Goal: Download file/media: Obtain a digital file from the website

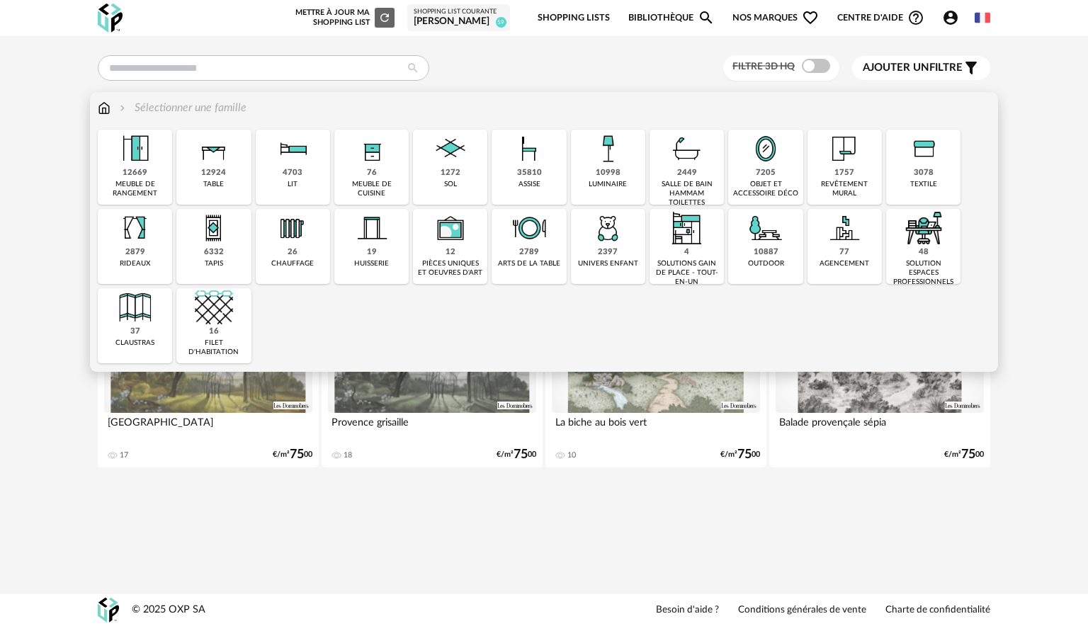
click at [594, 171] on div "10998 luminaire" at bounding box center [608, 167] width 74 height 75
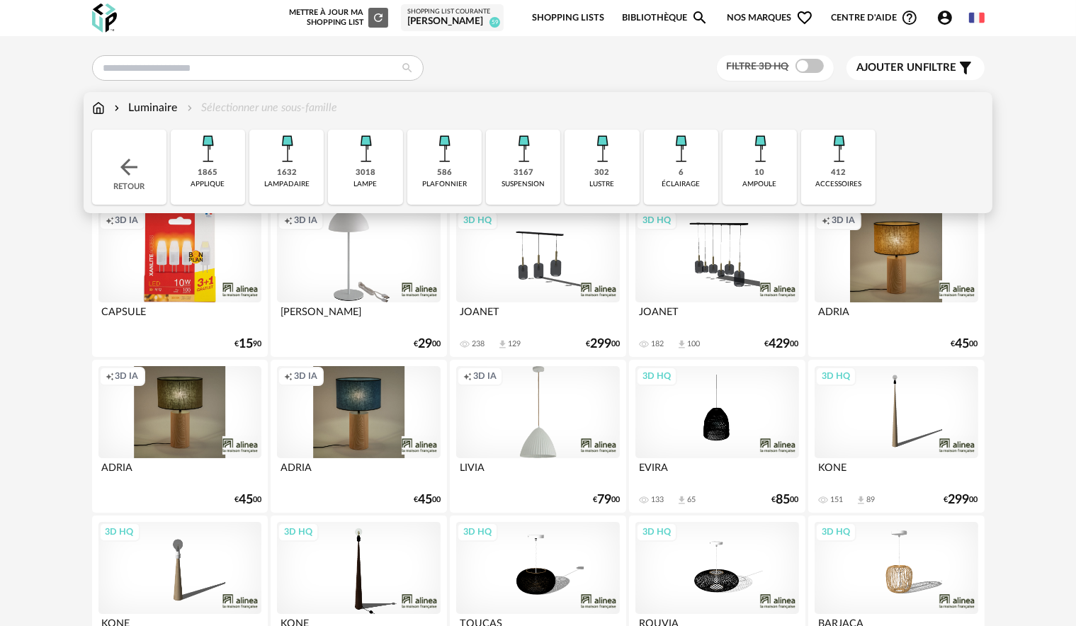
click at [345, 173] on div "3018 lampe" at bounding box center [365, 167] width 74 height 75
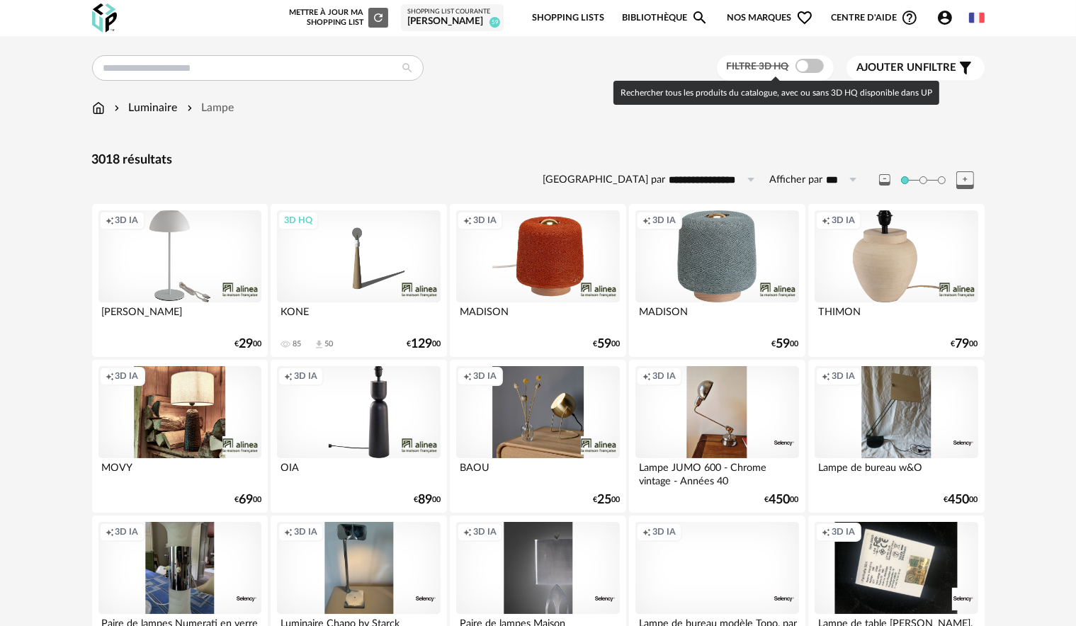
click at [814, 71] on span at bounding box center [810, 66] width 28 height 14
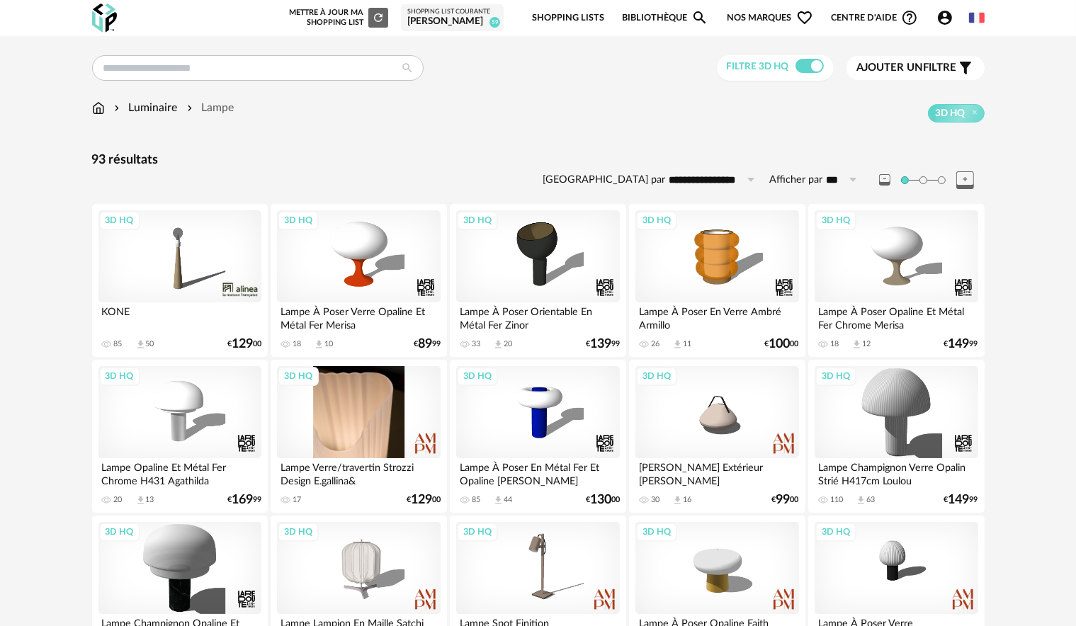
click at [389, 442] on div "3D HQ" at bounding box center [358, 412] width 163 height 92
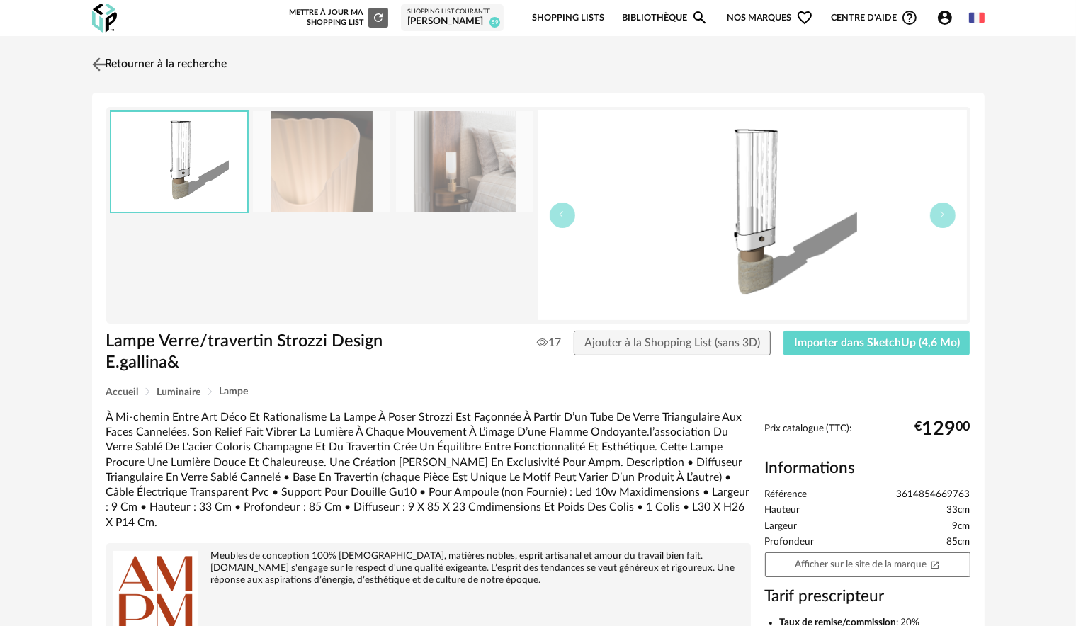
click at [98, 68] on img at bounding box center [99, 64] width 21 height 21
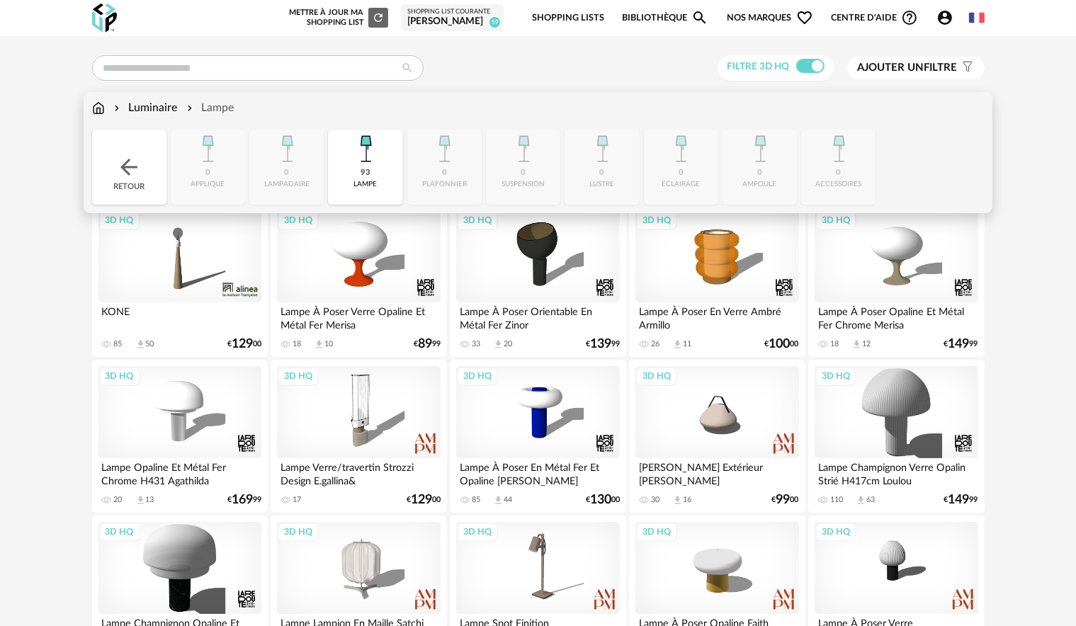
click at [211, 105] on div "Lampe" at bounding box center [209, 108] width 50 height 16
click at [357, 152] on img at bounding box center [365, 149] width 38 height 38
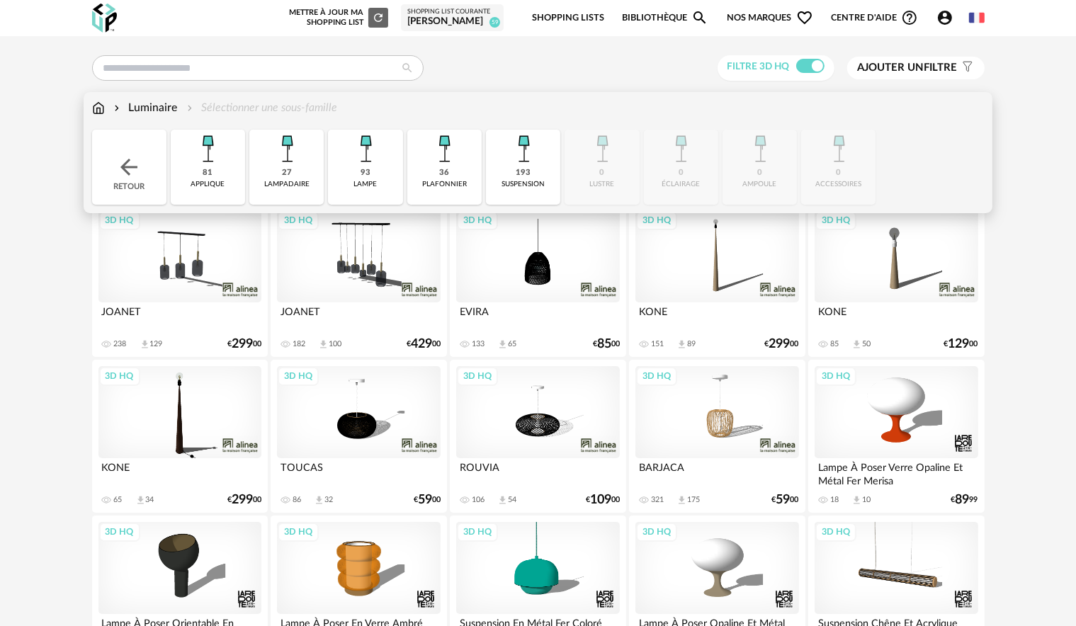
click at [521, 181] on div "suspension" at bounding box center [523, 184] width 43 height 9
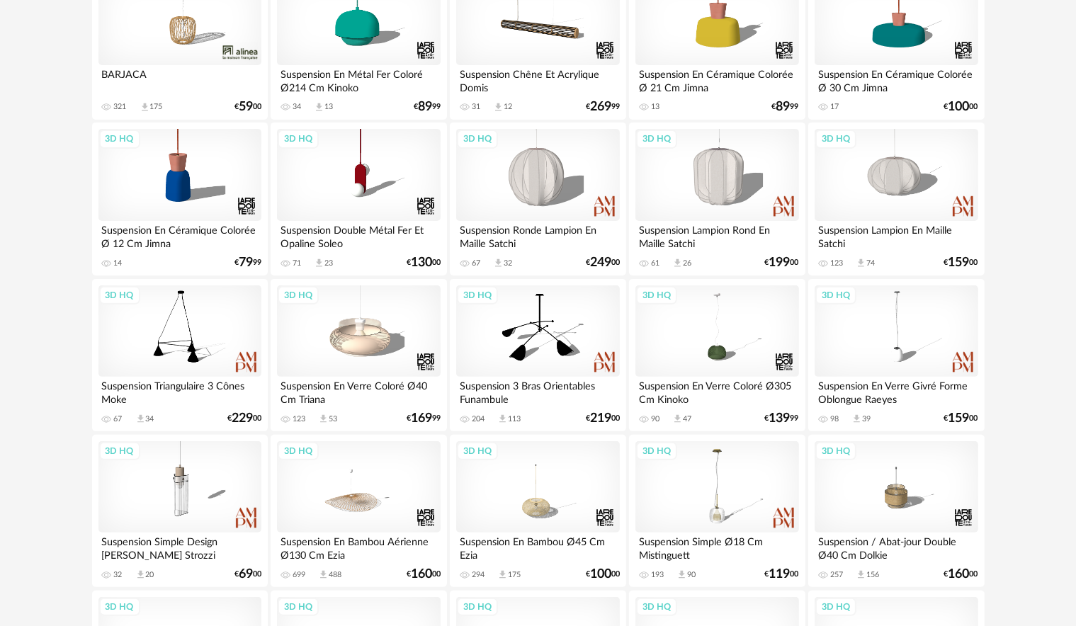
scroll to position [425, 0]
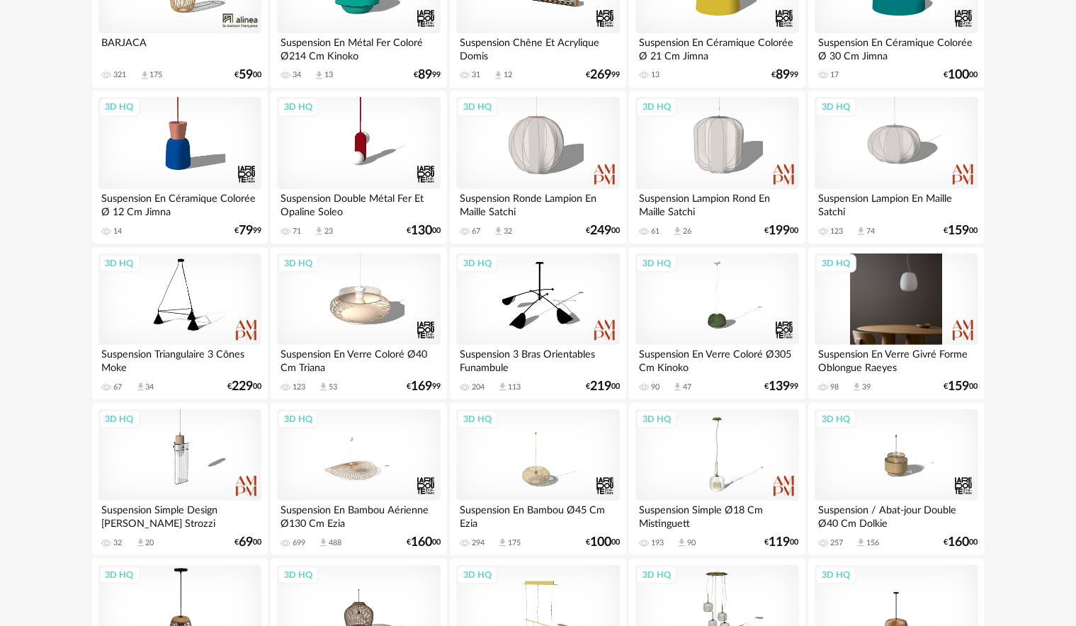
click at [921, 296] on div "3D HQ" at bounding box center [896, 300] width 163 height 92
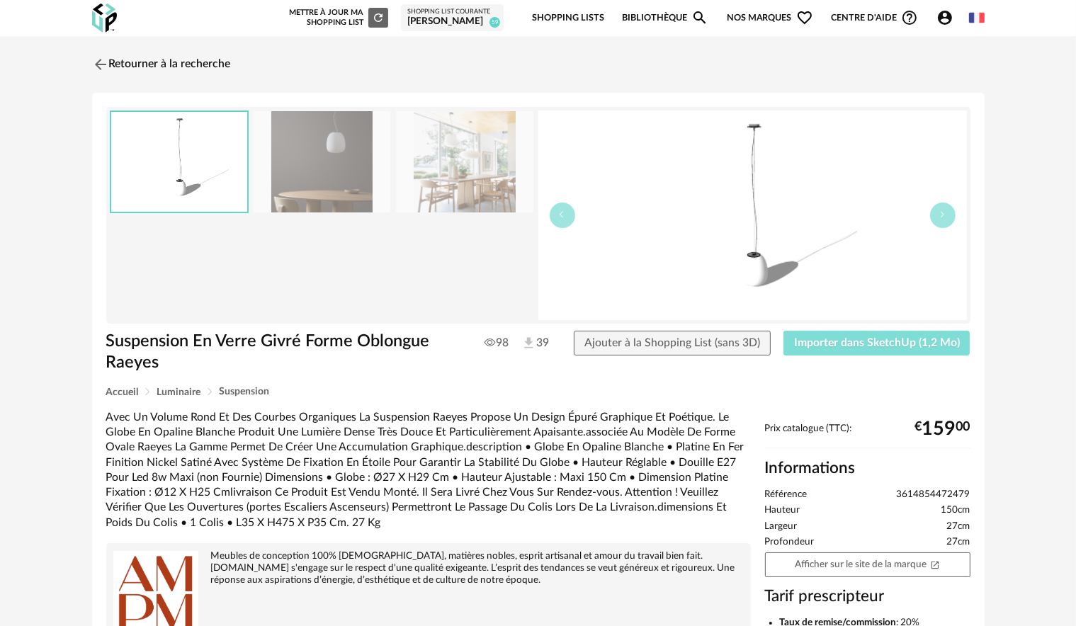
click at [896, 346] on span "Importer dans SketchUp (1,2 Mo)" at bounding box center [877, 342] width 166 height 11
drag, startPoint x: 319, startPoint y: 324, endPoint x: 356, endPoint y: 326, distance: 36.9
click at [95, 71] on img at bounding box center [99, 64] width 21 height 21
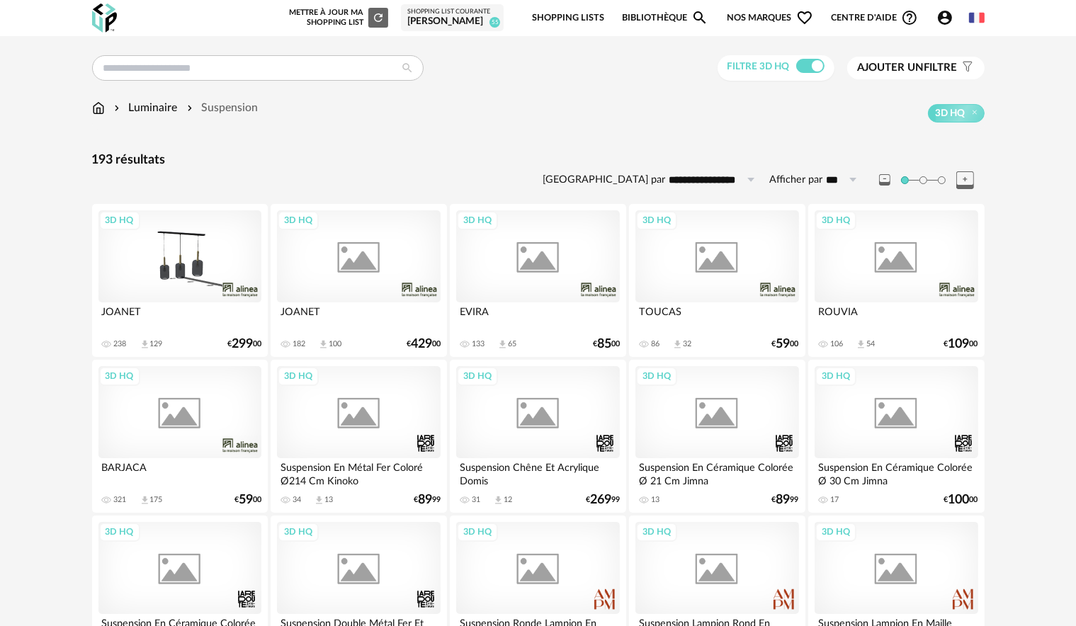
scroll to position [425, 0]
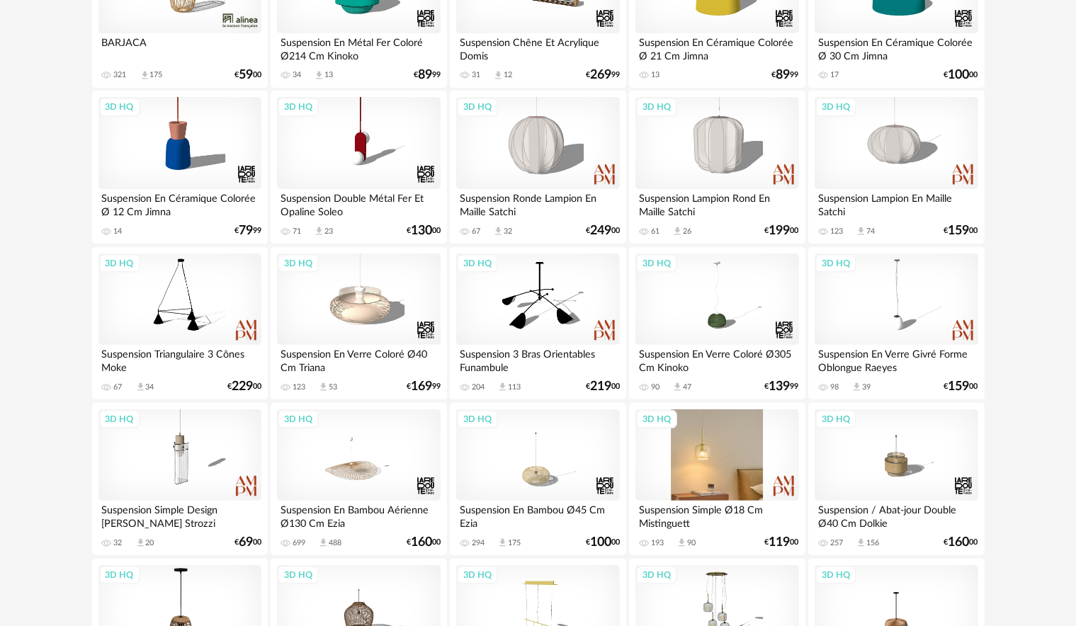
click at [714, 478] on div "3D HQ" at bounding box center [716, 455] width 163 height 92
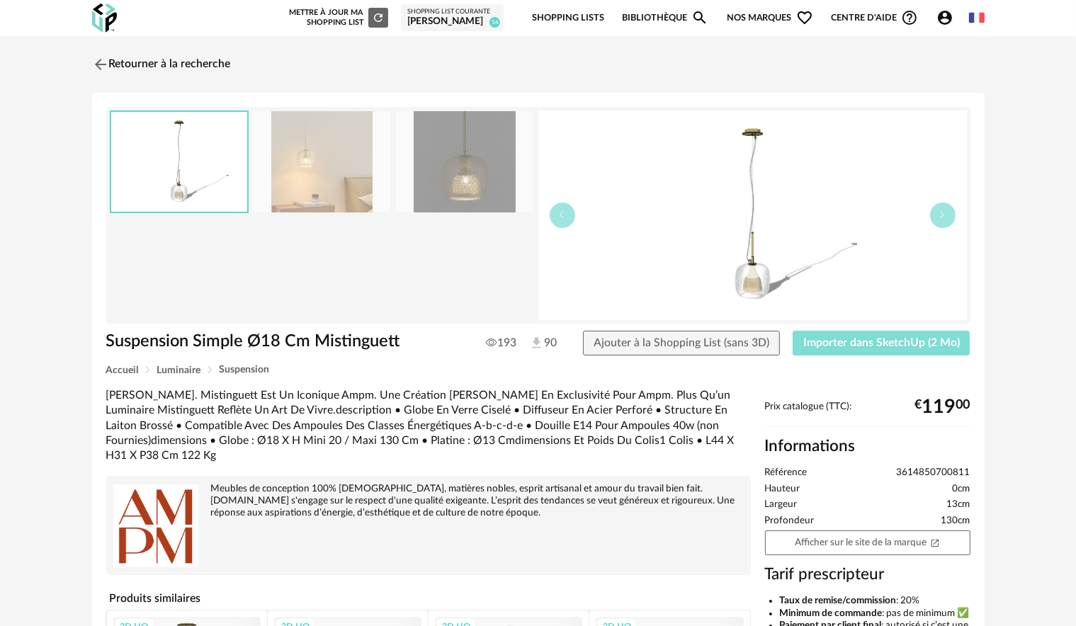
click at [901, 339] on span "Importer dans SketchUp (2 Mo)" at bounding box center [881, 342] width 157 height 11
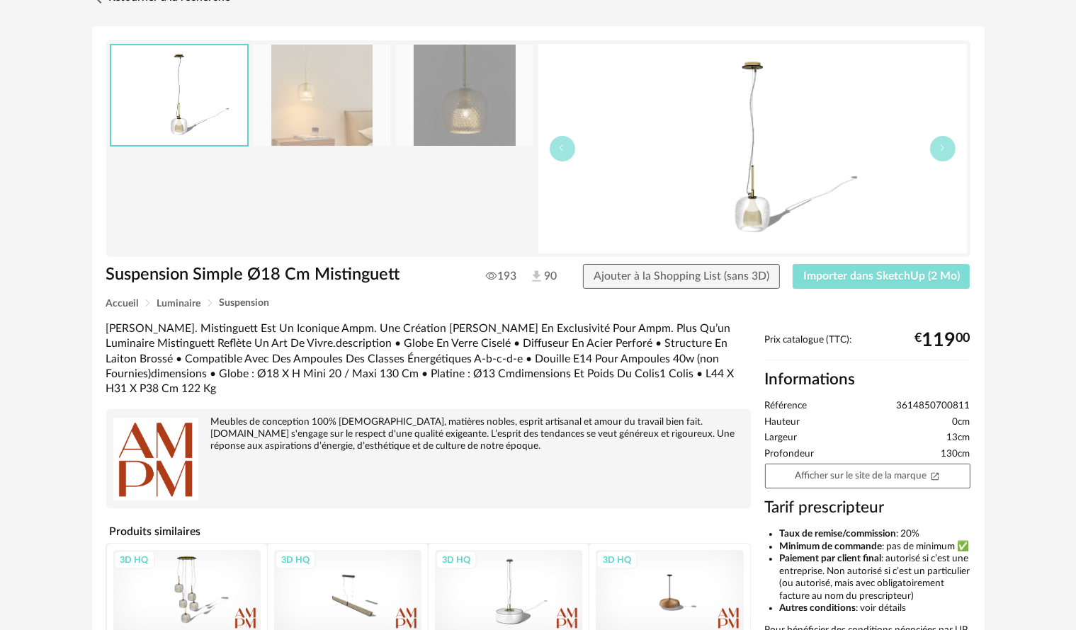
scroll to position [27, 0]
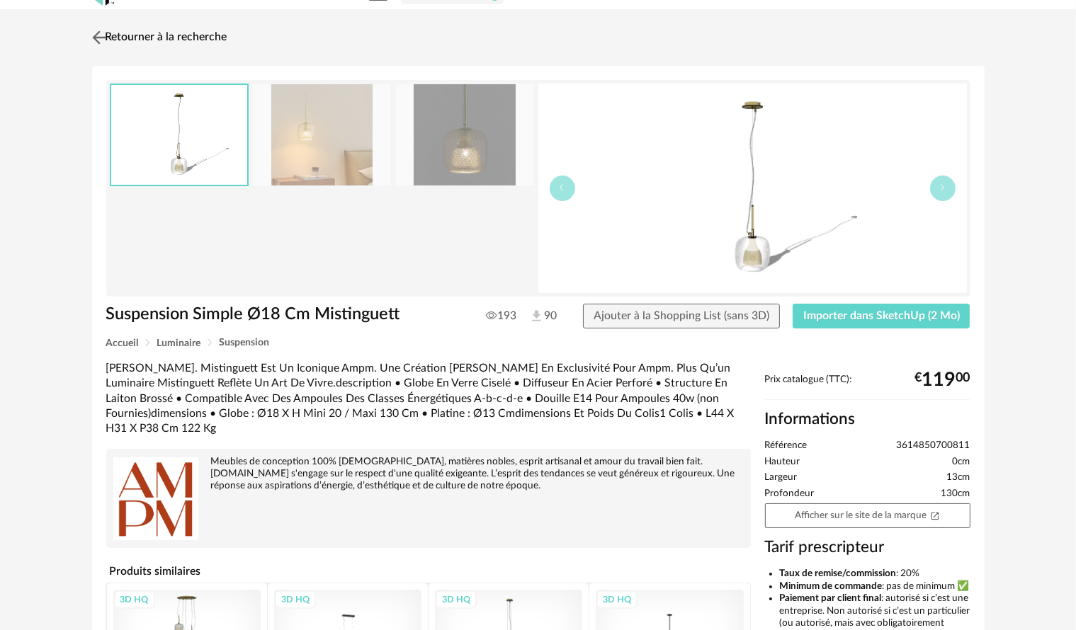
click at [95, 41] on img at bounding box center [99, 37] width 21 height 21
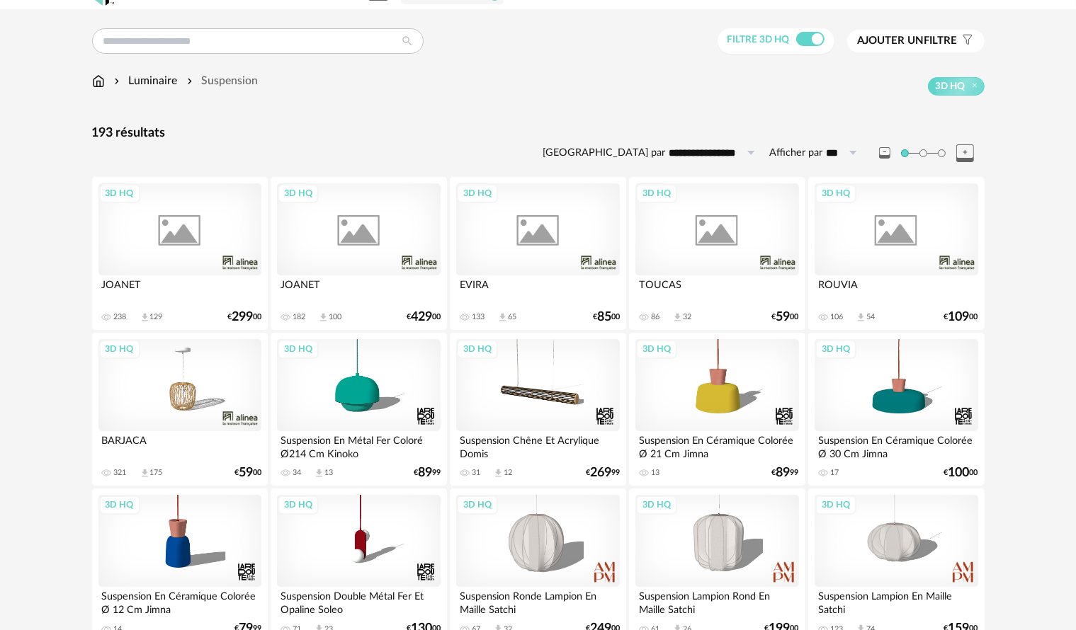
scroll to position [425, 0]
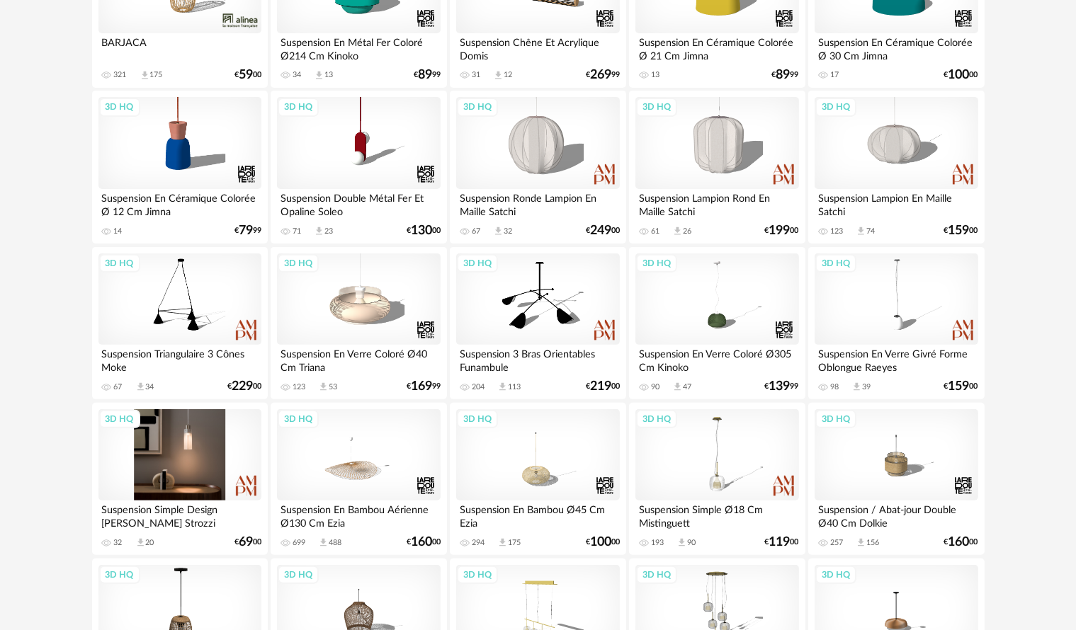
click at [165, 469] on div "3D HQ" at bounding box center [179, 455] width 163 height 92
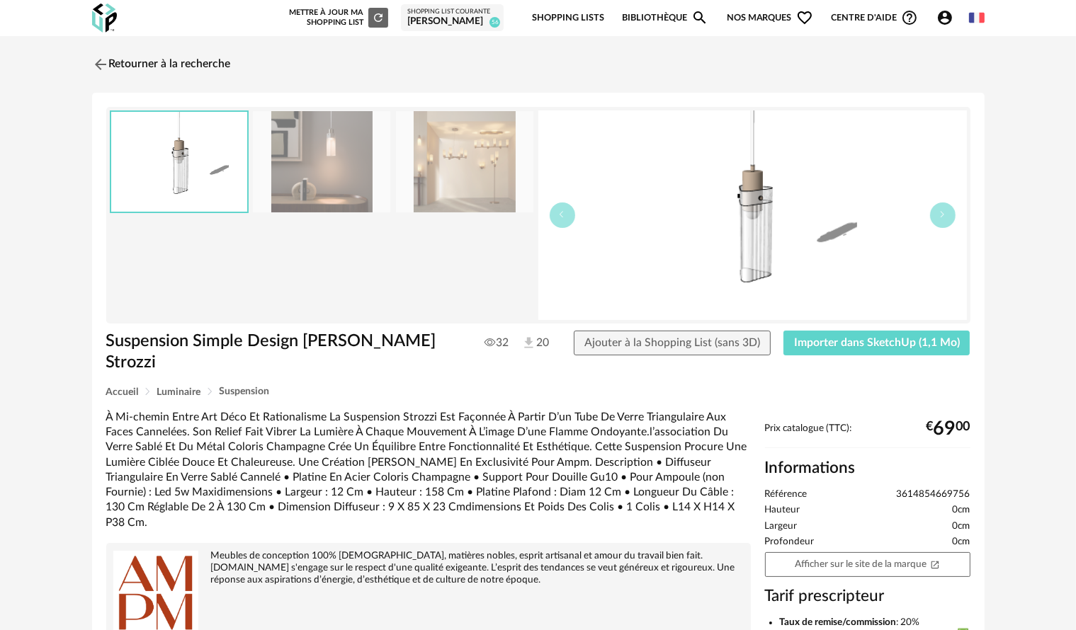
click at [400, 150] on img at bounding box center [464, 161] width 137 height 101
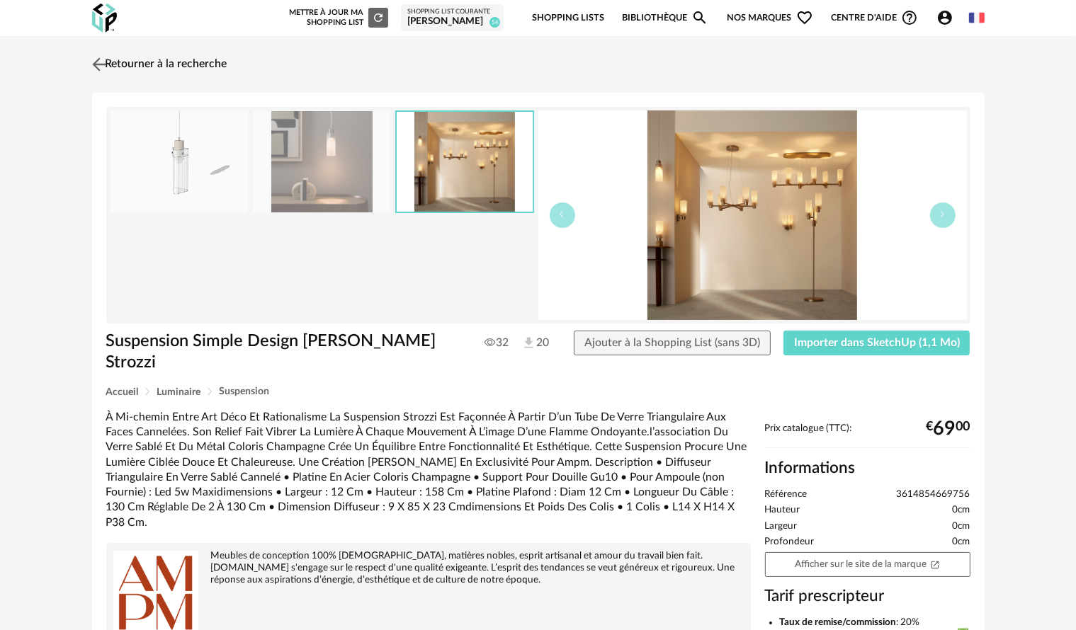
click at [98, 62] on img at bounding box center [99, 64] width 21 height 21
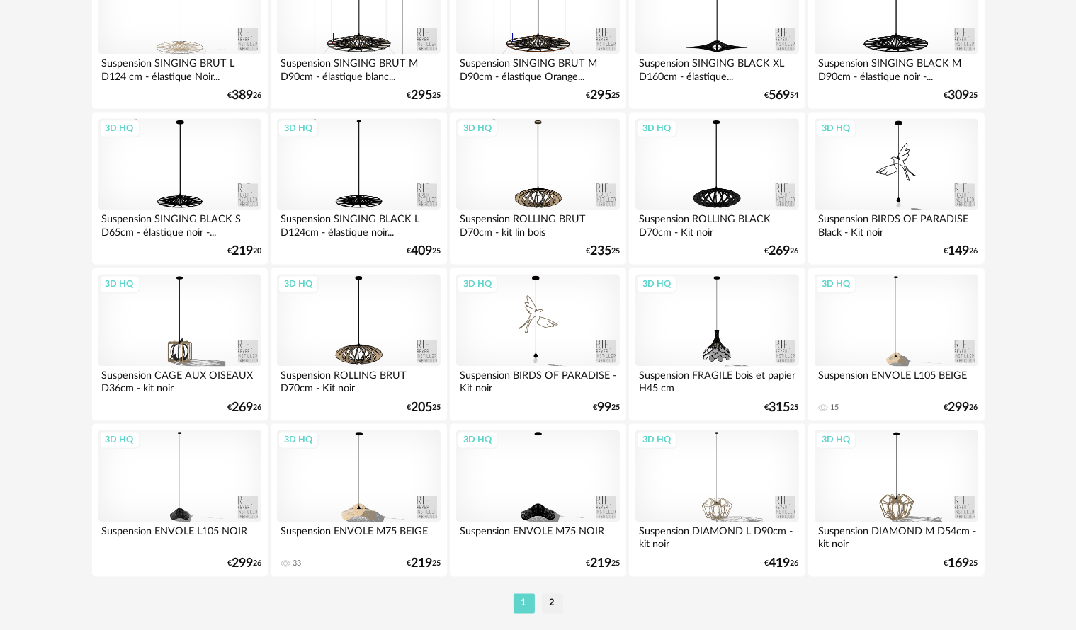
scroll to position [2787, 0]
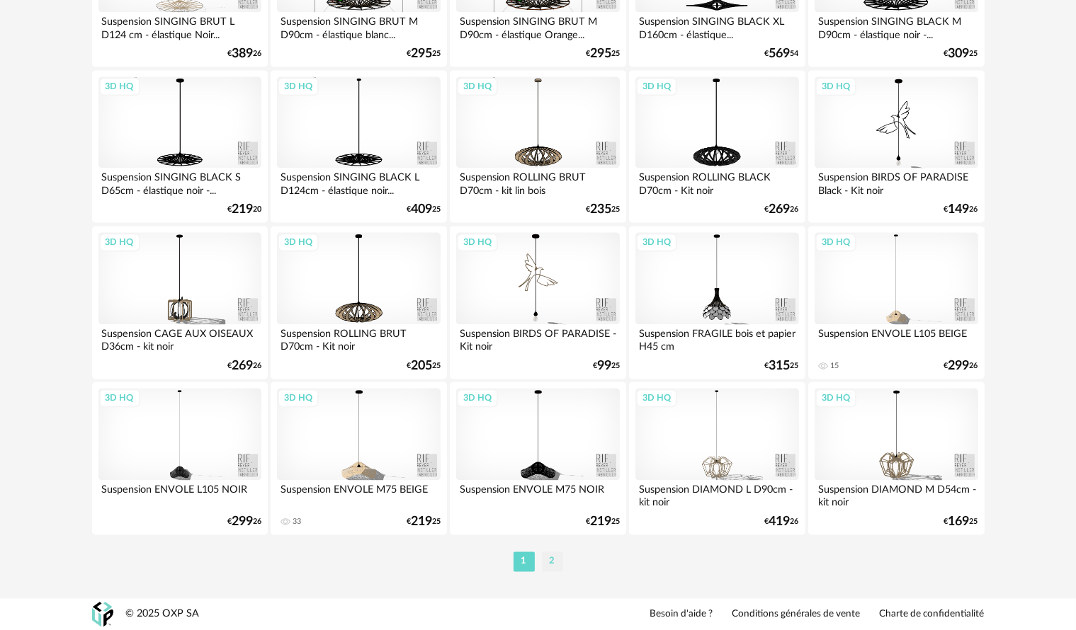
click at [553, 555] on li "2" at bounding box center [552, 562] width 21 height 20
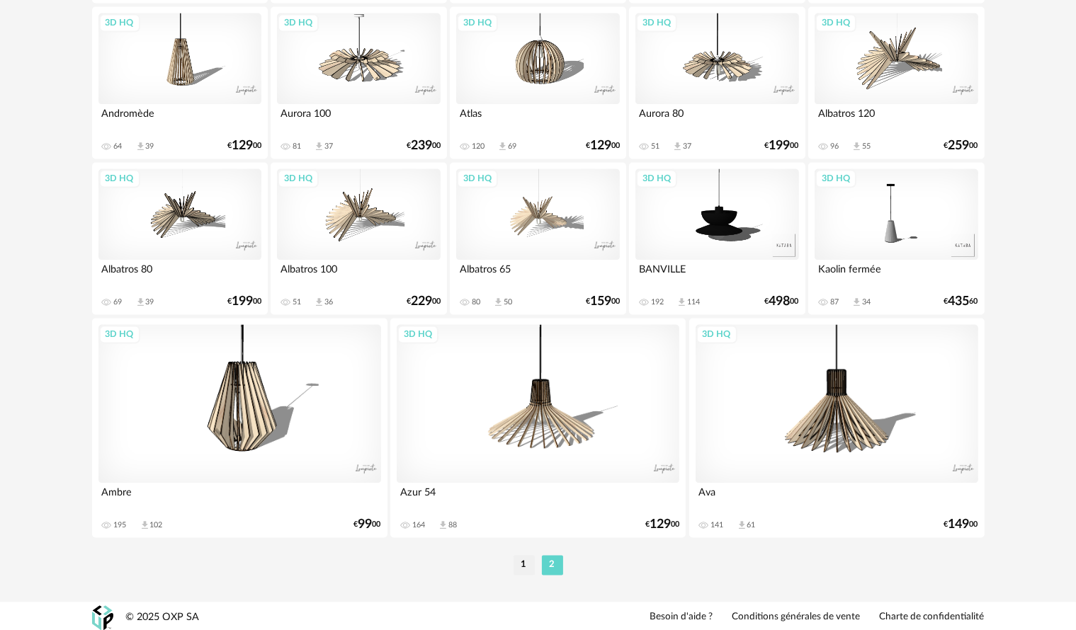
scroll to position [2698, 0]
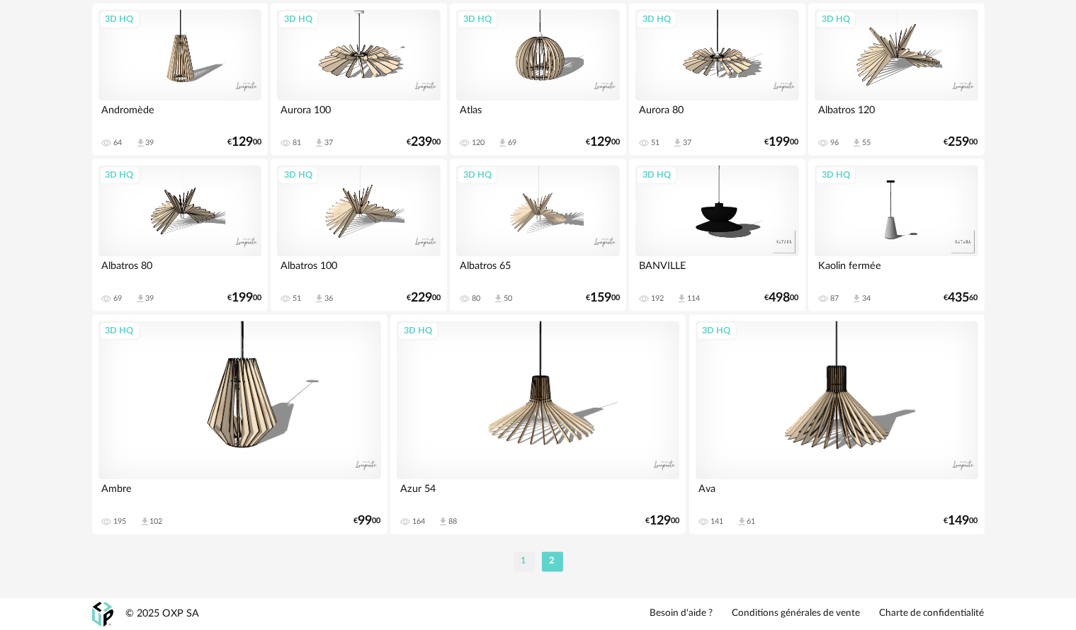
click at [519, 562] on li "1" at bounding box center [524, 562] width 21 height 20
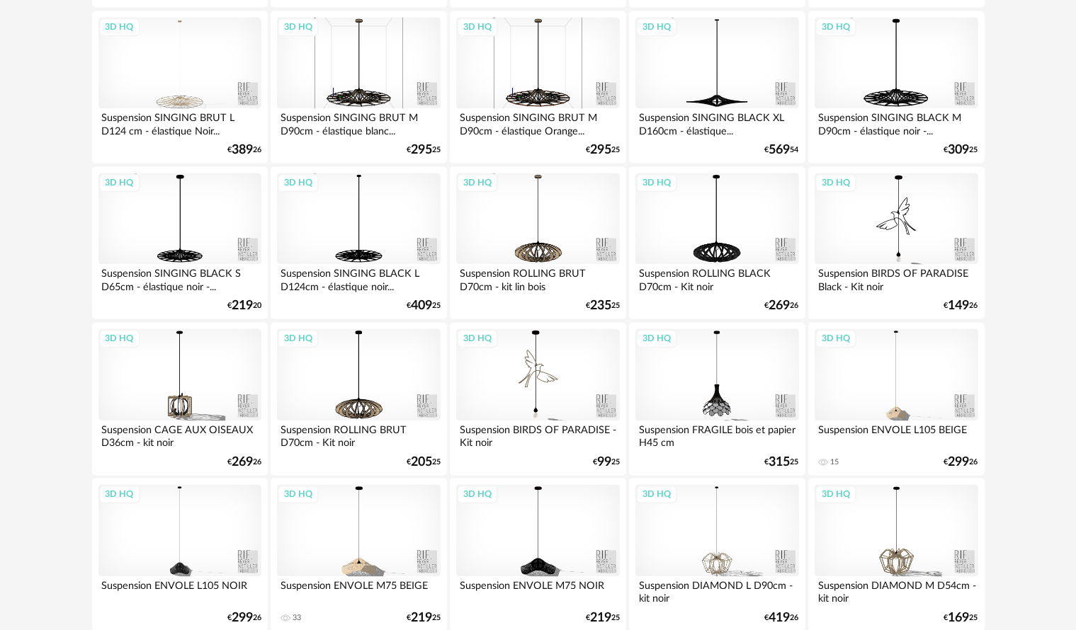
scroll to position [2787, 0]
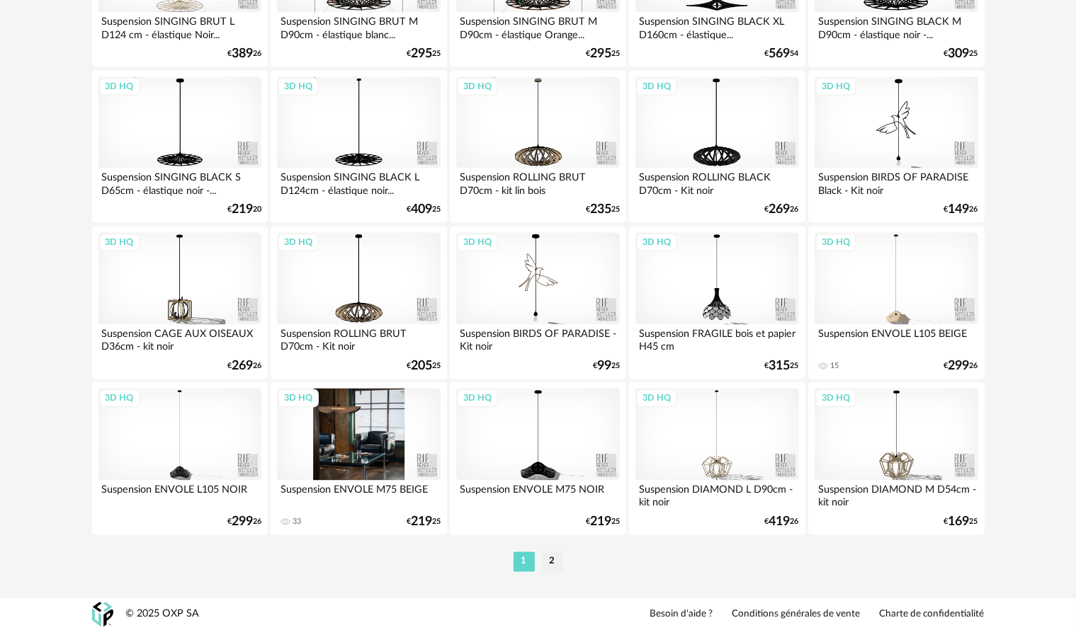
click at [363, 446] on div "3D HQ" at bounding box center [358, 434] width 163 height 92
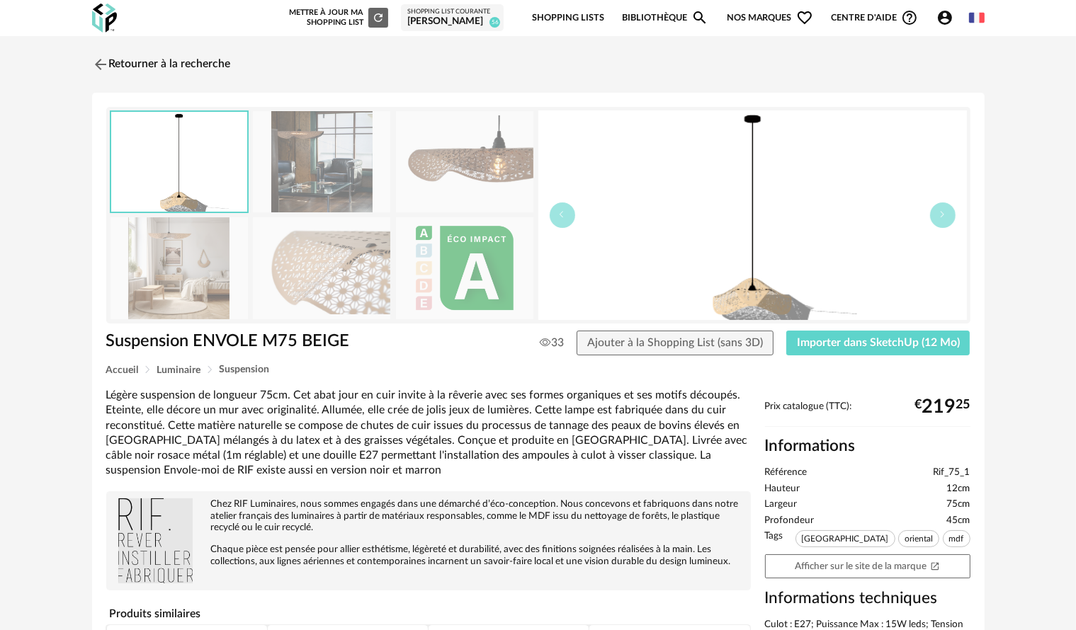
click at [344, 292] on img at bounding box center [321, 267] width 137 height 101
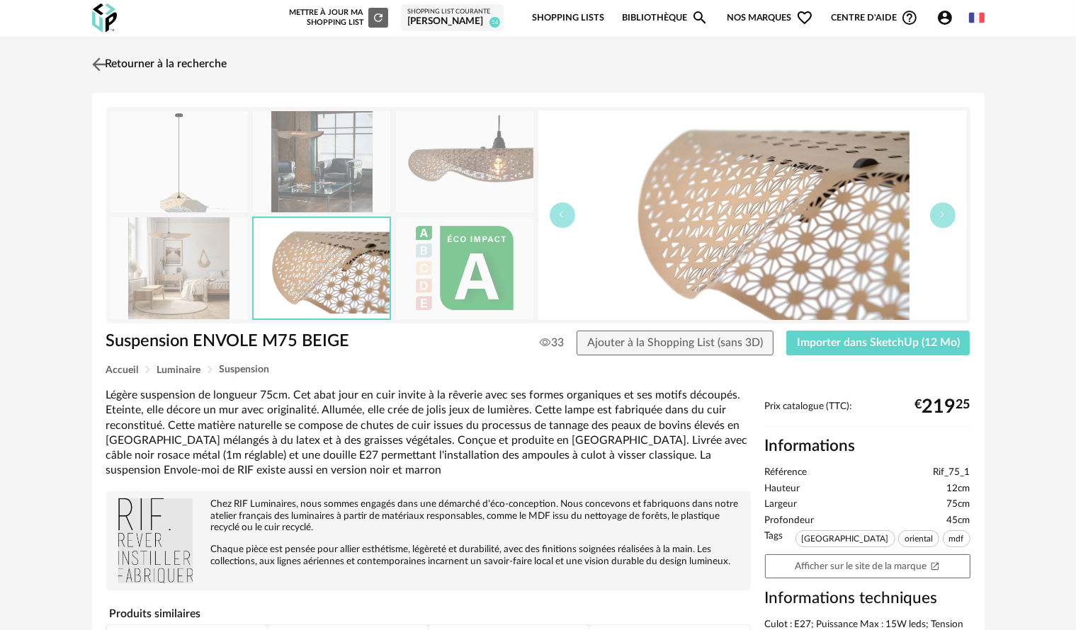
click at [94, 67] on img at bounding box center [99, 64] width 21 height 21
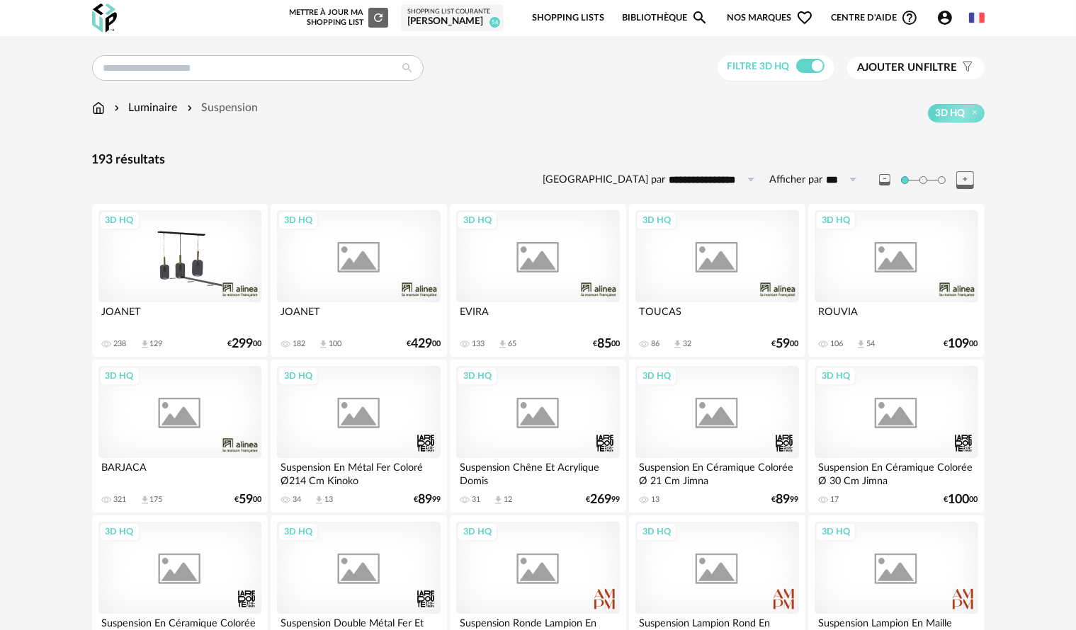
scroll to position [2787, 0]
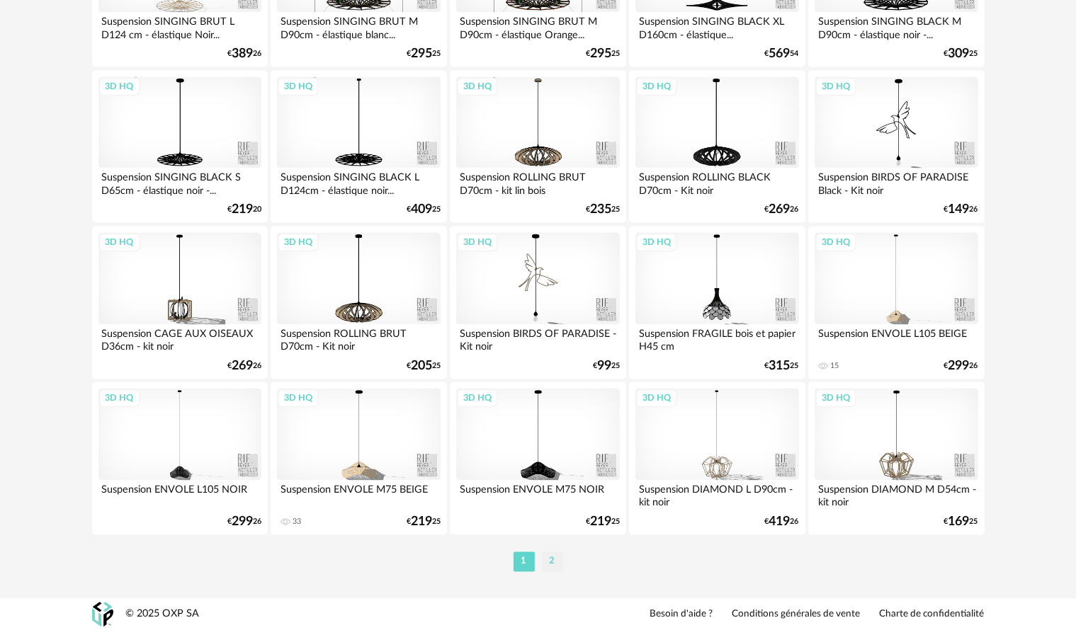
click at [550, 560] on li "2" at bounding box center [552, 562] width 21 height 20
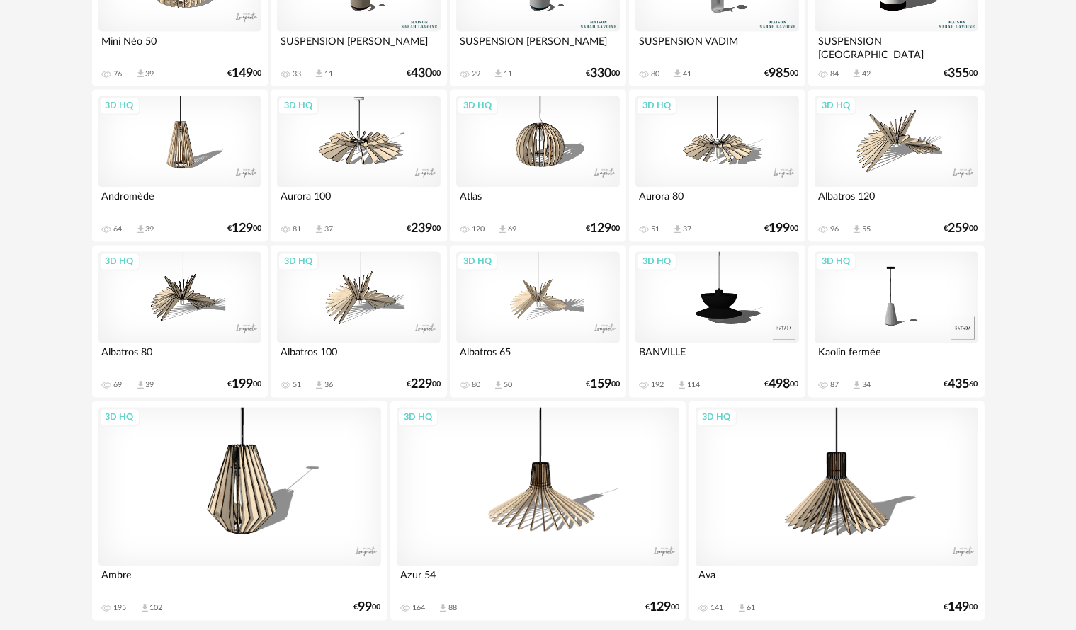
scroll to position [2698, 0]
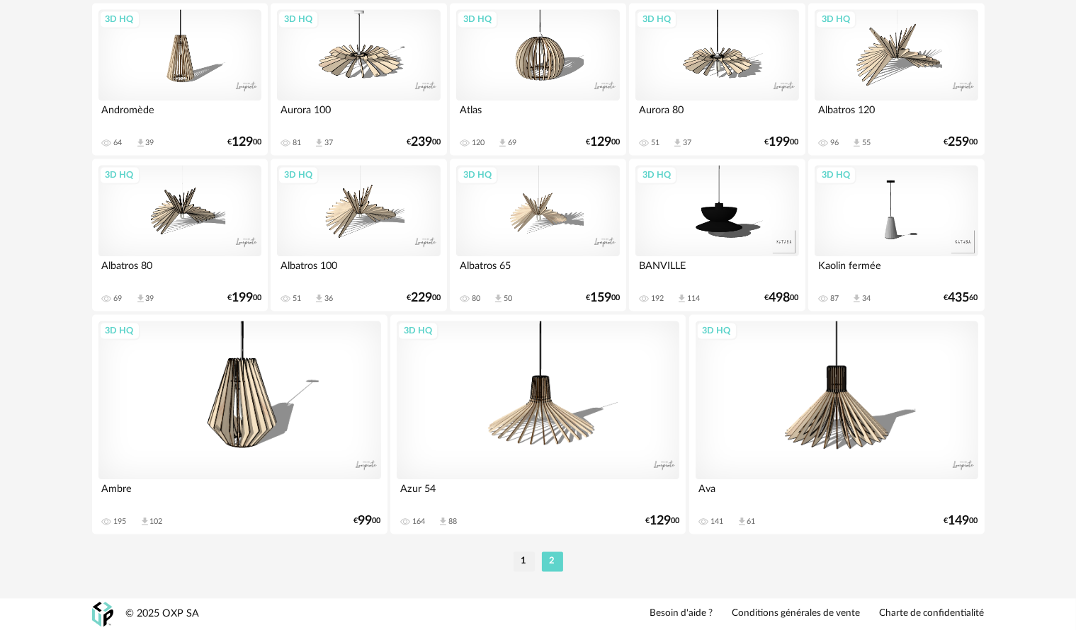
click at [633, 561] on div "1 2" at bounding box center [538, 561] width 893 height 23
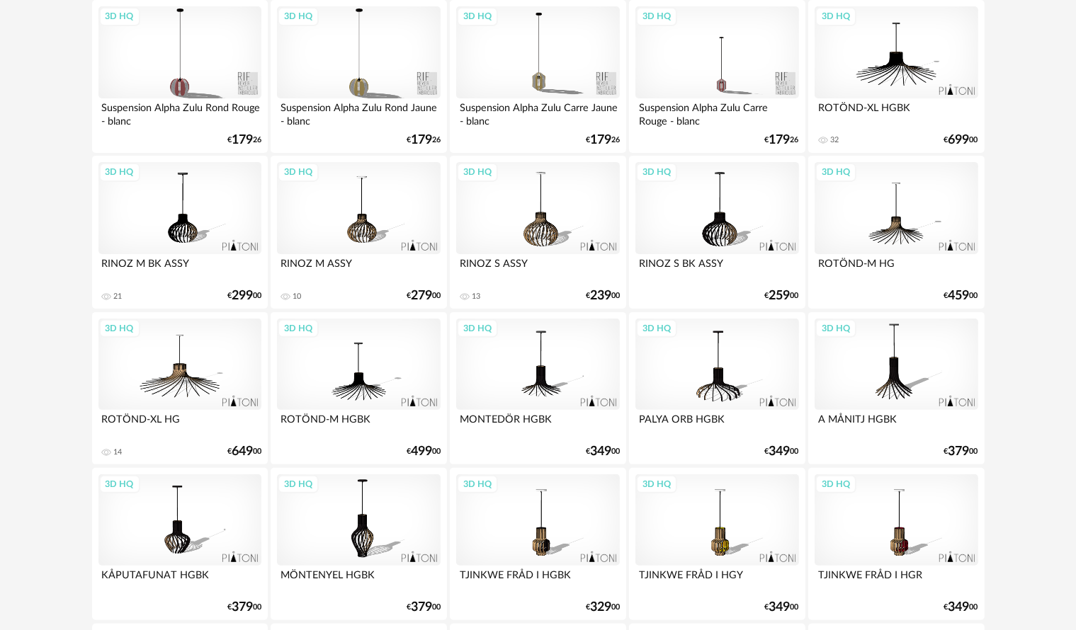
scroll to position [0, 0]
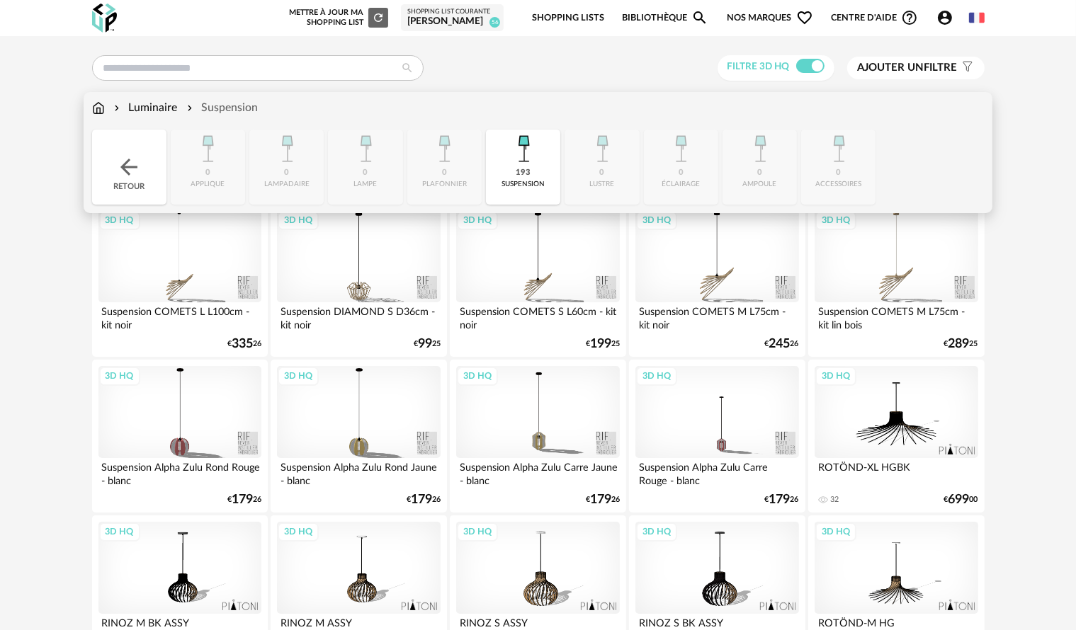
click at [506, 162] on img at bounding box center [523, 149] width 38 height 38
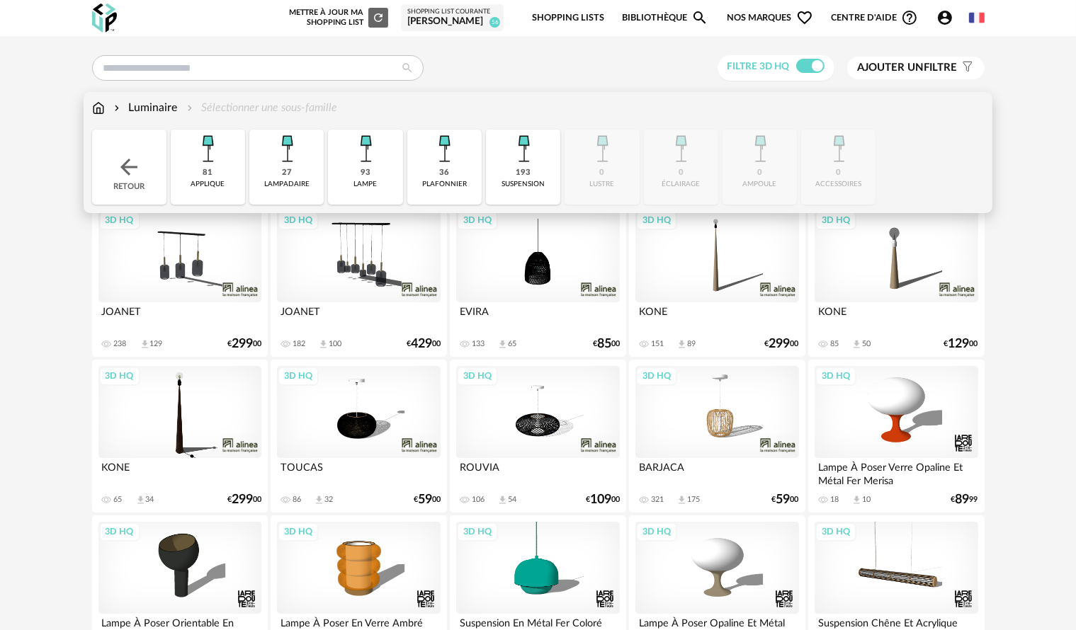
click at [460, 171] on div "36 plafonnier" at bounding box center [444, 167] width 74 height 75
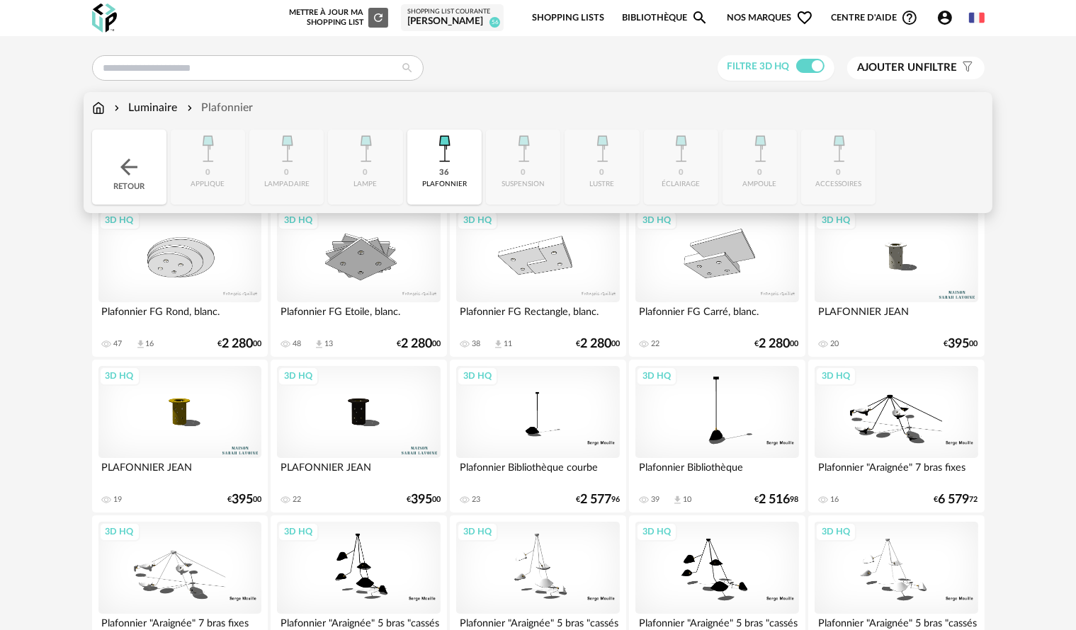
click at [436, 176] on div "36 plafonnier" at bounding box center [444, 167] width 74 height 75
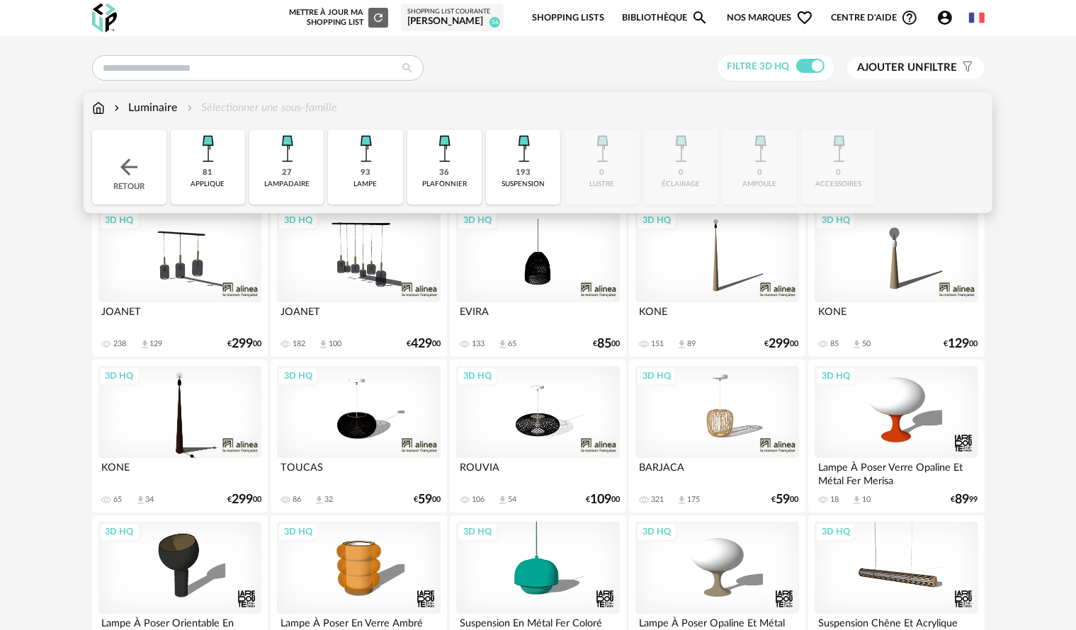
click at [203, 183] on div "applique" at bounding box center [208, 184] width 34 height 9
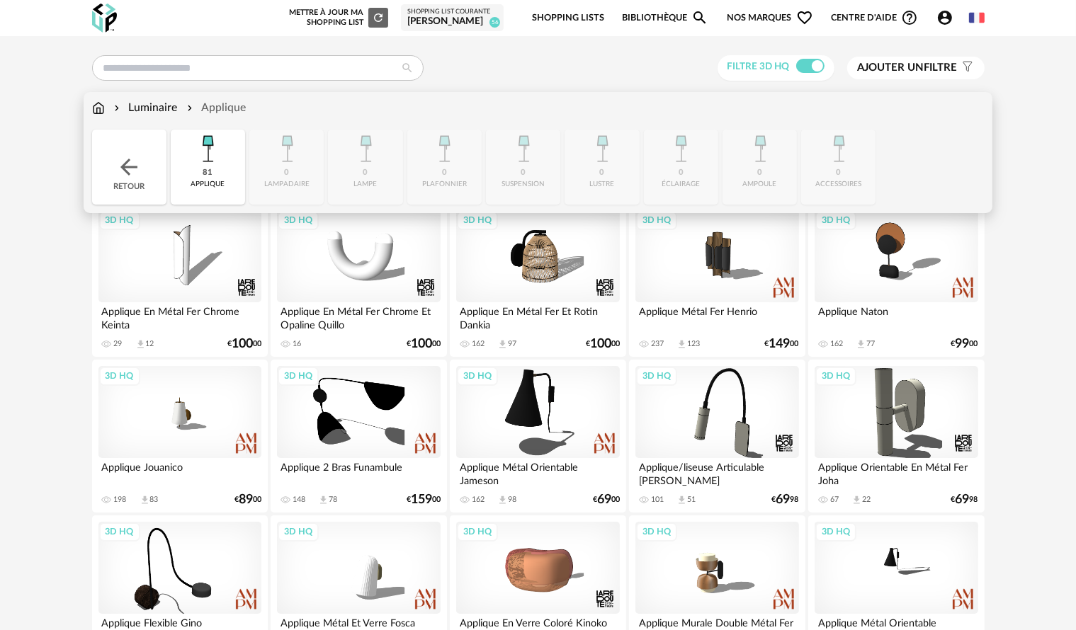
click at [103, 108] on img at bounding box center [98, 108] width 13 height 16
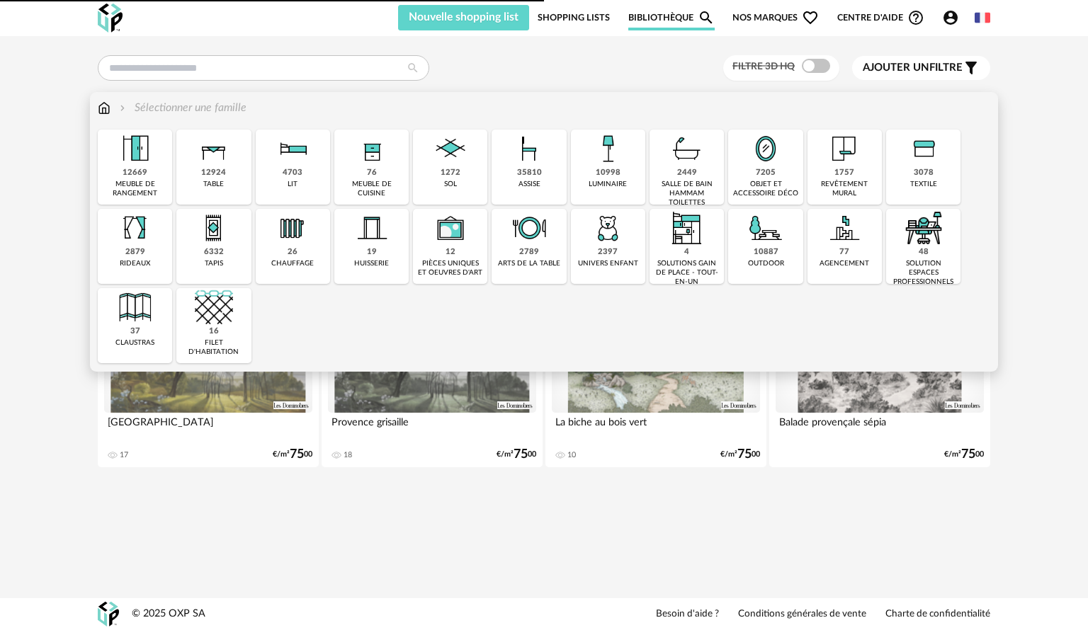
click at [222, 168] on div "12924" at bounding box center [213, 173] width 25 height 11
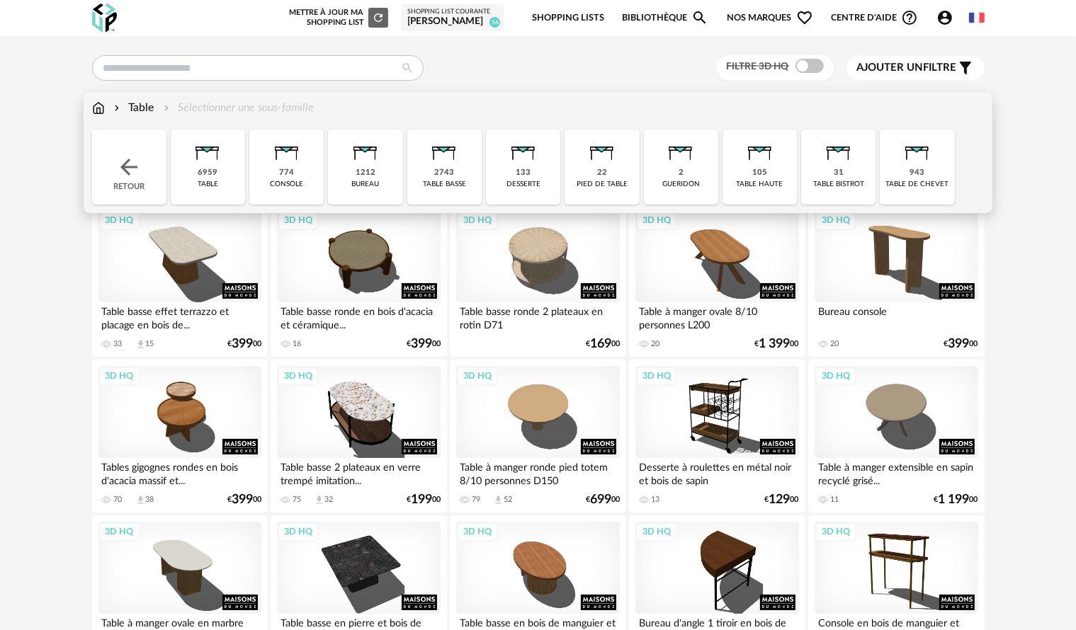
click at [300, 169] on div "774 console" at bounding box center [286, 167] width 74 height 75
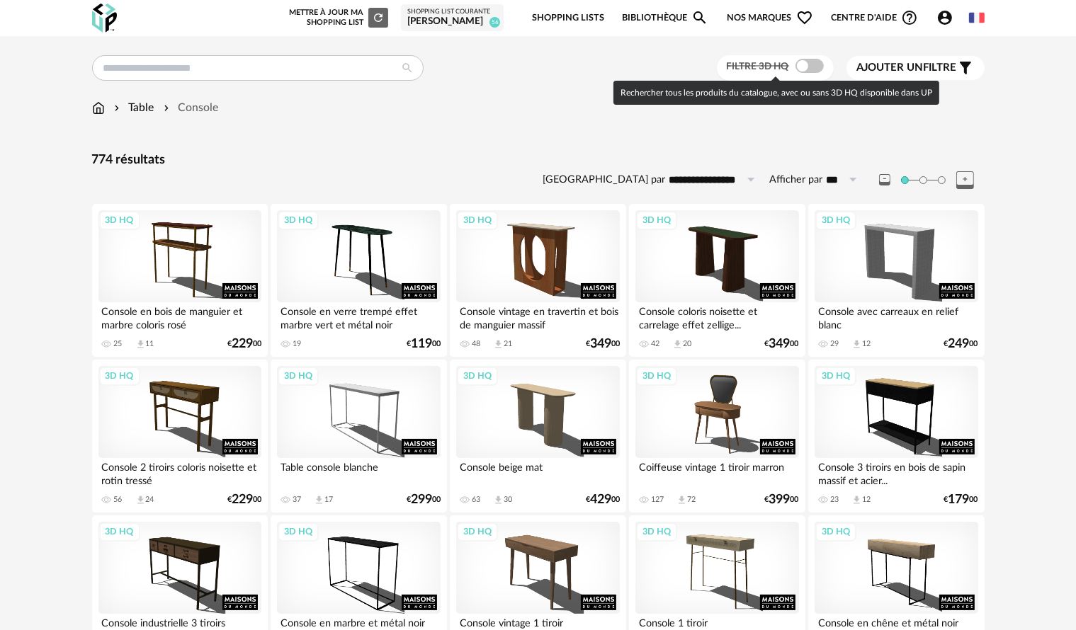
click at [817, 65] on span at bounding box center [810, 66] width 28 height 14
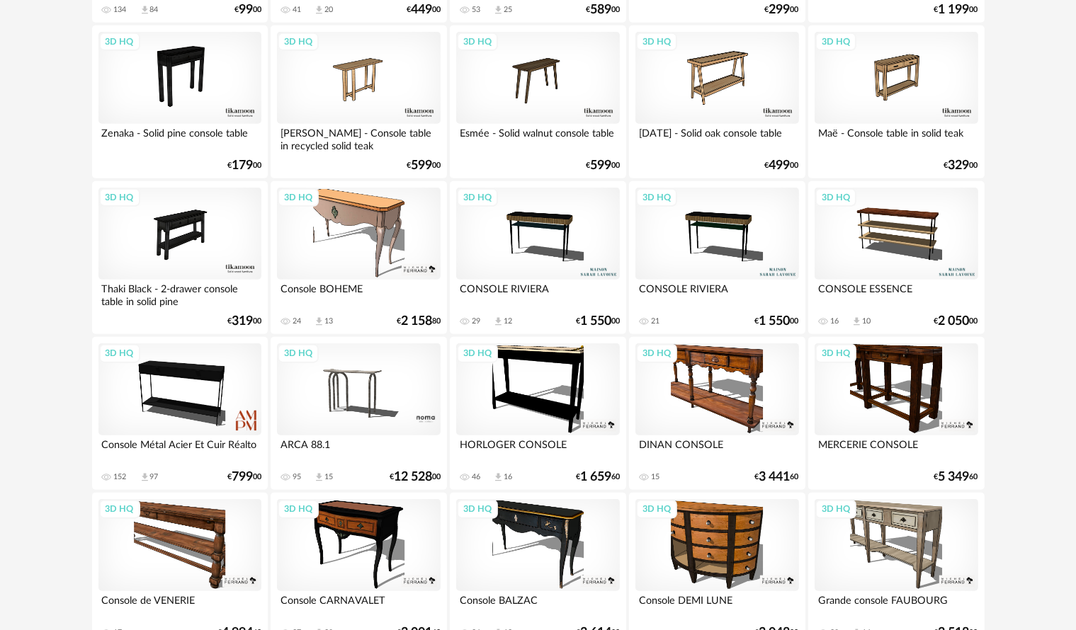
scroll to position [1401, 0]
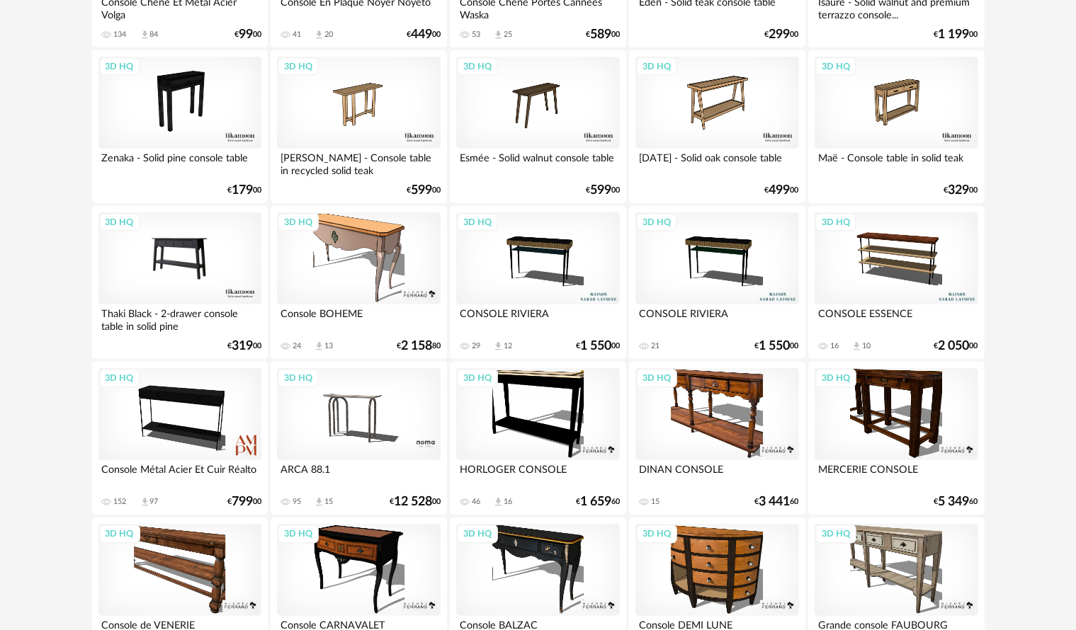
click at [222, 234] on div "3D HQ" at bounding box center [179, 259] width 163 height 92
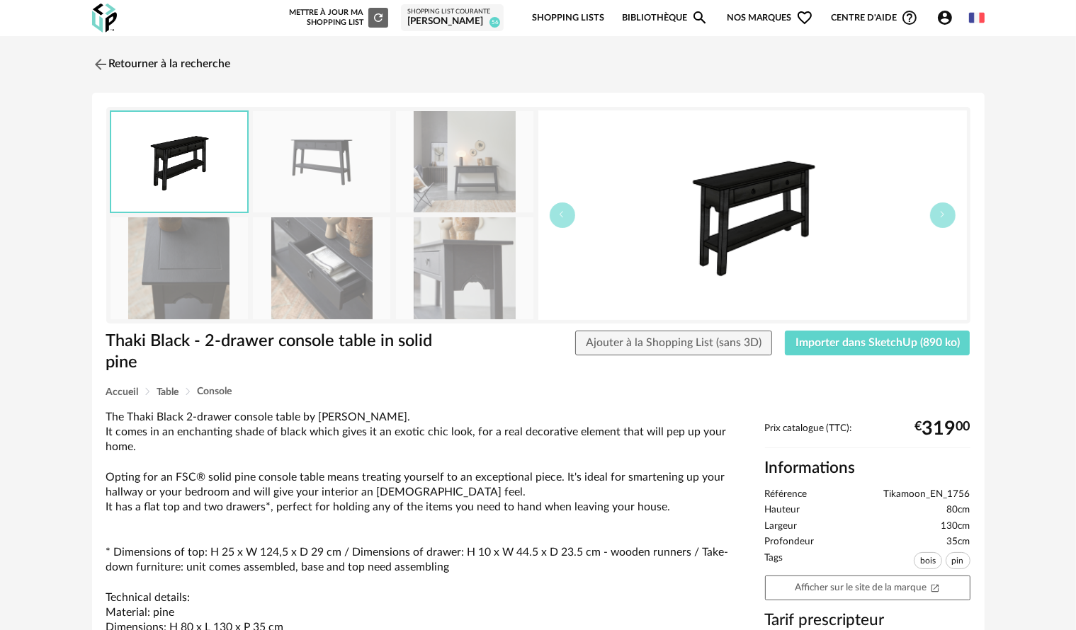
click at [222, 246] on img at bounding box center [179, 267] width 137 height 101
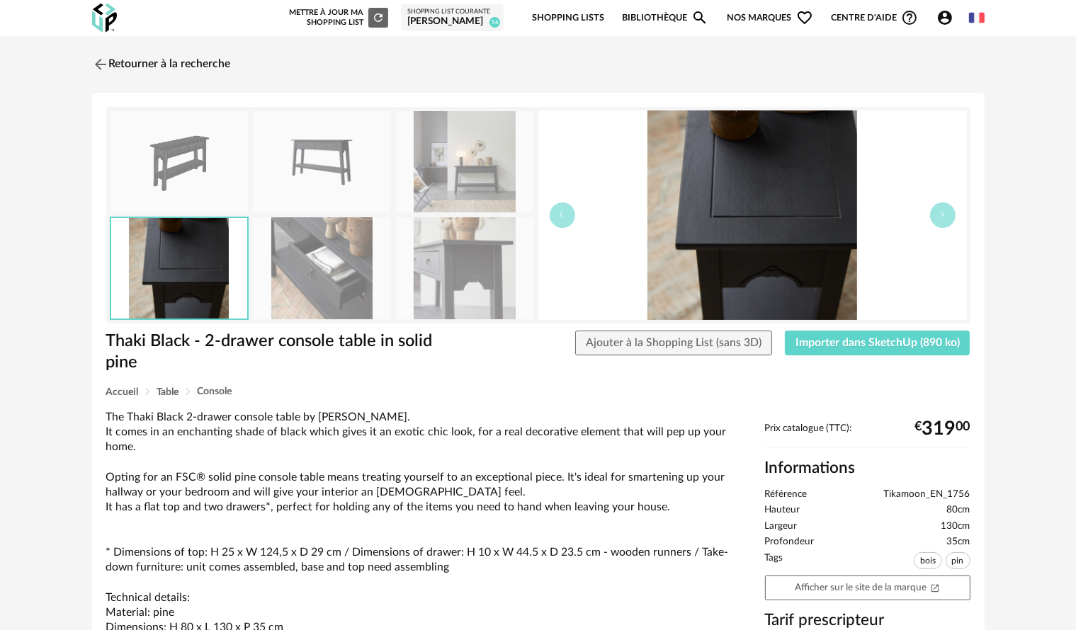
click at [354, 266] on img at bounding box center [321, 267] width 137 height 101
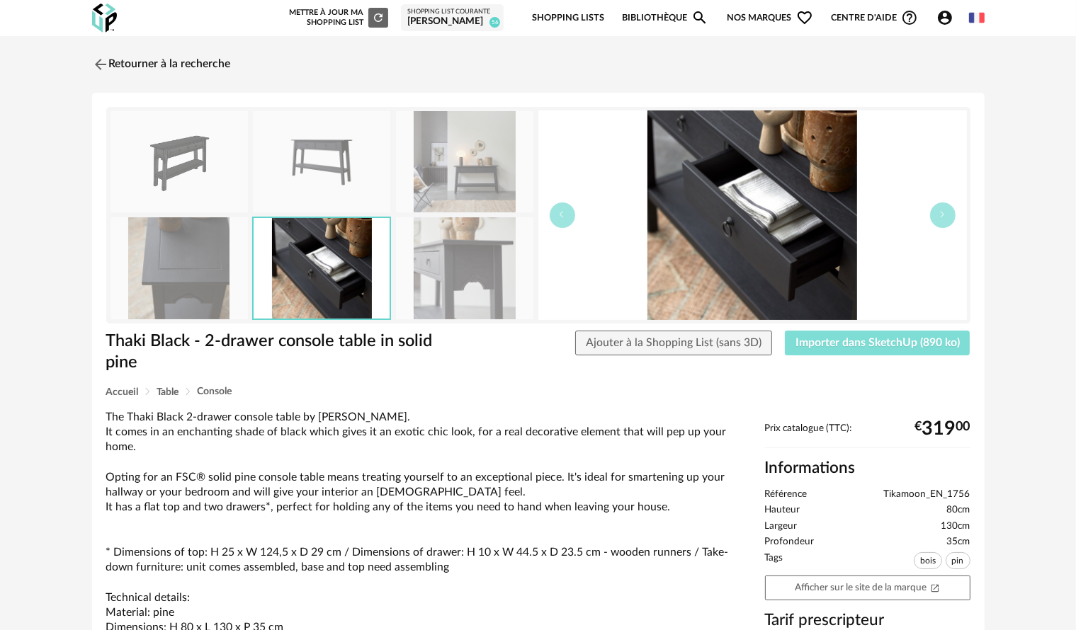
click at [896, 341] on span "Importer dans SketchUp (890 ko)" at bounding box center [878, 342] width 164 height 11
click at [98, 64] on img at bounding box center [99, 64] width 21 height 21
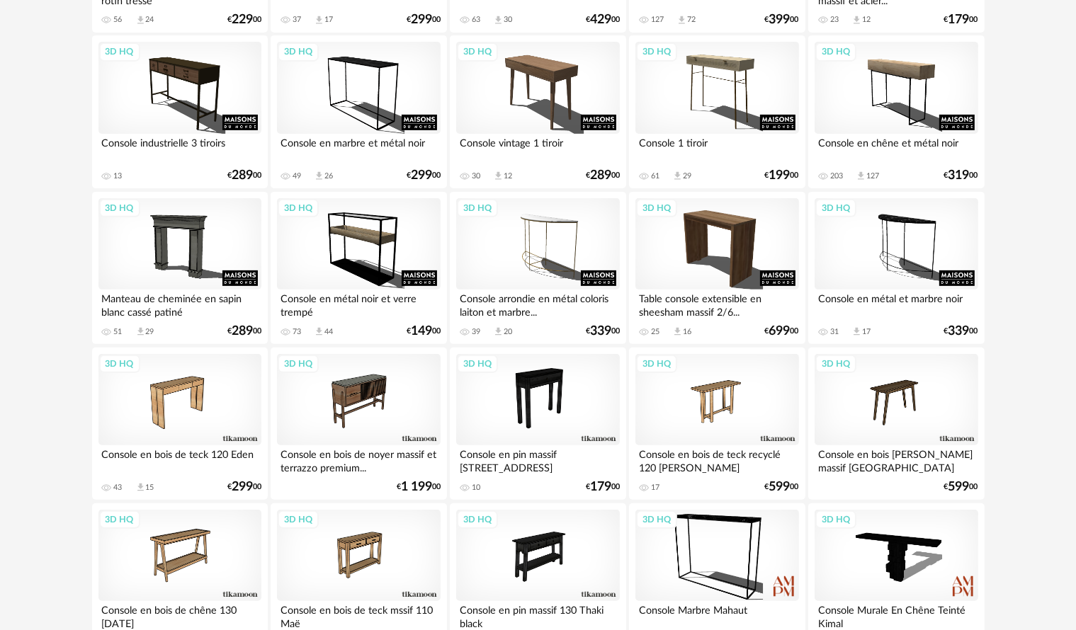
scroll to position [480, 0]
click at [346, 423] on div "3D HQ" at bounding box center [358, 400] width 163 height 92
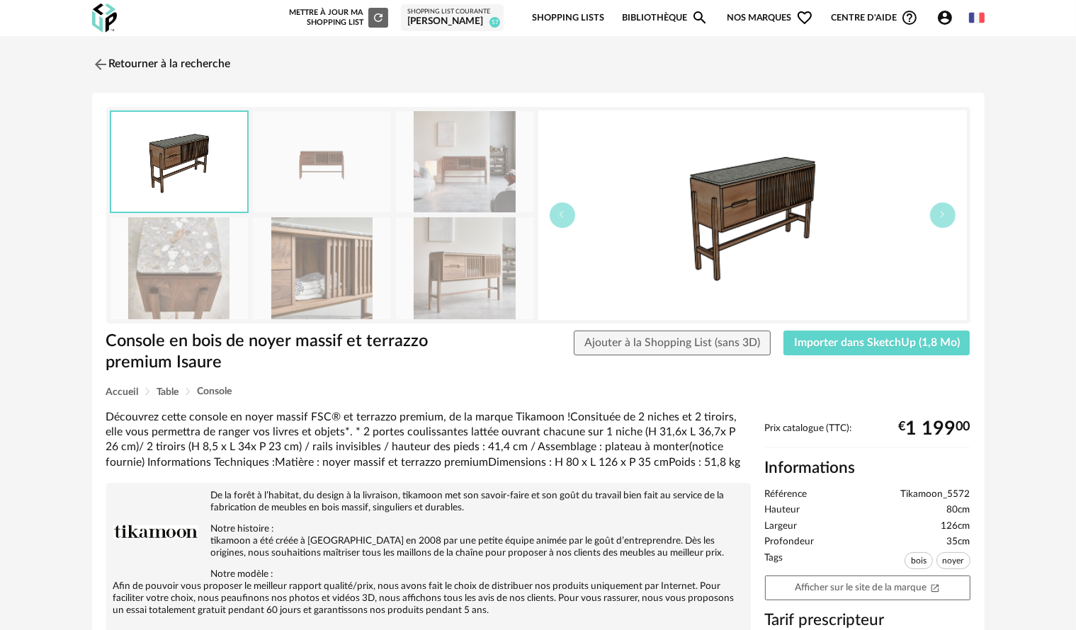
click at [362, 244] on img at bounding box center [321, 267] width 137 height 101
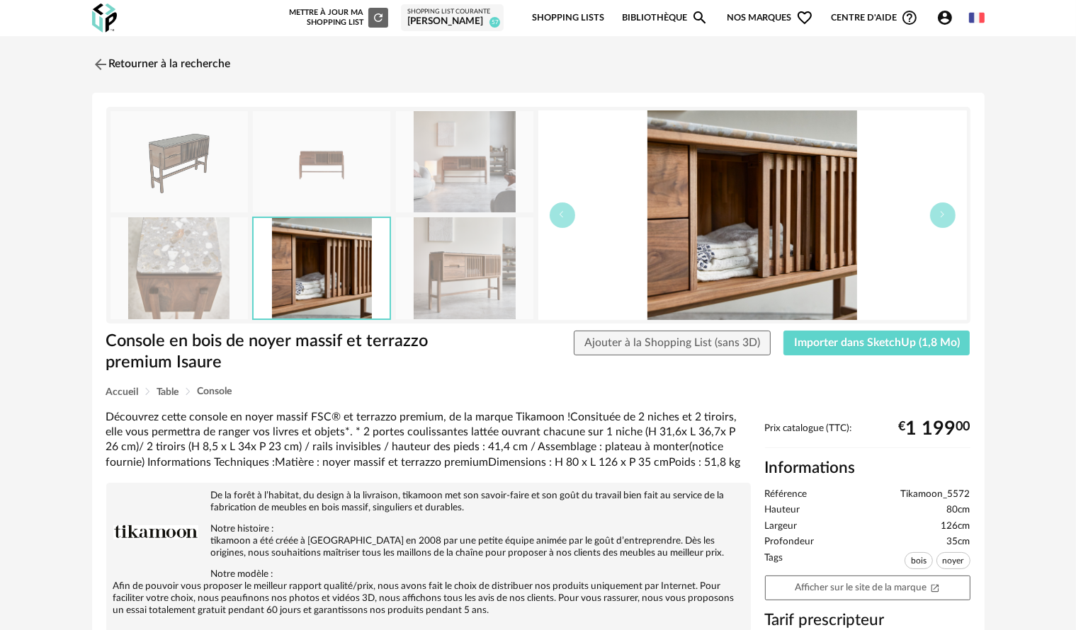
click at [471, 248] on img at bounding box center [464, 267] width 137 height 101
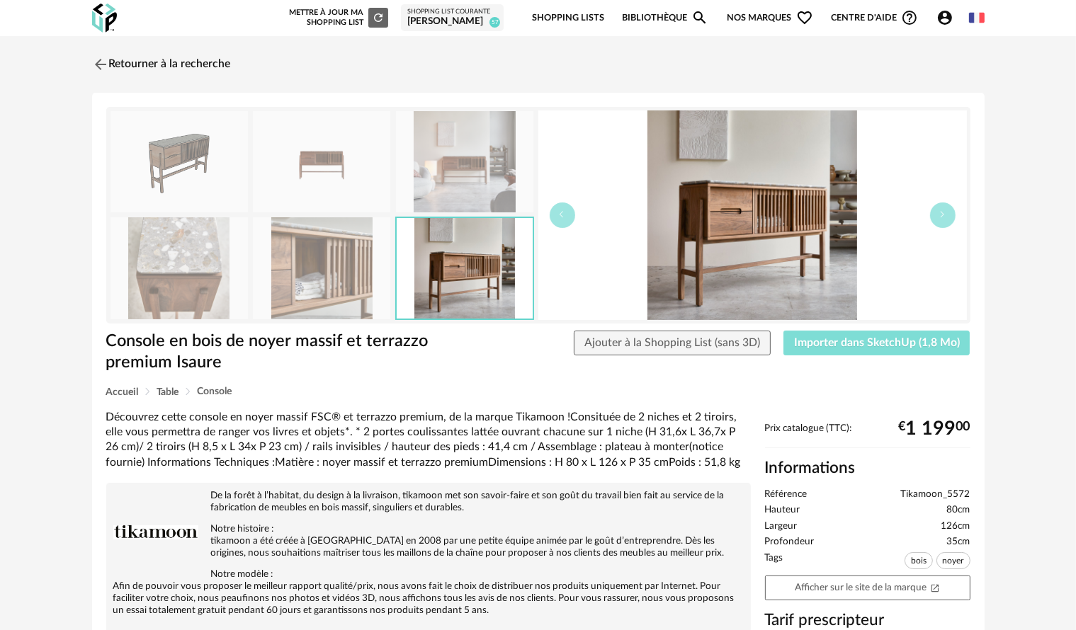
click at [808, 334] on button "Importer dans SketchUp (1,8 Mo)" at bounding box center [876, 344] width 187 height 26
click at [96, 58] on img at bounding box center [99, 64] width 21 height 21
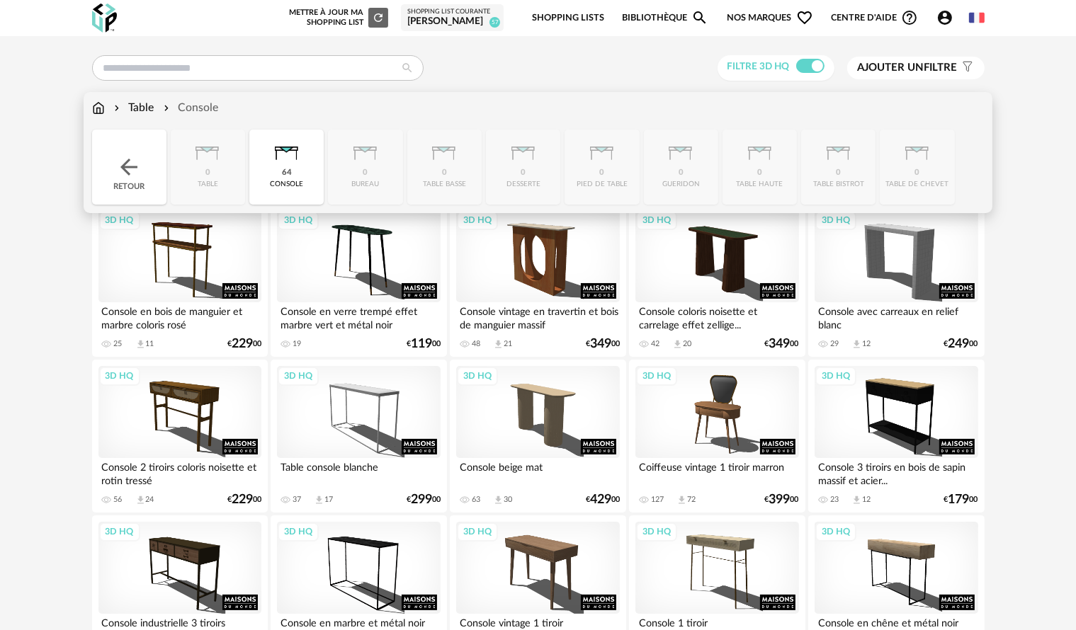
click at [103, 108] on img at bounding box center [98, 108] width 13 height 16
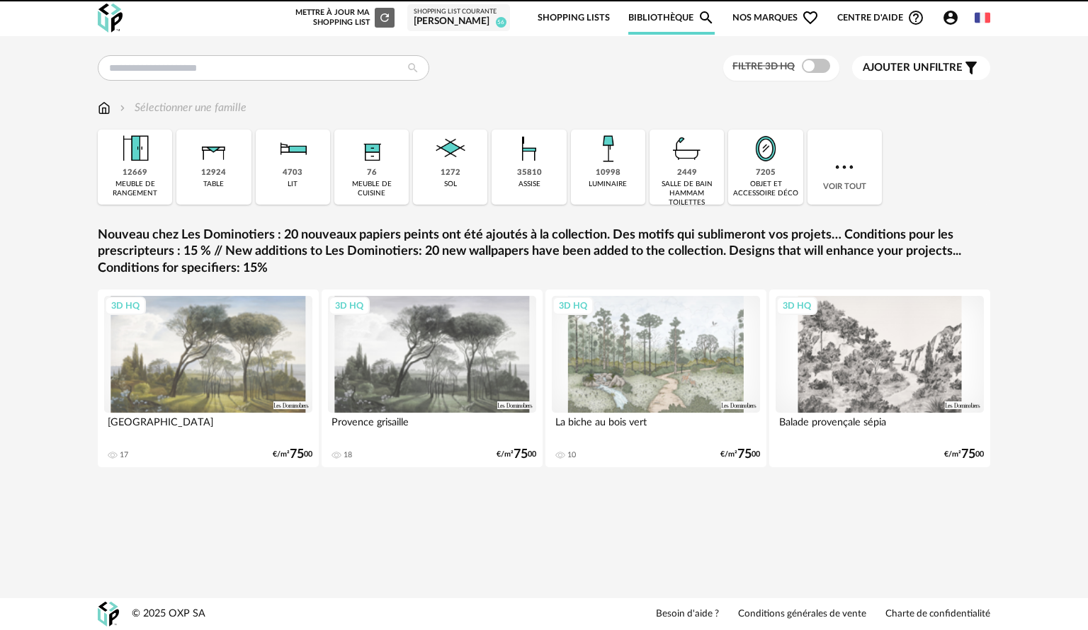
click at [909, 63] on span "Ajouter un" at bounding box center [896, 67] width 67 height 11
click at [866, 105] on div "Marque" at bounding box center [917, 113] width 286 height 34
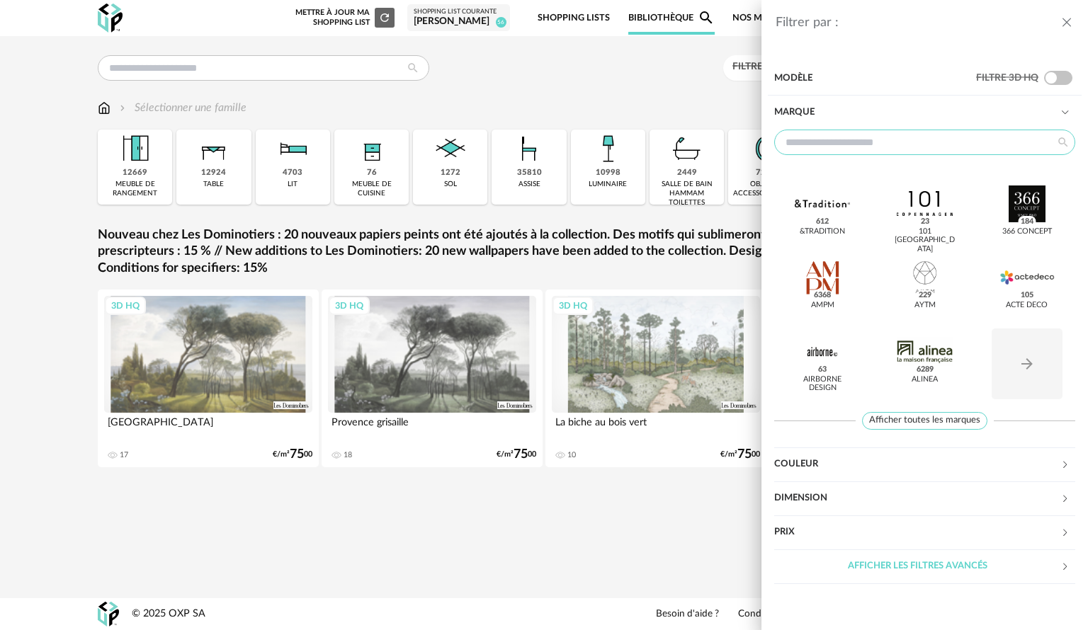
click at [836, 152] on input "text" at bounding box center [924, 143] width 301 height 26
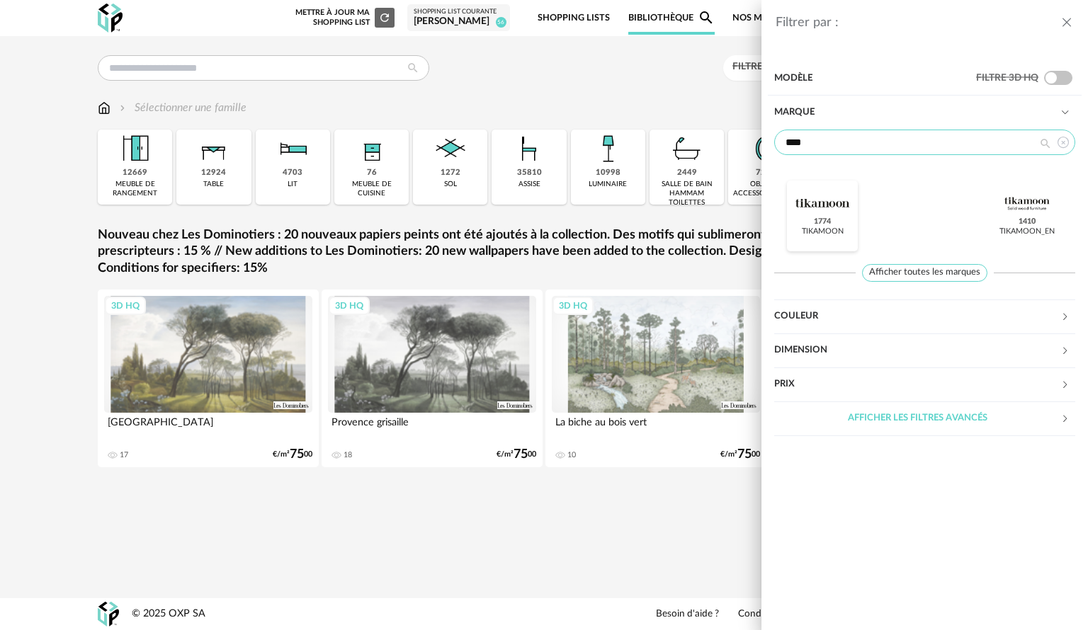
type input "****"
click at [825, 215] on div at bounding box center [822, 204] width 55 height 37
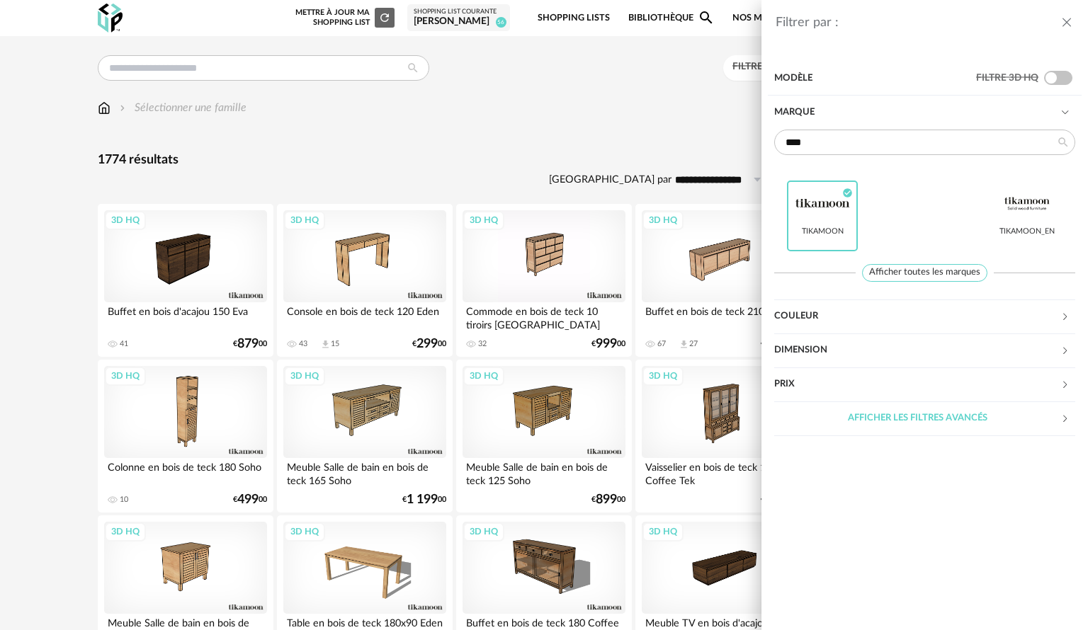
click at [234, 163] on div "Filtrer par : Modèle Filtre 3D HQ Marque **** Tikamoon Check Circle icon Tikamo…" at bounding box center [544, 315] width 1088 height 630
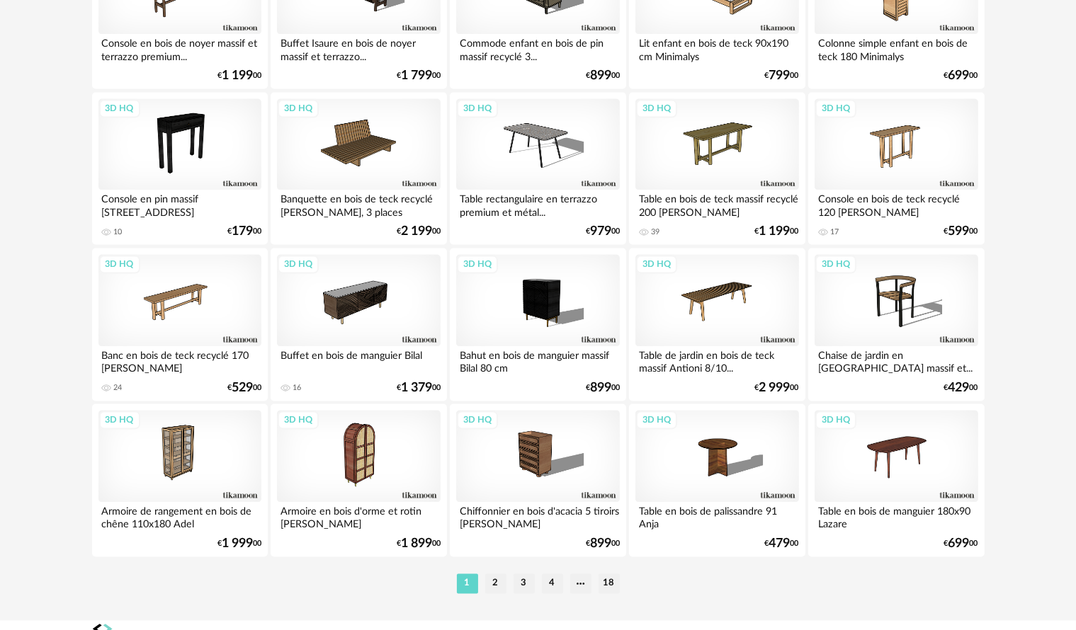
scroll to position [2787, 0]
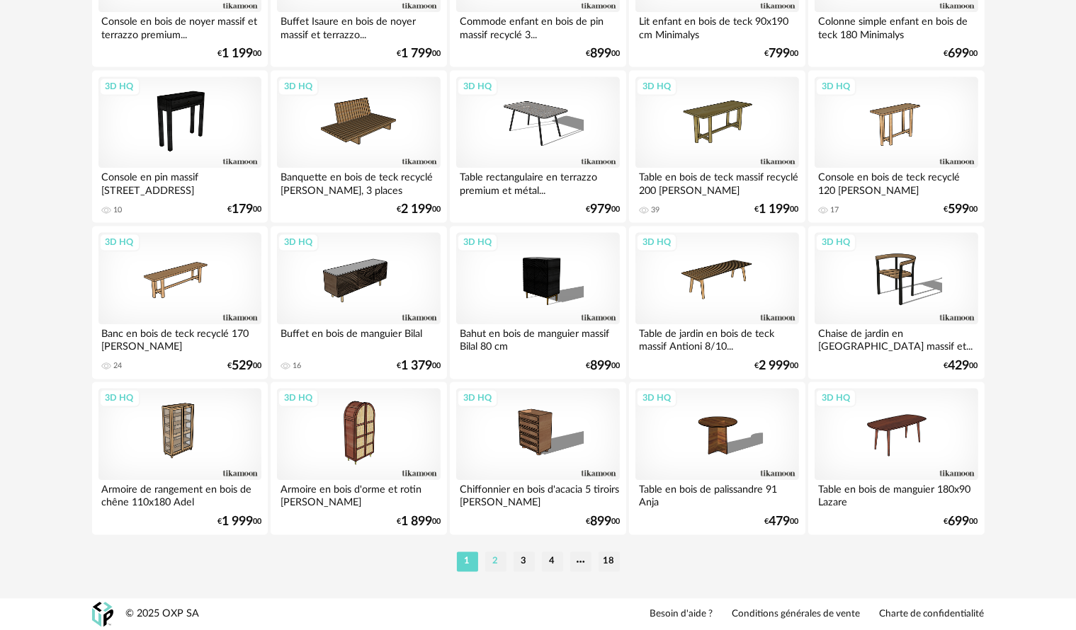
click at [503, 565] on li "2" at bounding box center [495, 562] width 21 height 20
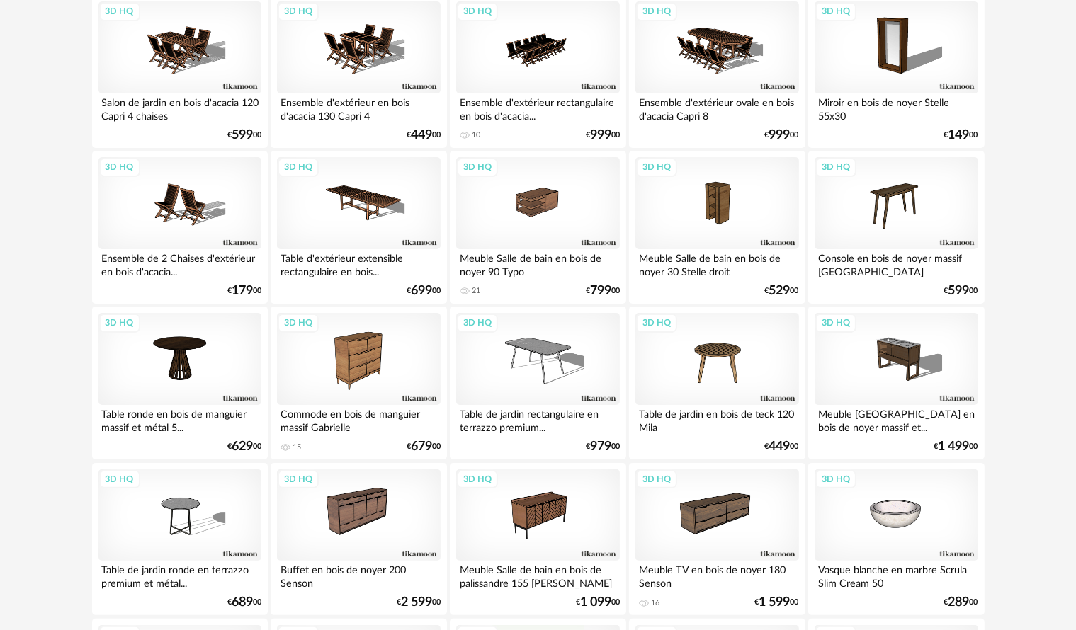
scroll to position [213, 0]
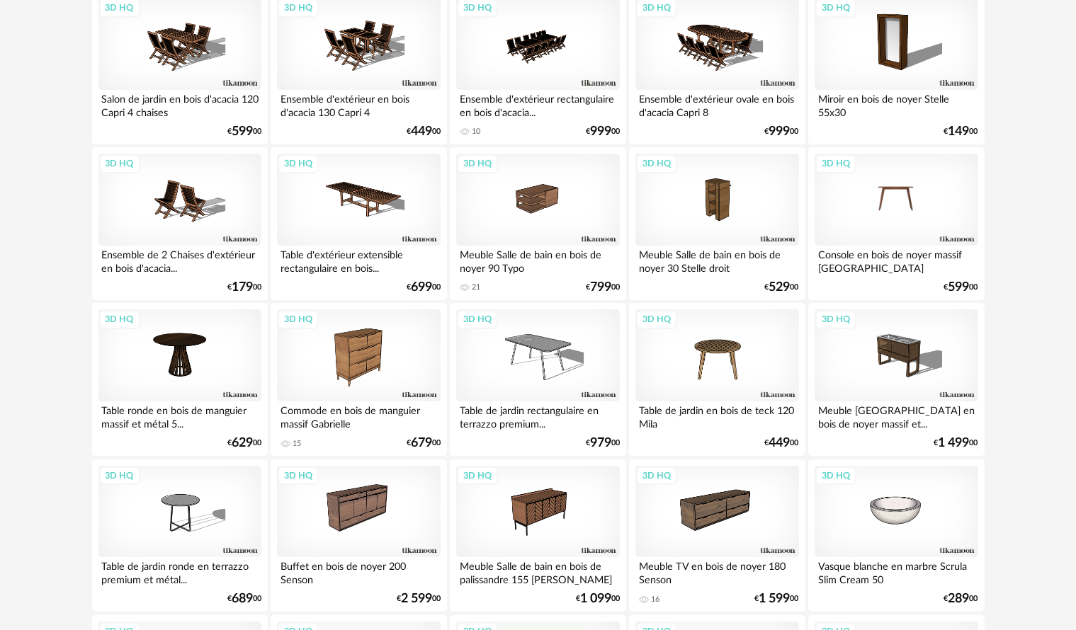
click at [898, 213] on div "3D HQ" at bounding box center [896, 200] width 163 height 92
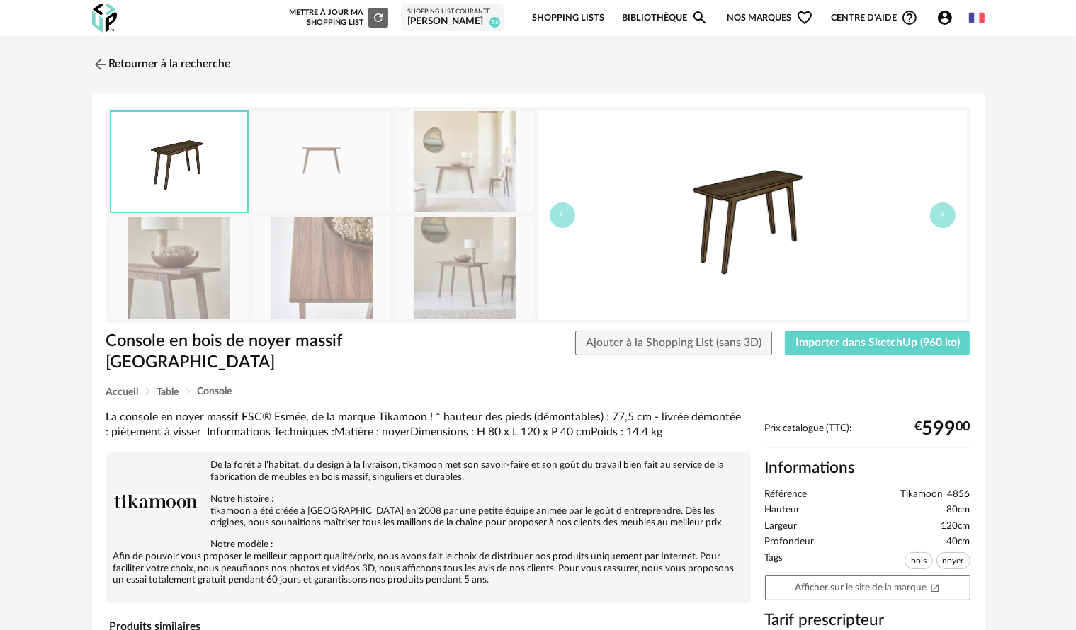
click at [111, 308] on img at bounding box center [179, 267] width 137 height 101
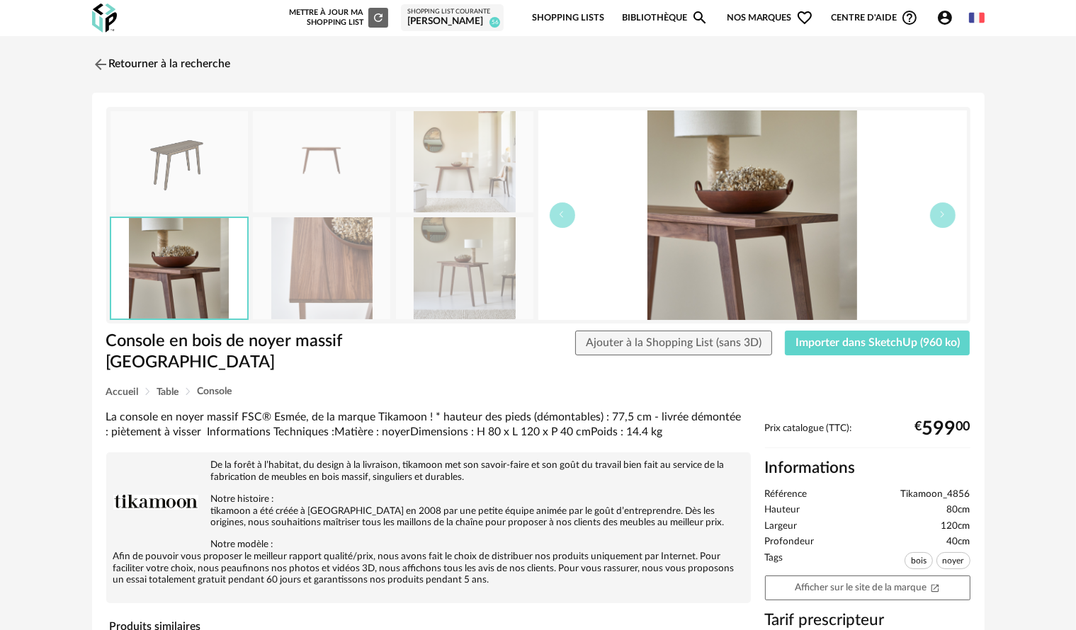
click at [469, 272] on img at bounding box center [464, 267] width 137 height 101
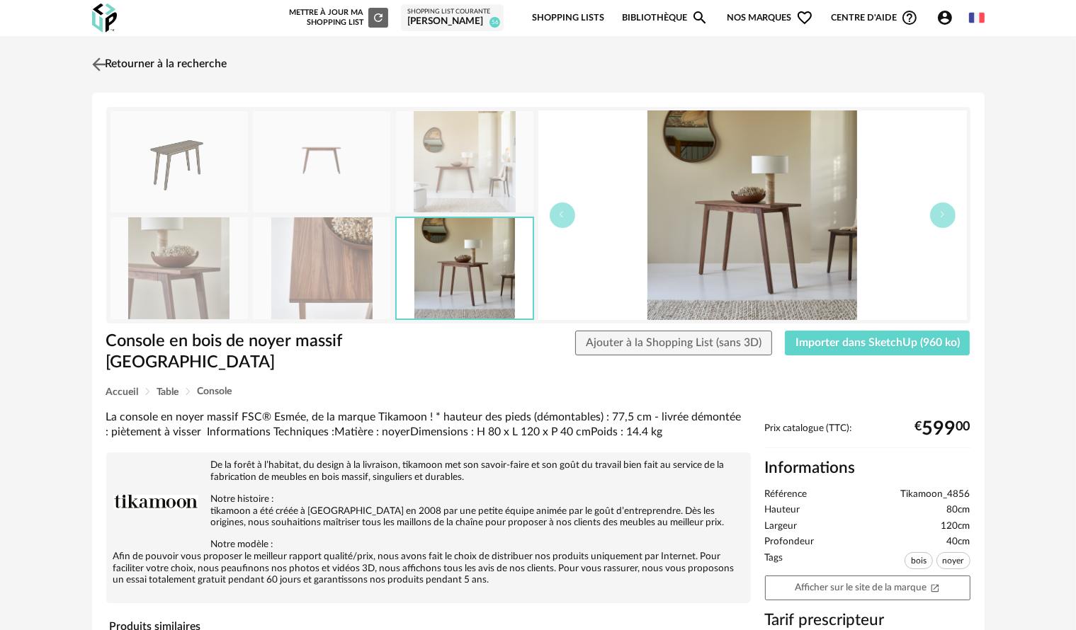
click at [94, 64] on img at bounding box center [99, 64] width 21 height 21
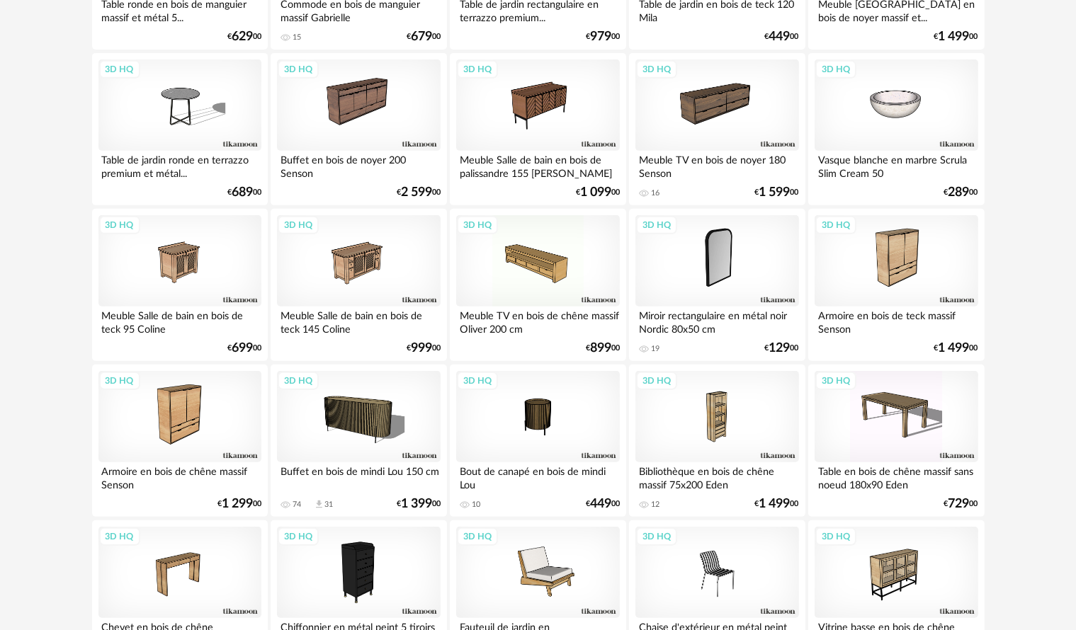
scroll to position [638, 0]
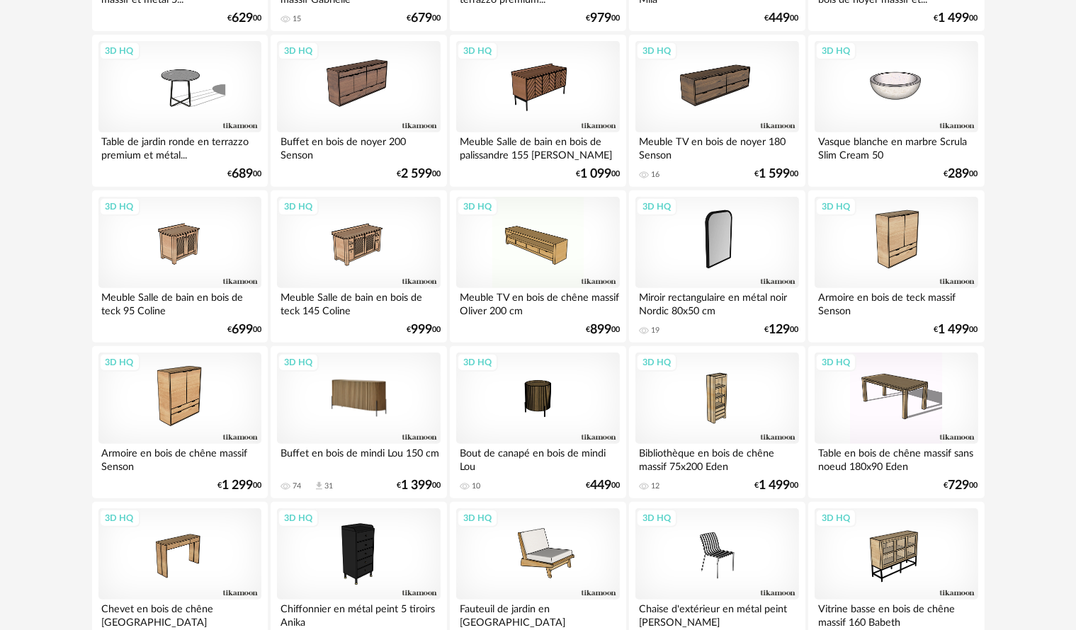
click at [374, 407] on div "3D HQ" at bounding box center [358, 399] width 163 height 92
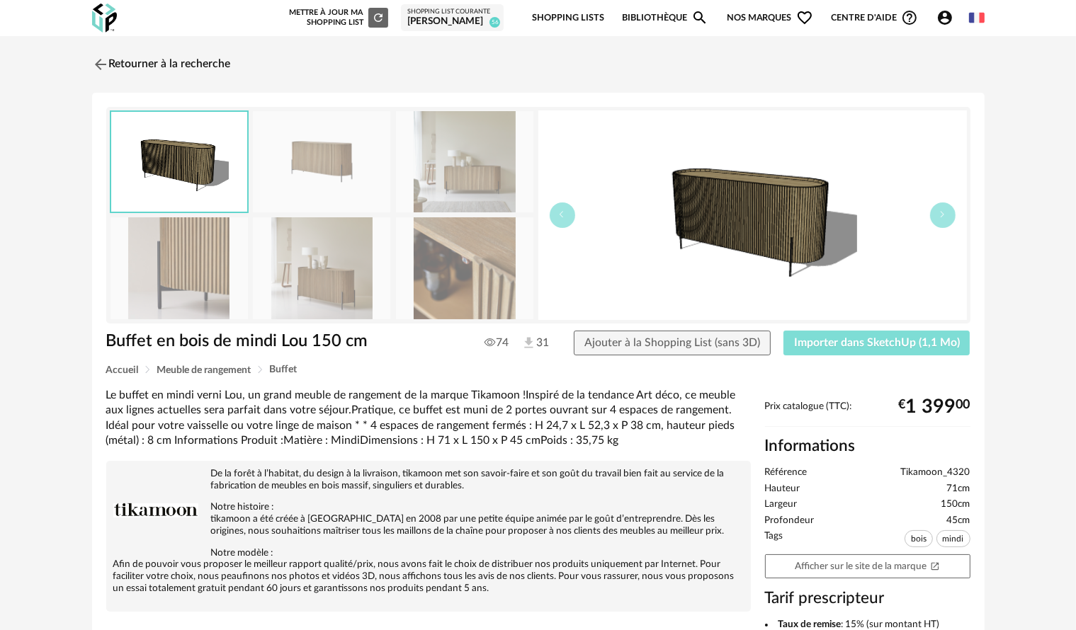
click at [831, 341] on span "Importer dans SketchUp (1,1 Mo)" at bounding box center [877, 342] width 166 height 11
click at [90, 64] on img at bounding box center [99, 64] width 21 height 21
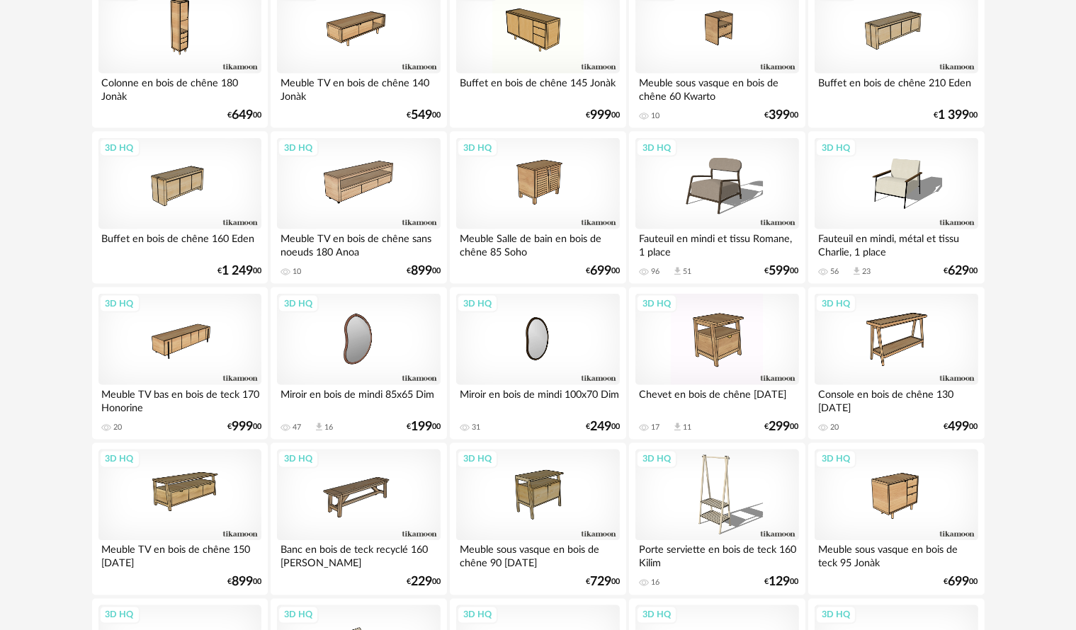
scroll to position [2267, 0]
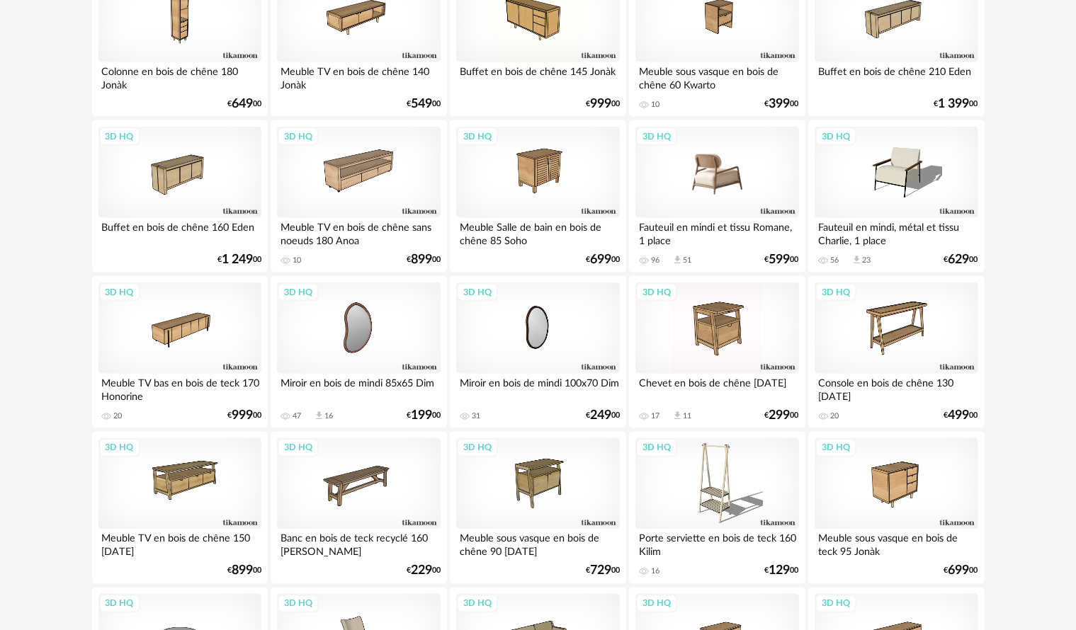
click at [703, 183] on div "3D HQ" at bounding box center [716, 173] width 163 height 92
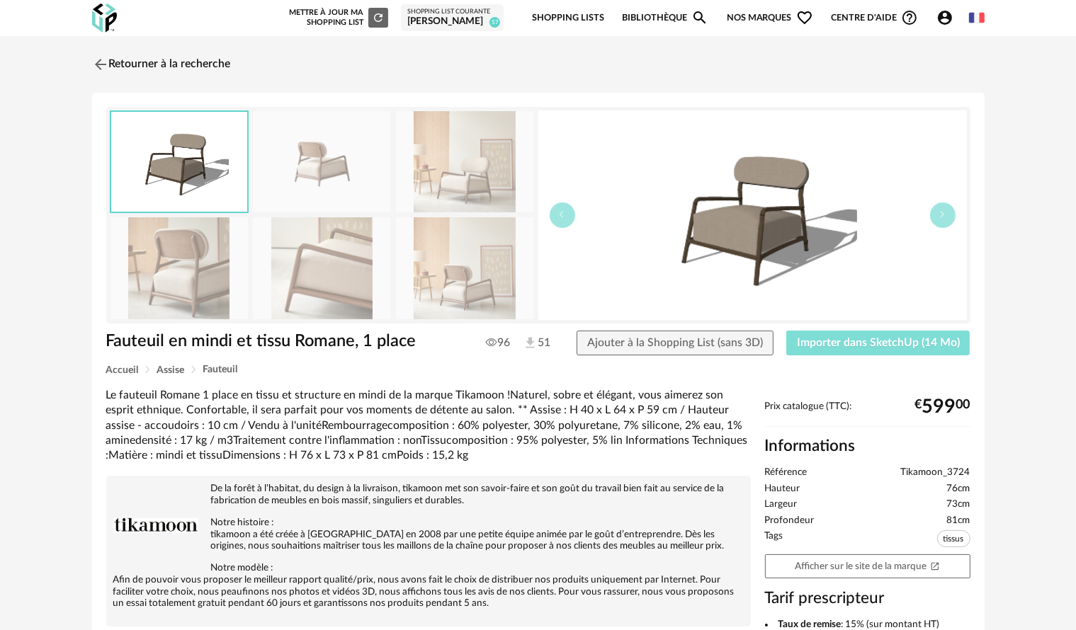
click at [860, 334] on button "Importer dans SketchUp (14 Mo)" at bounding box center [878, 344] width 184 height 26
click at [98, 67] on img at bounding box center [99, 64] width 21 height 21
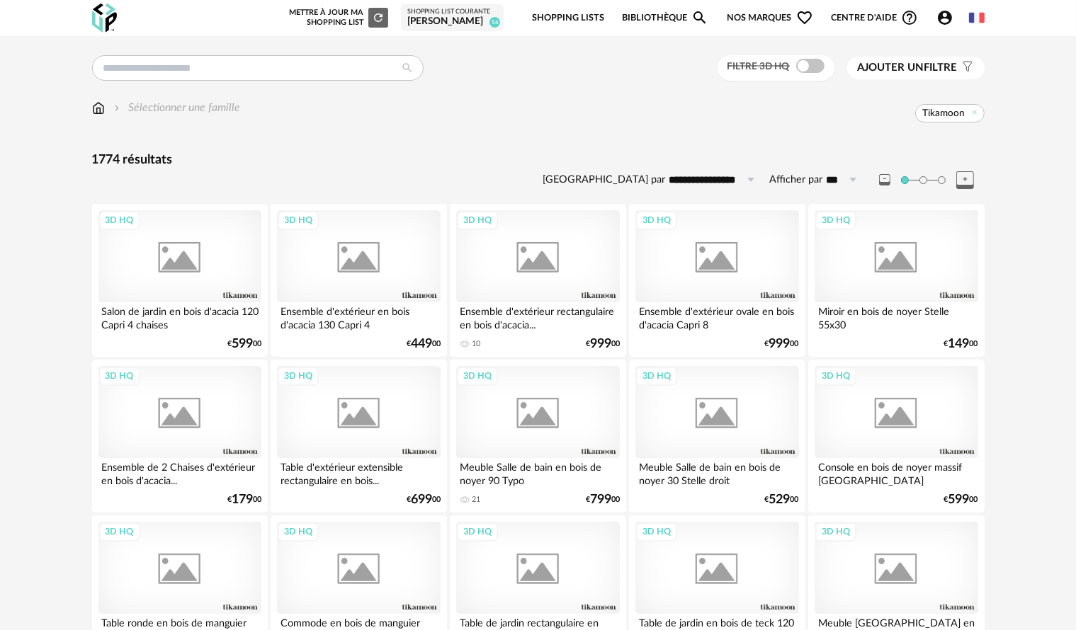
scroll to position [2267, 0]
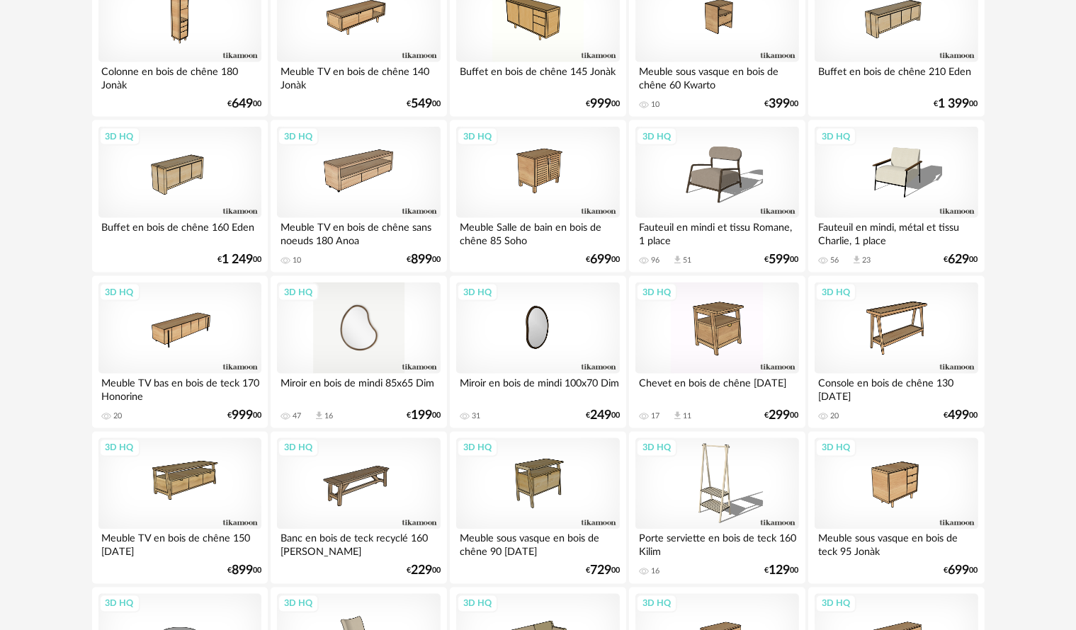
click at [358, 319] on div "3D HQ" at bounding box center [358, 329] width 163 height 92
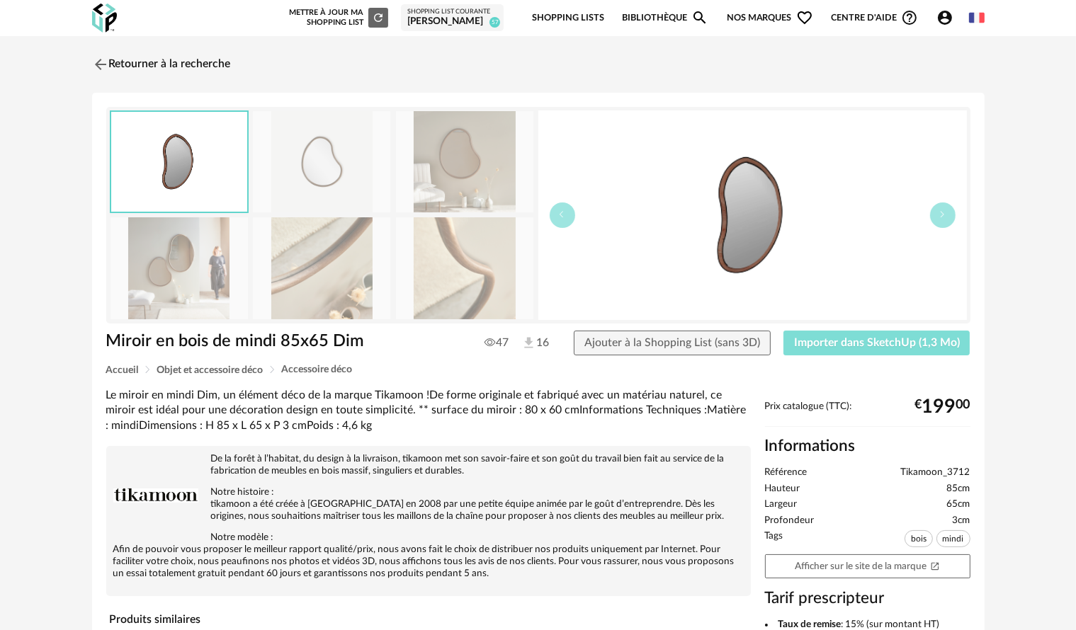
click at [821, 341] on span "Importer dans SketchUp (1,3 Mo)" at bounding box center [877, 342] width 166 height 11
click at [102, 67] on img at bounding box center [99, 64] width 21 height 21
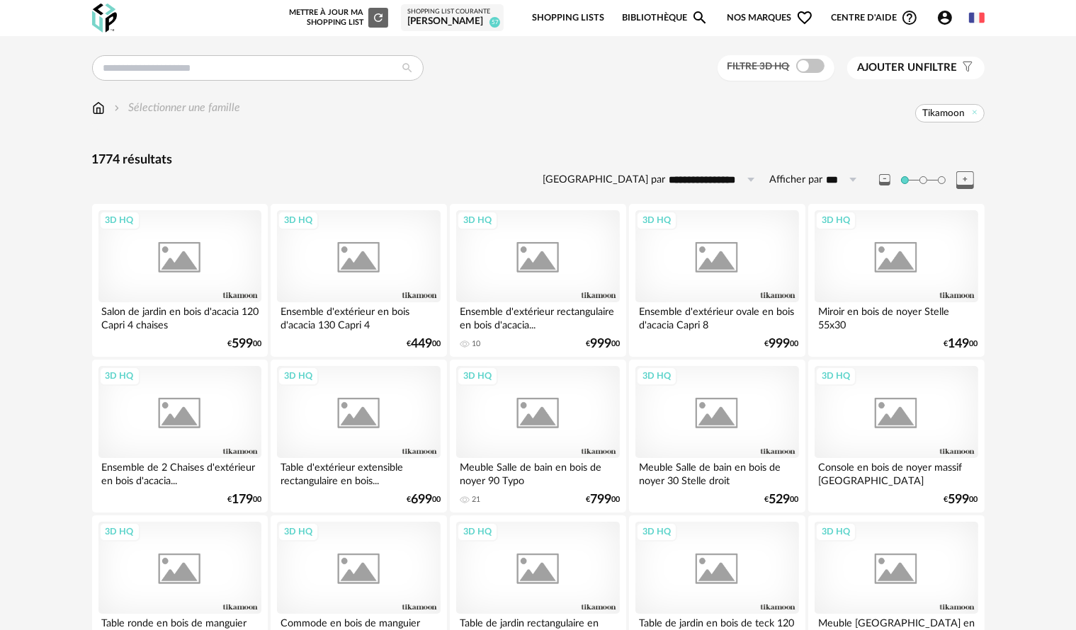
scroll to position [2267, 0]
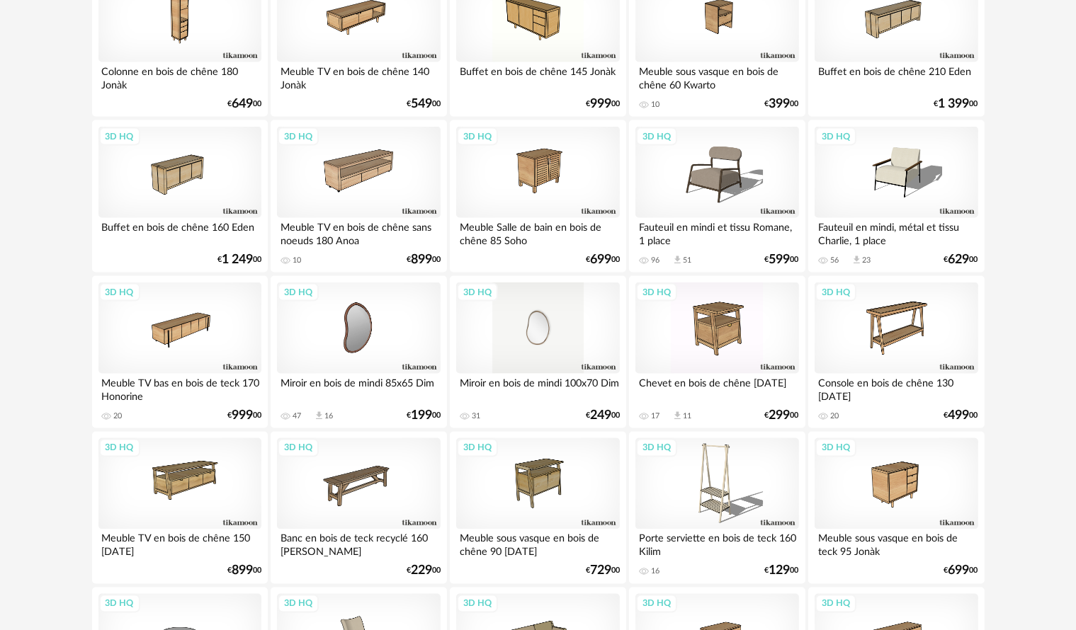
click at [597, 347] on div "3D HQ" at bounding box center [537, 329] width 163 height 92
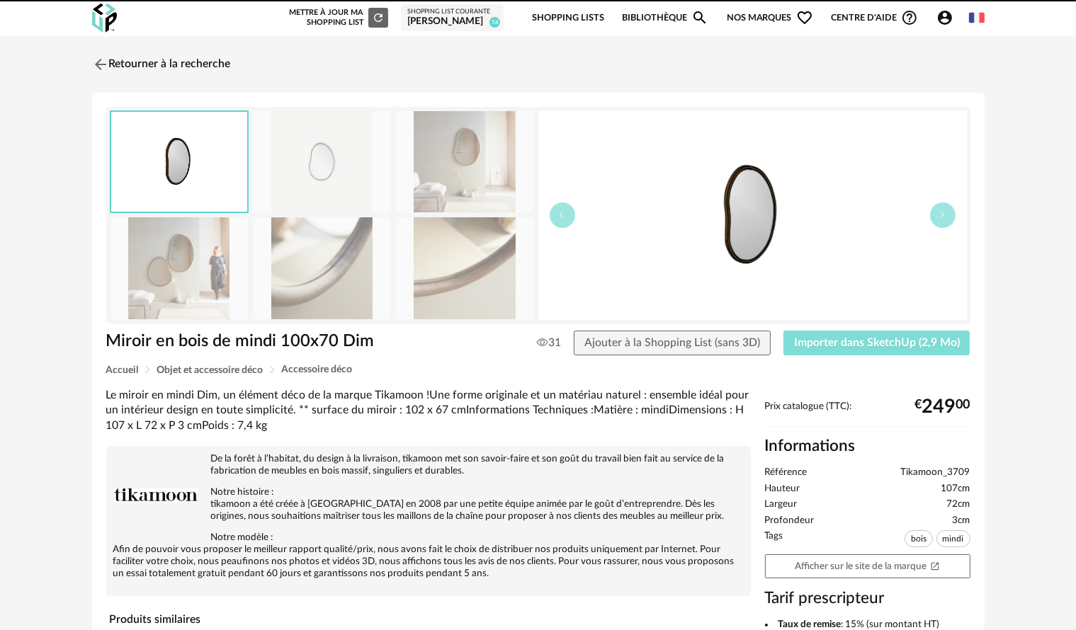
click at [854, 344] on span "Importer dans SketchUp (2,9 Mo)" at bounding box center [877, 342] width 166 height 11
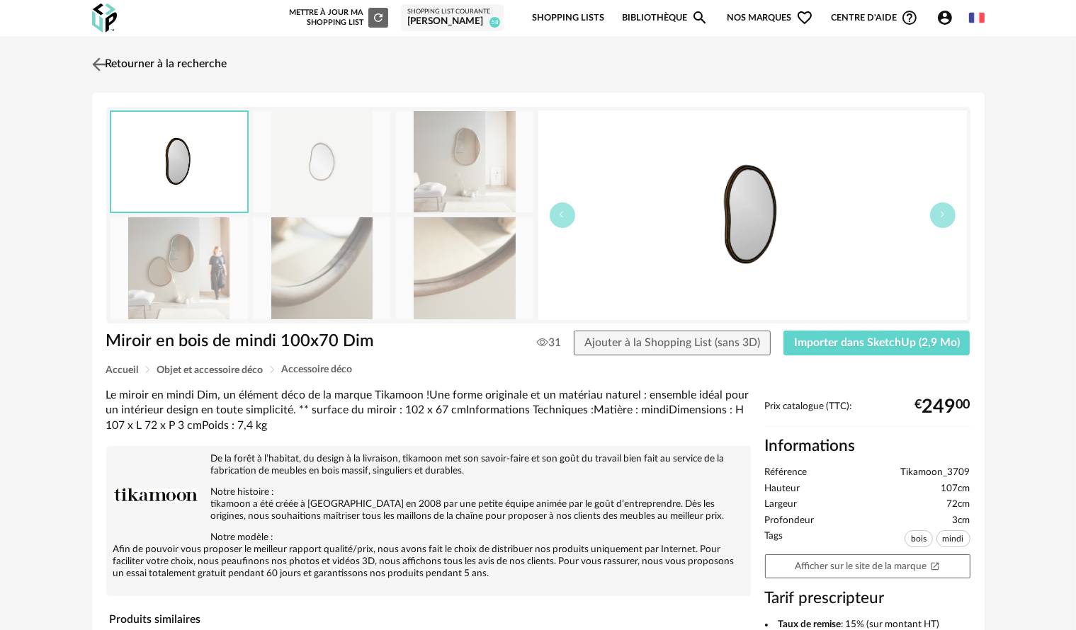
click at [99, 58] on img at bounding box center [99, 64] width 21 height 21
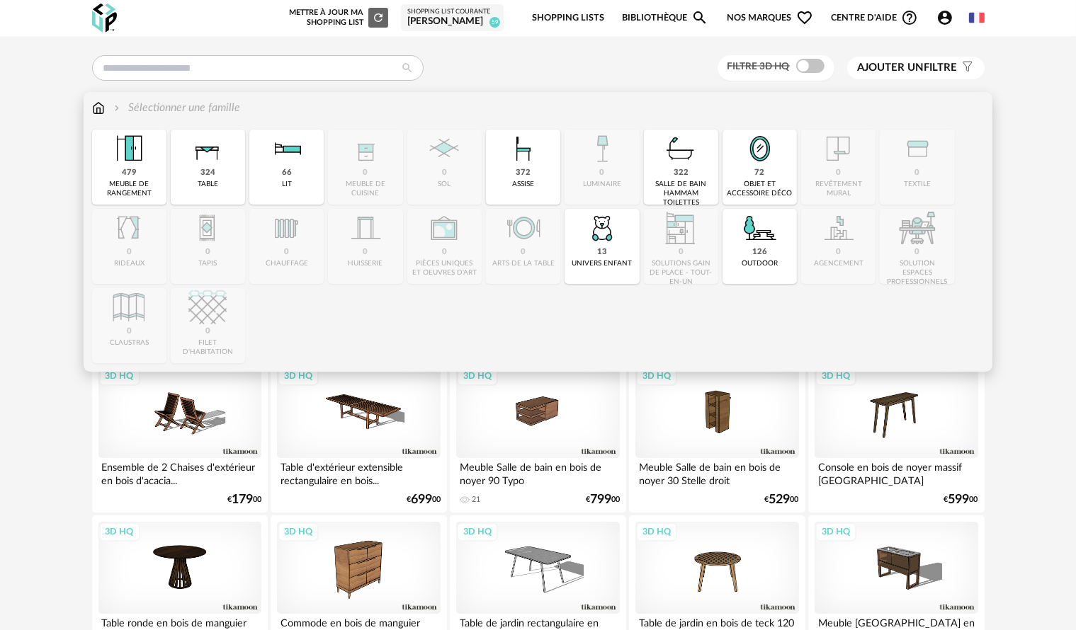
click at [99, 108] on img at bounding box center [98, 108] width 13 height 16
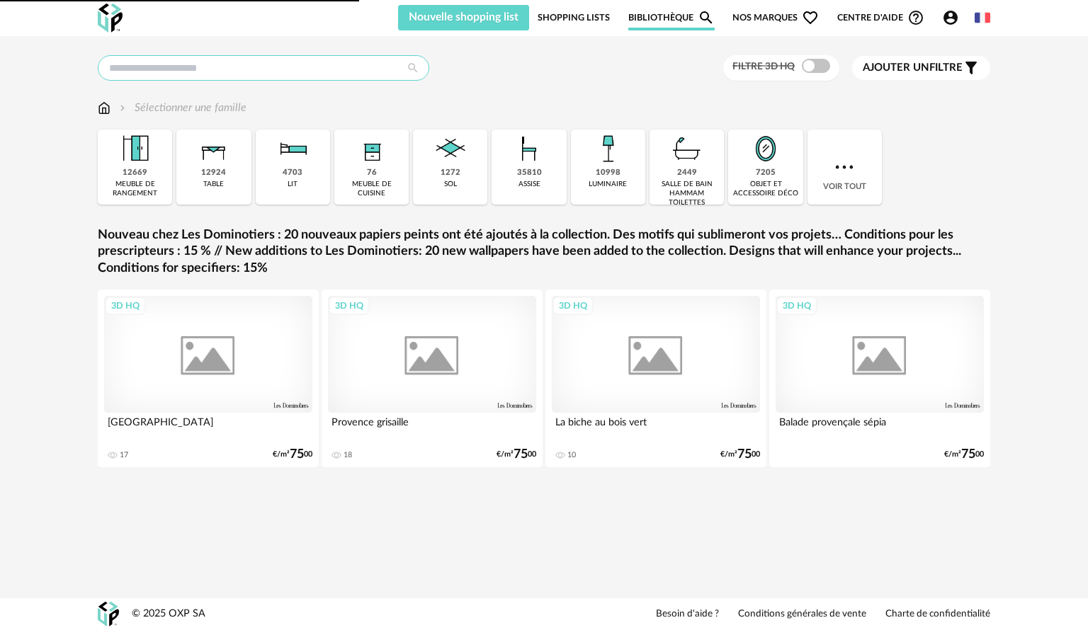
click at [138, 69] on input "text" at bounding box center [264, 68] width 332 height 26
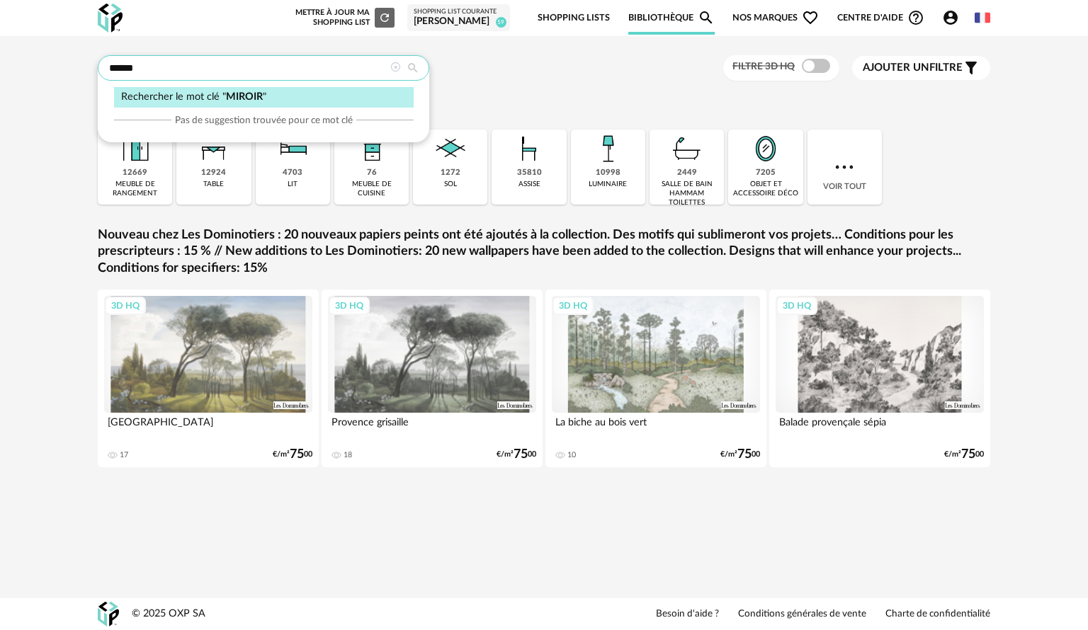
type input "******"
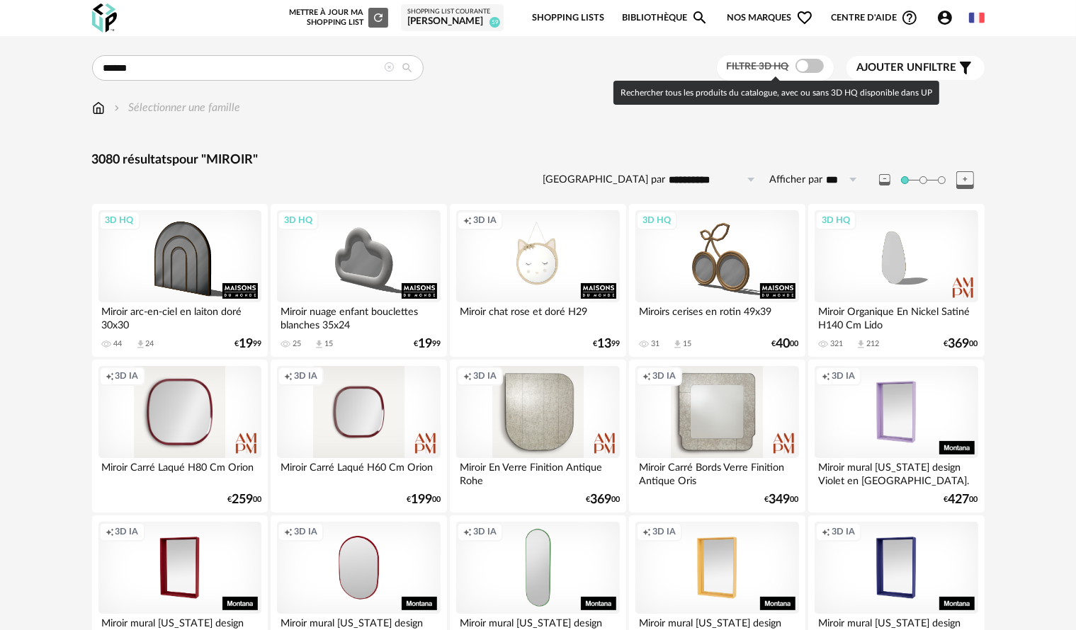
click at [809, 66] on span at bounding box center [810, 66] width 28 height 14
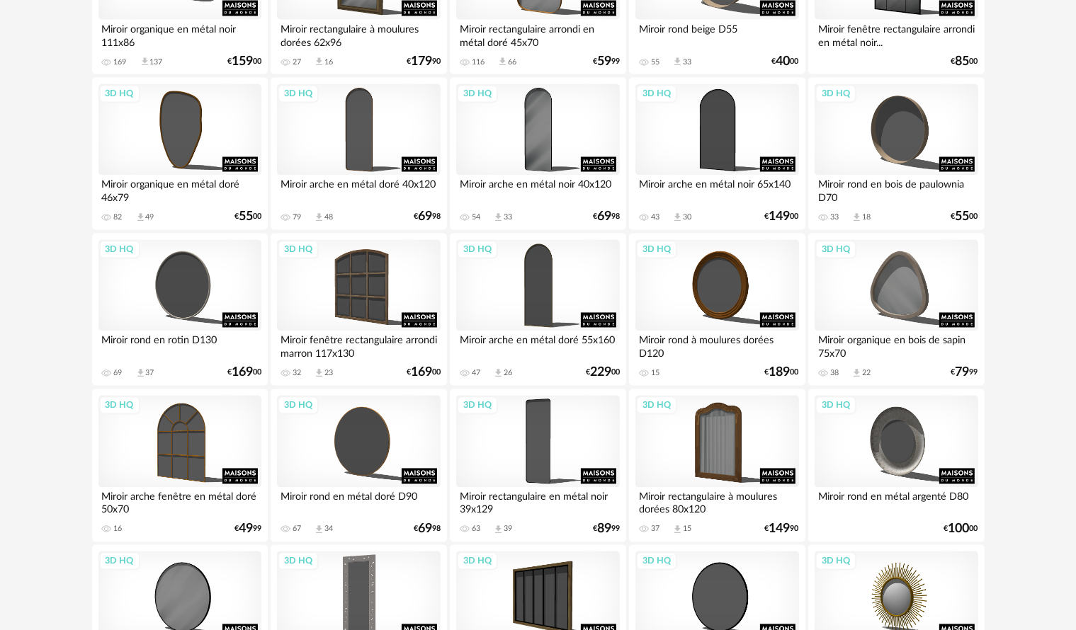
scroll to position [2787, 0]
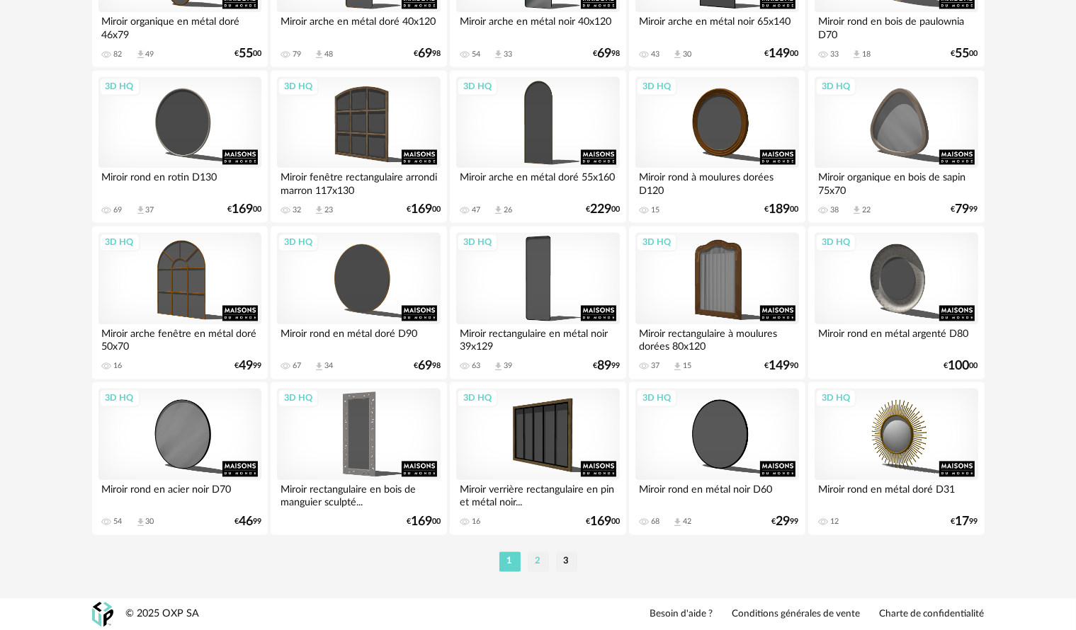
click at [534, 558] on li "2" at bounding box center [538, 562] width 21 height 20
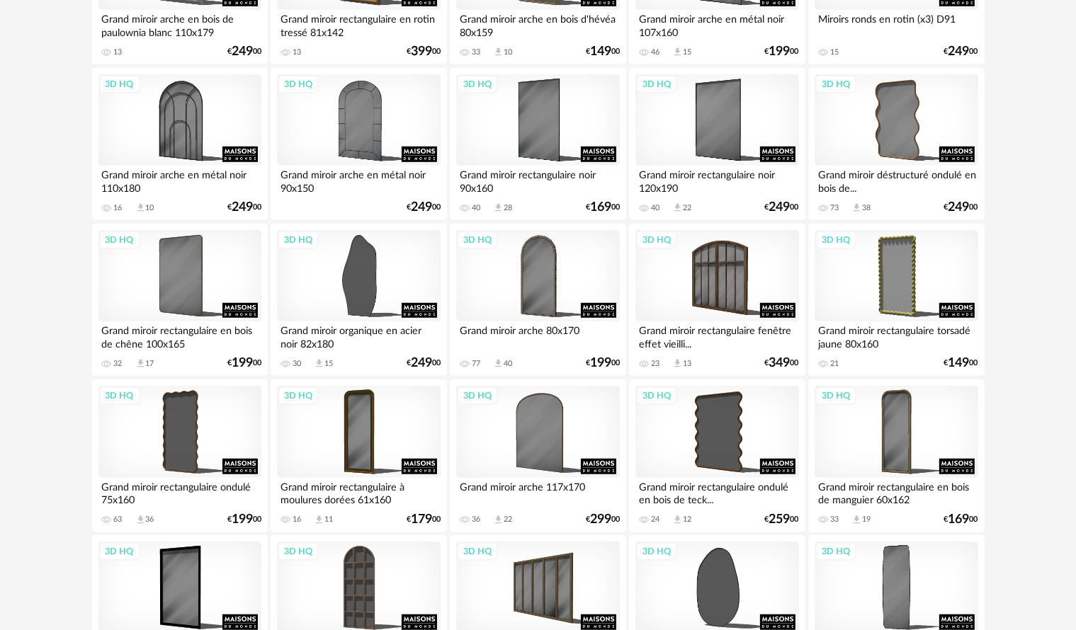
scroll to position [921, 0]
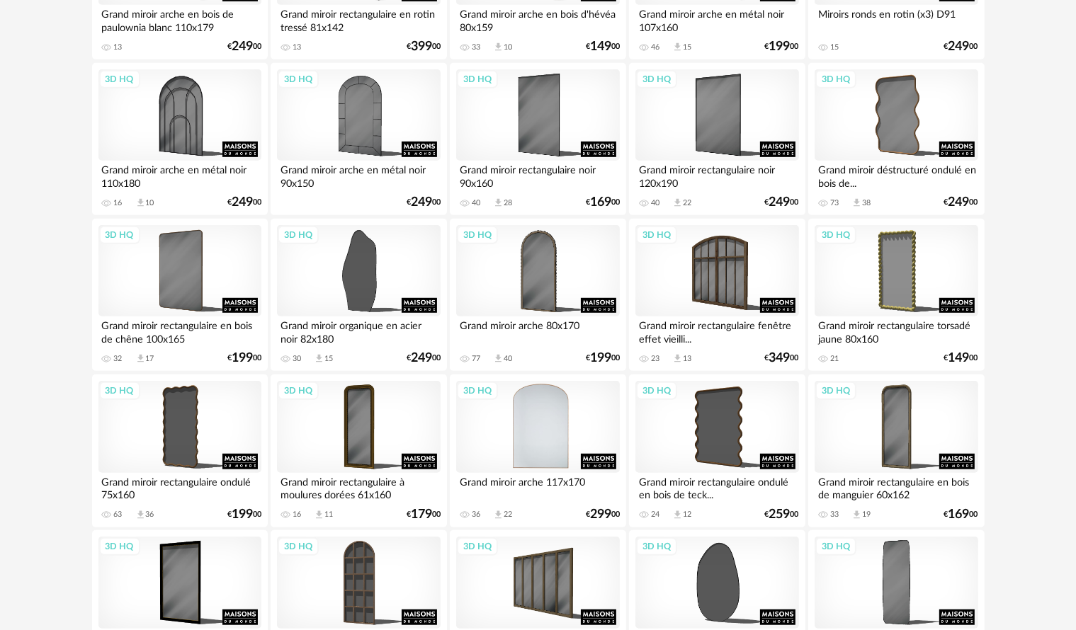
click at [565, 436] on div "3D HQ" at bounding box center [537, 427] width 163 height 92
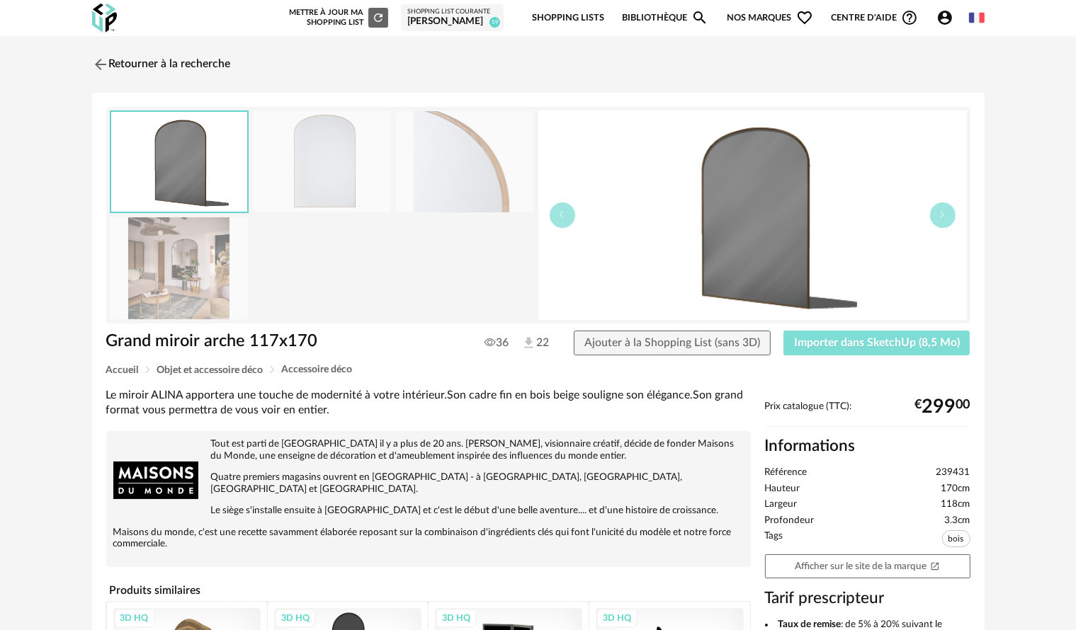
click at [821, 348] on span "Importer dans SketchUp (8,5 Mo)" at bounding box center [877, 342] width 166 height 11
click at [98, 62] on img at bounding box center [99, 64] width 21 height 21
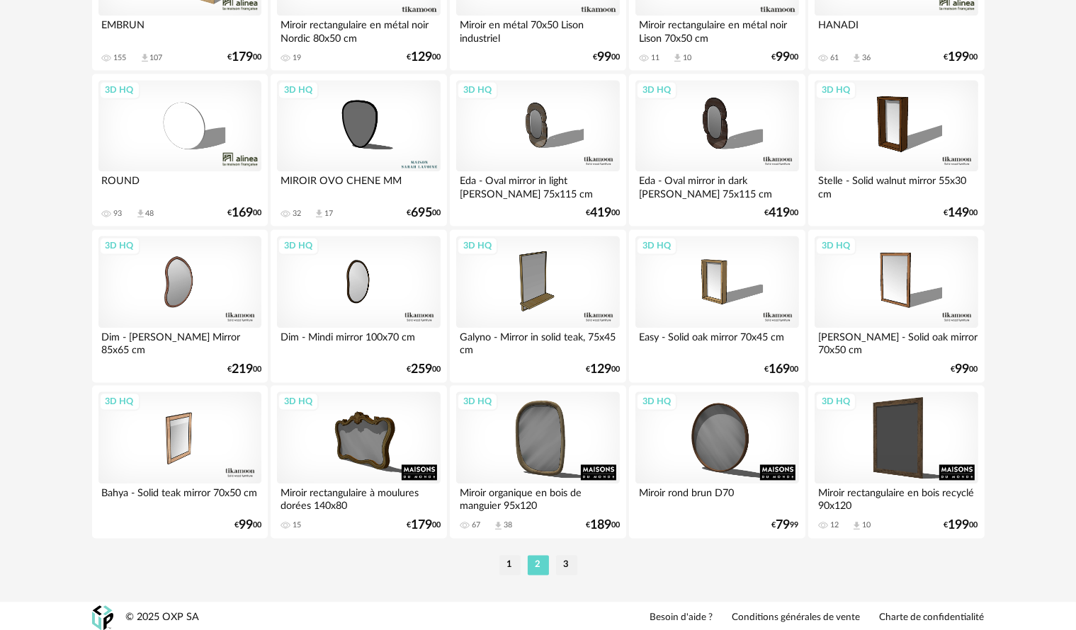
scroll to position [2787, 0]
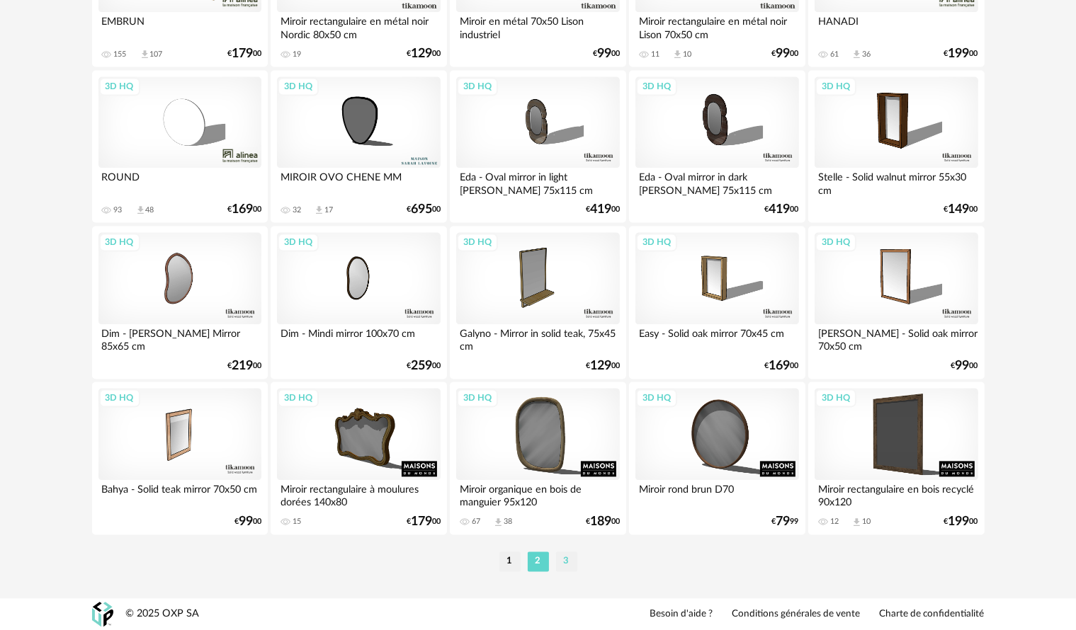
click at [575, 563] on li "3" at bounding box center [566, 562] width 21 height 20
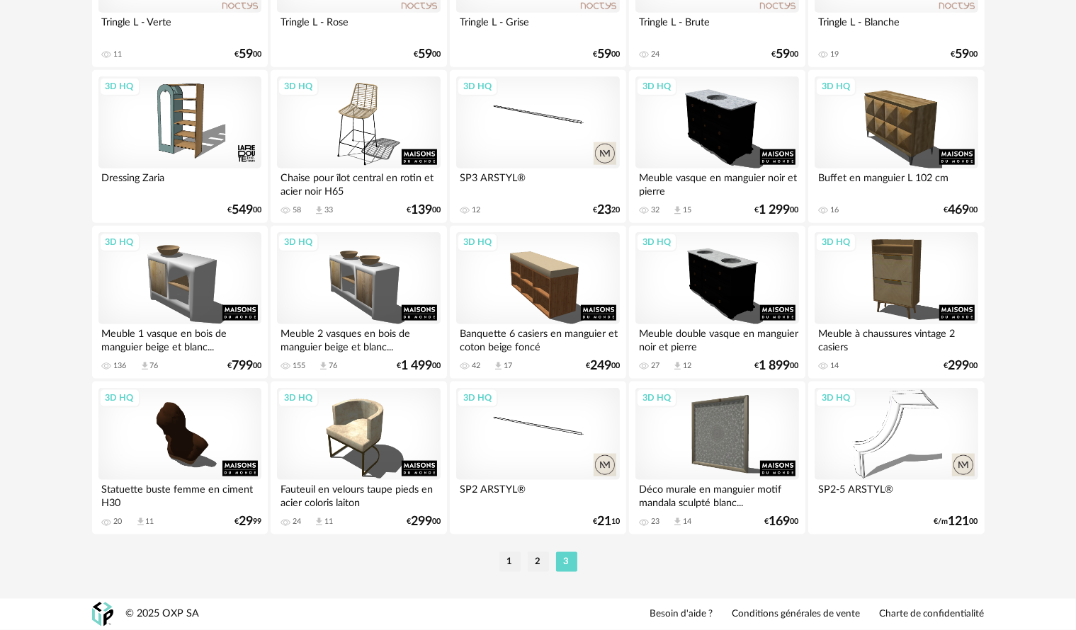
scroll to position [1694, 0]
click at [533, 567] on li "2" at bounding box center [538, 563] width 21 height 20
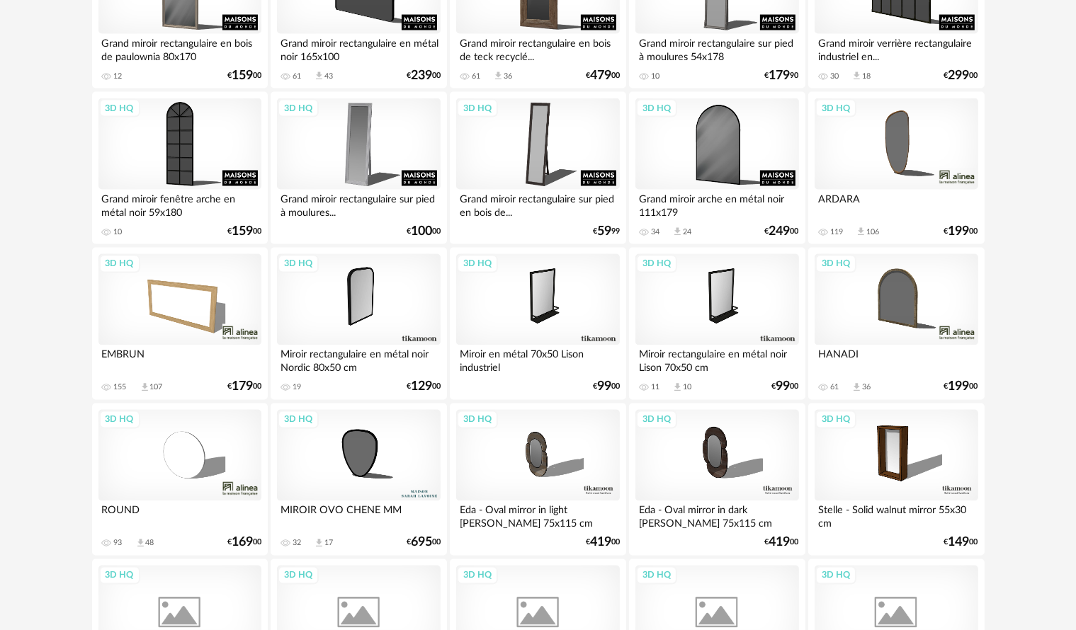
scroll to position [2763, 0]
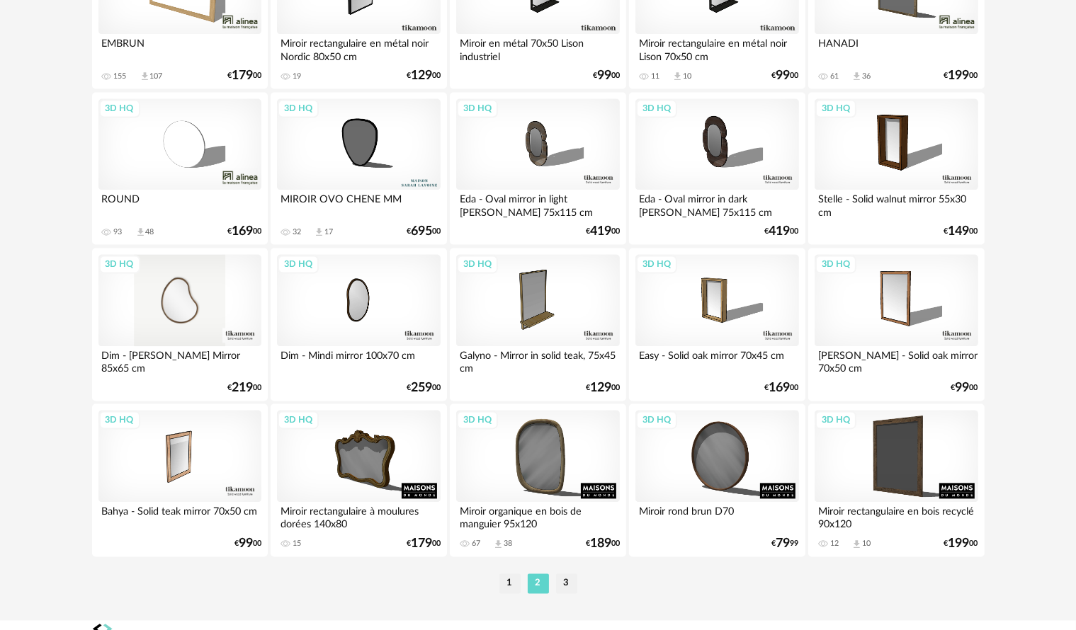
click at [164, 306] on div "3D HQ" at bounding box center [179, 300] width 163 height 92
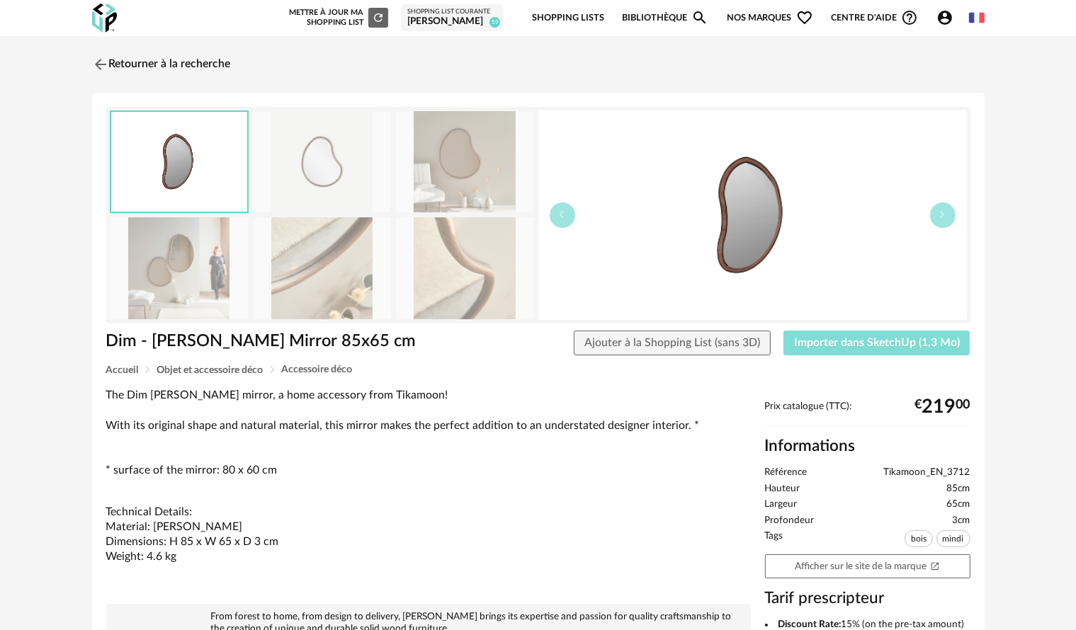
click at [802, 343] on span "Importer dans SketchUp (1,3 Mo)" at bounding box center [877, 342] width 166 height 11
click at [100, 67] on img at bounding box center [99, 64] width 21 height 21
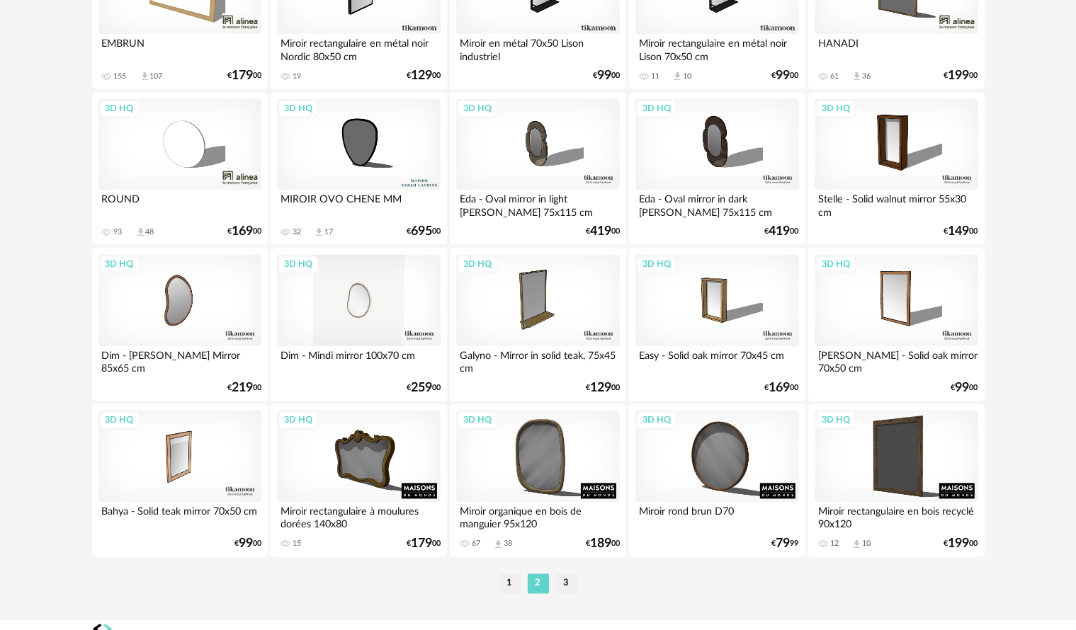
click at [417, 315] on div "3D HQ" at bounding box center [358, 300] width 163 height 92
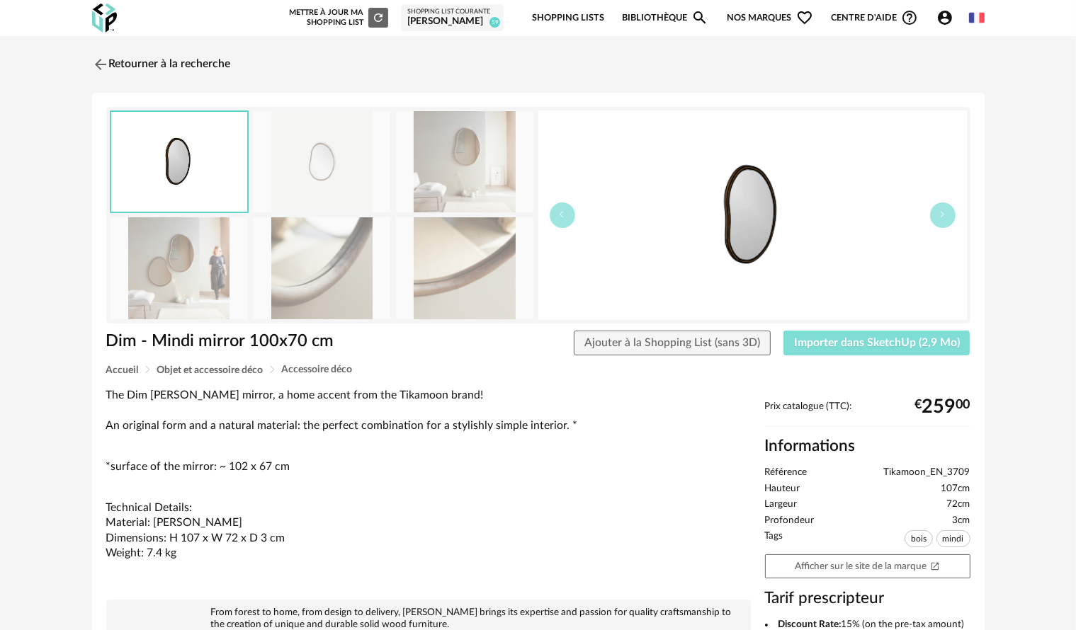
click at [898, 337] on span "Importer dans SketchUp (2,9 Mo)" at bounding box center [877, 342] width 166 height 11
click at [98, 60] on img at bounding box center [99, 64] width 21 height 21
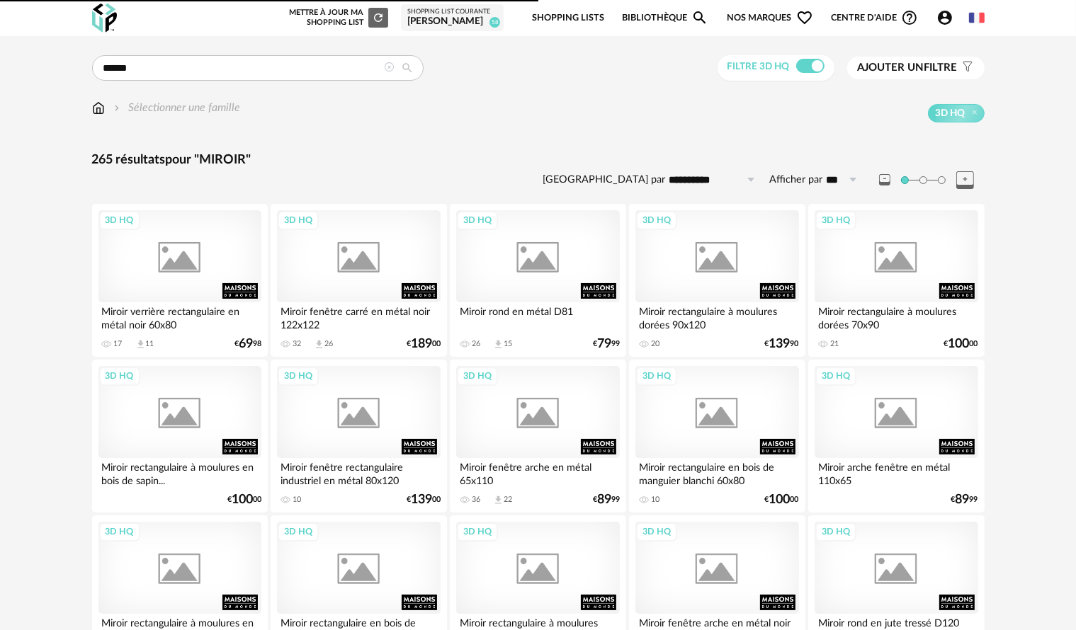
scroll to position [2763, 0]
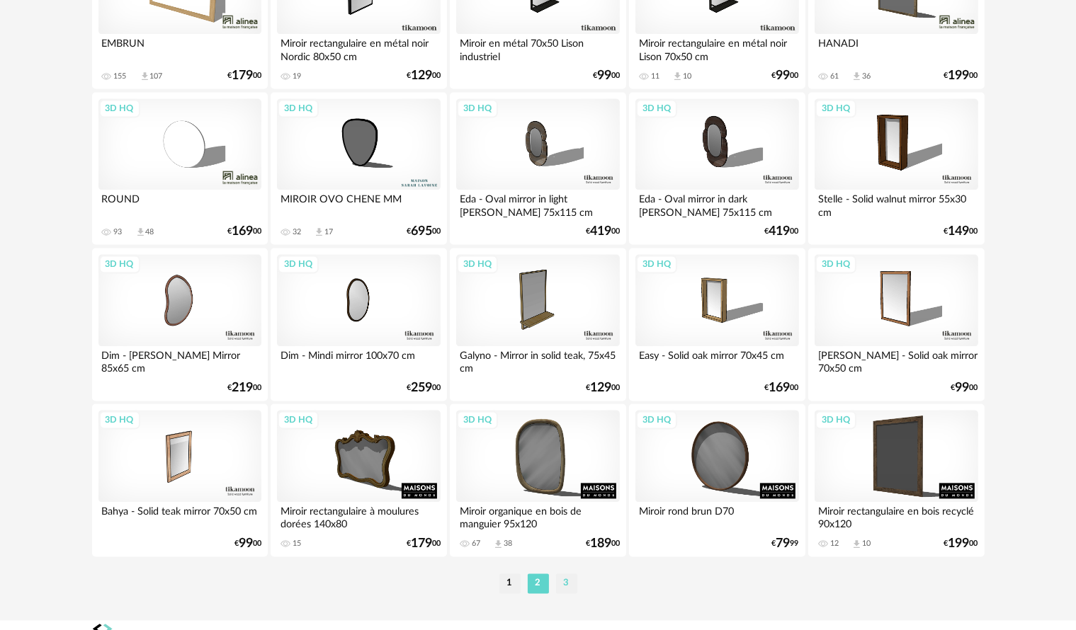
click at [568, 589] on li "3" at bounding box center [566, 584] width 21 height 20
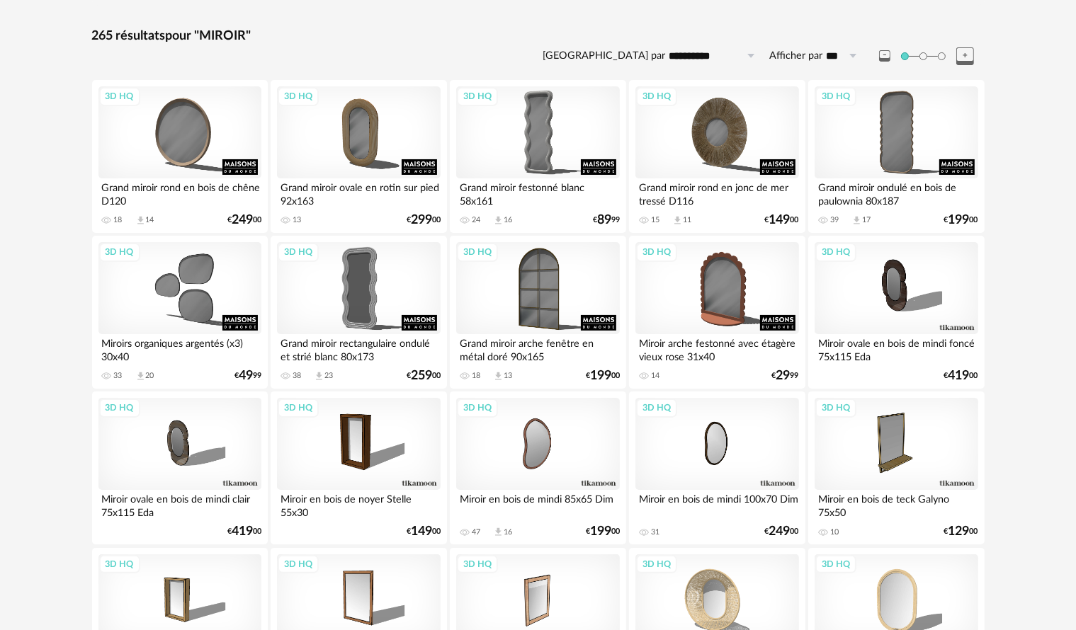
scroll to position [213, 0]
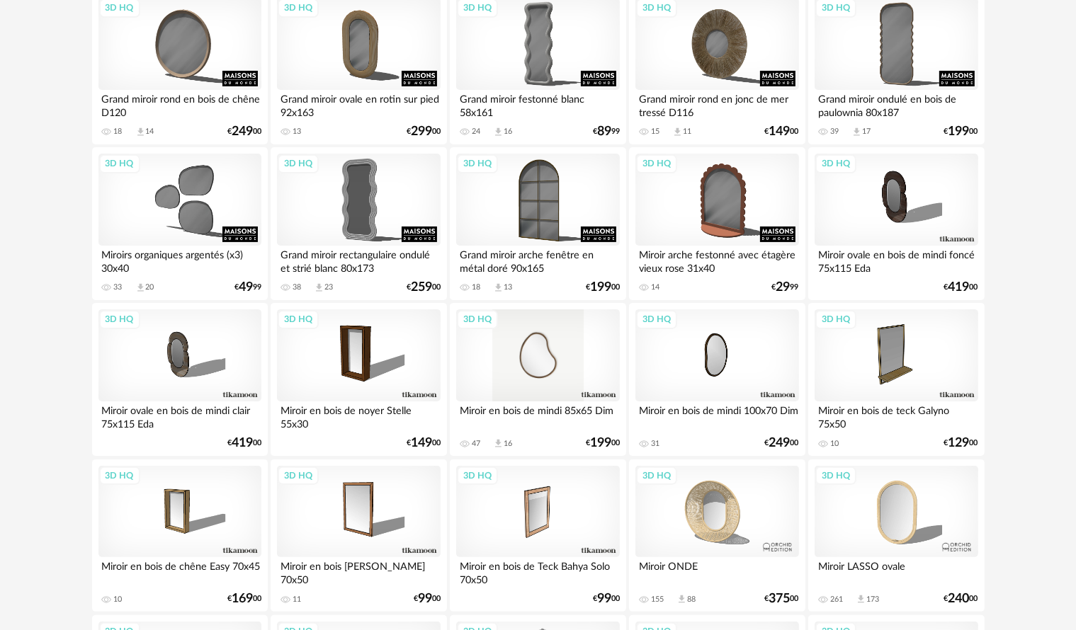
click at [531, 375] on div "3D HQ" at bounding box center [537, 356] width 163 height 92
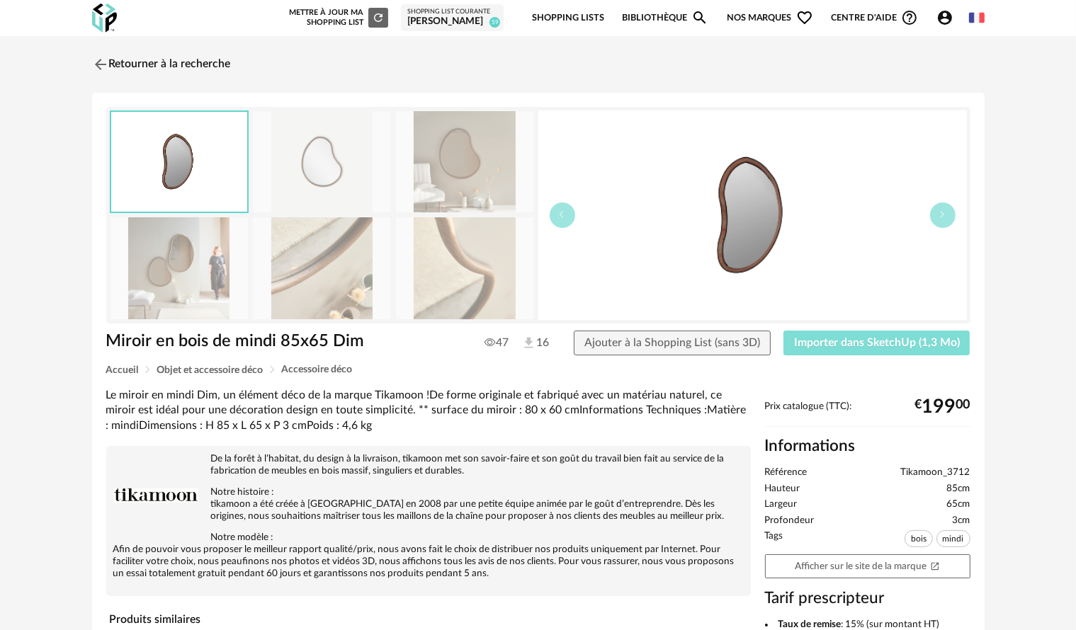
click at [864, 354] on button "Importer dans SketchUp (1,3 Mo)" at bounding box center [876, 344] width 187 height 26
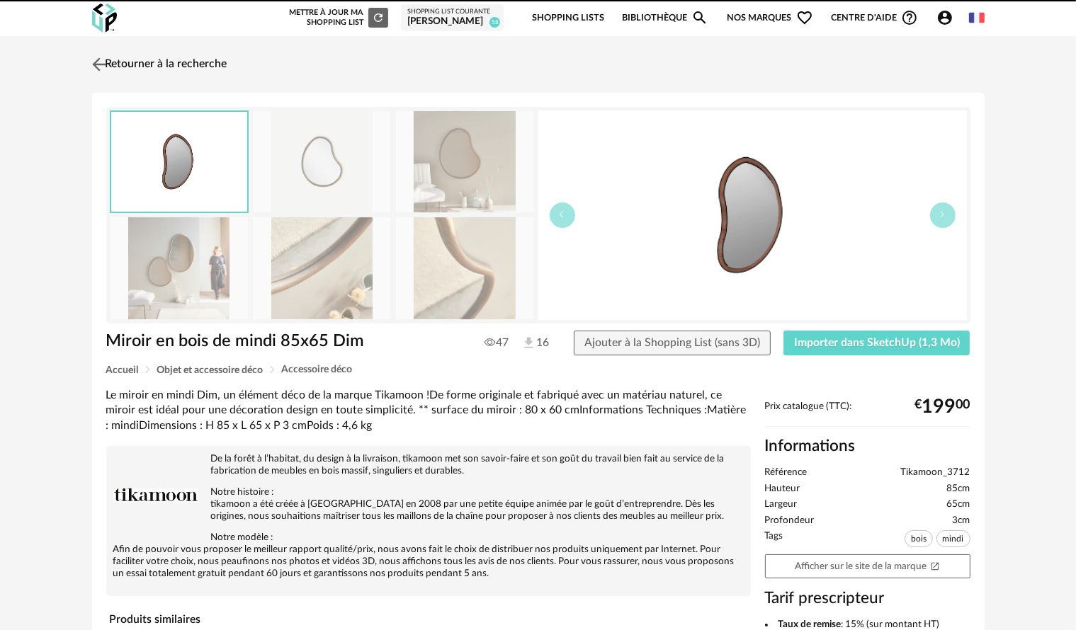
click at [102, 69] on img at bounding box center [99, 64] width 21 height 21
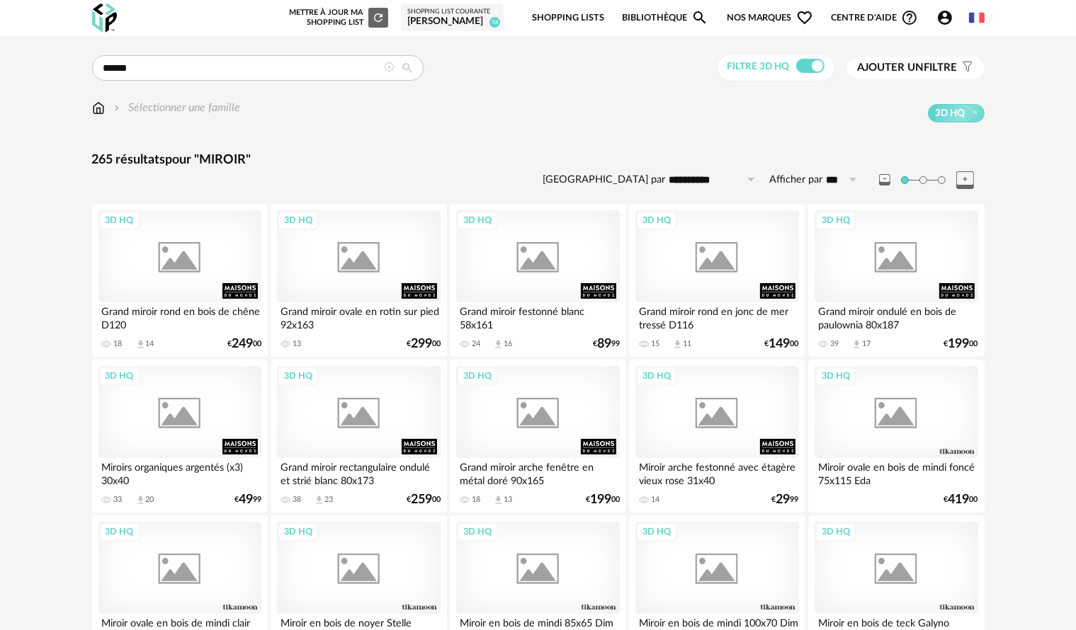
scroll to position [213, 0]
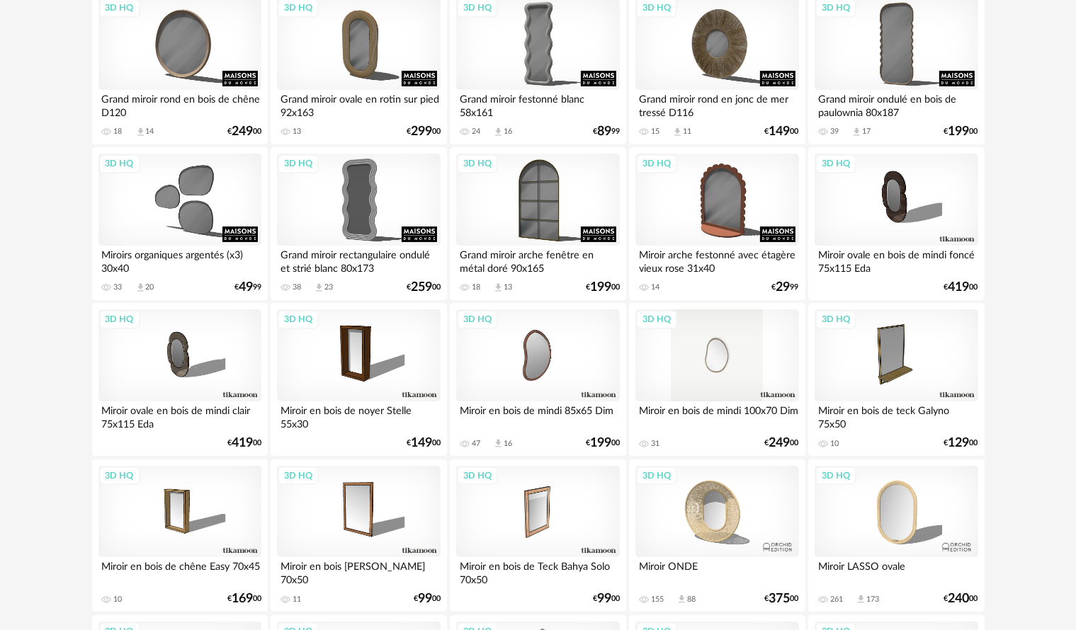
click at [713, 347] on div "3D HQ" at bounding box center [716, 356] width 163 height 92
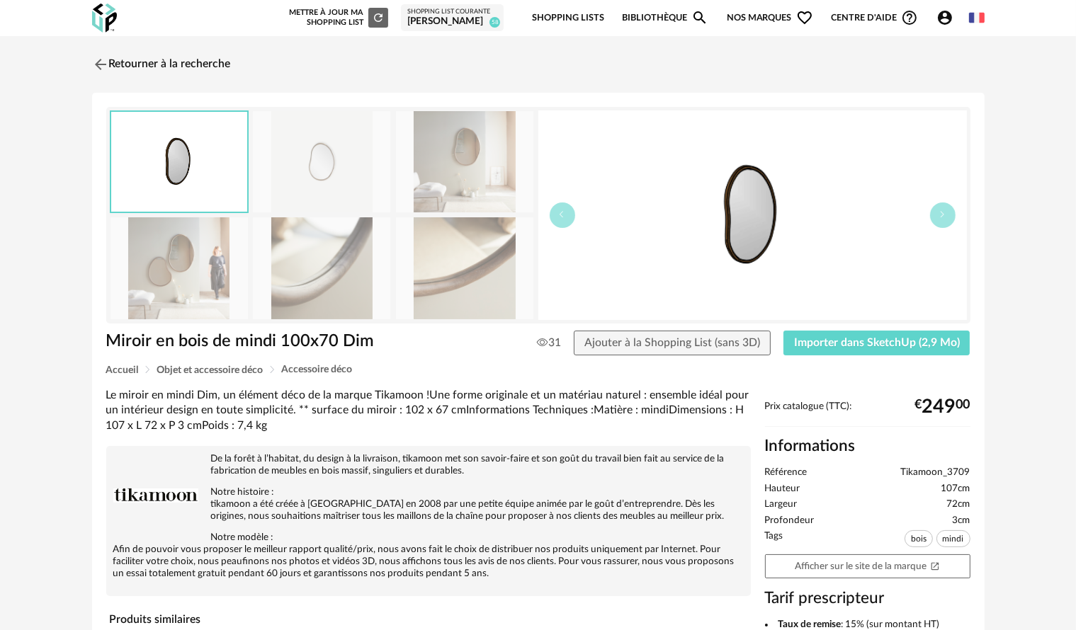
click at [140, 267] on img at bounding box center [179, 267] width 137 height 101
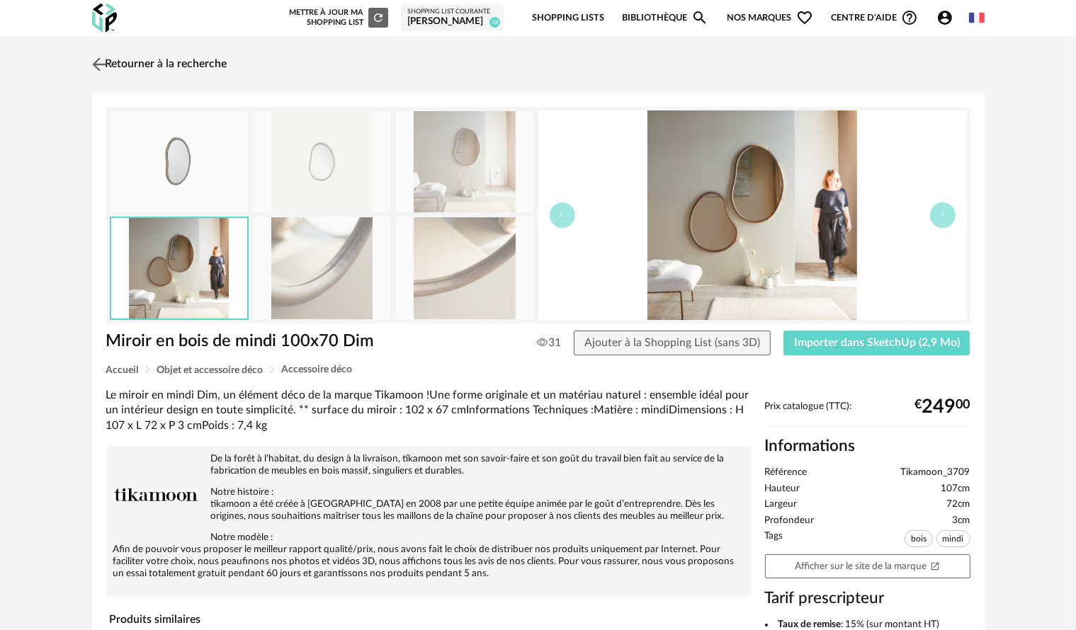
click at [98, 58] on img at bounding box center [99, 64] width 21 height 21
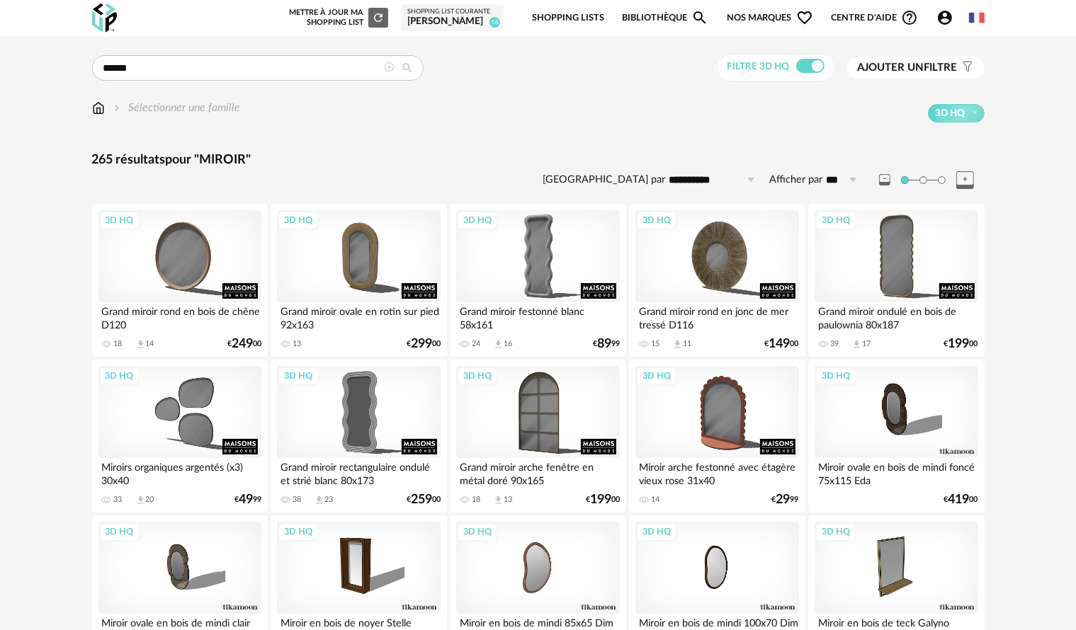
click at [98, 114] on img at bounding box center [98, 108] width 13 height 16
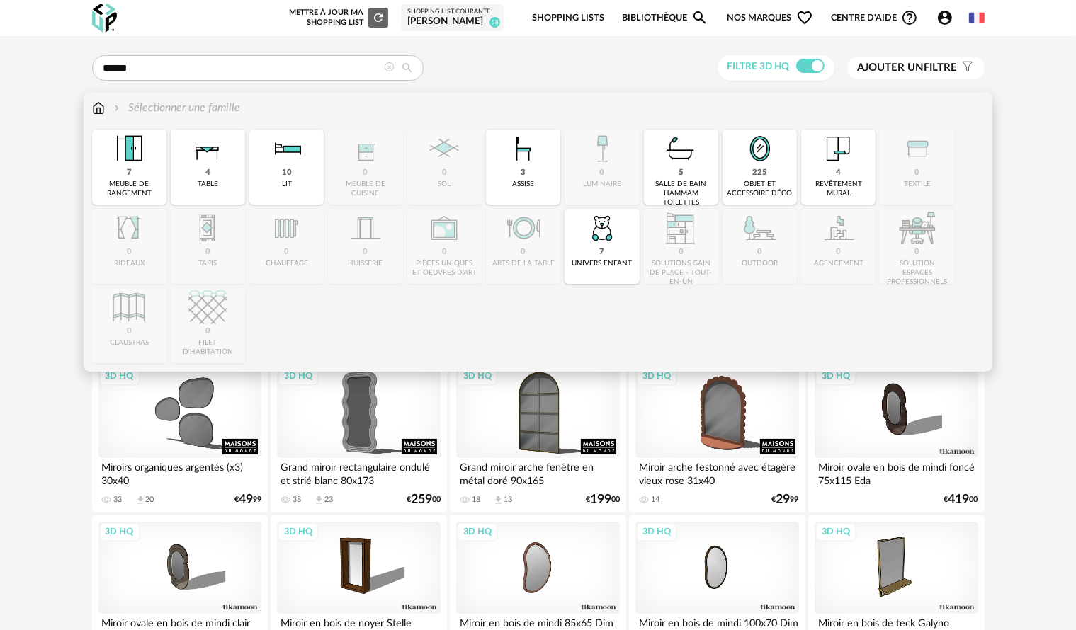
click at [98, 113] on img at bounding box center [98, 108] width 13 height 16
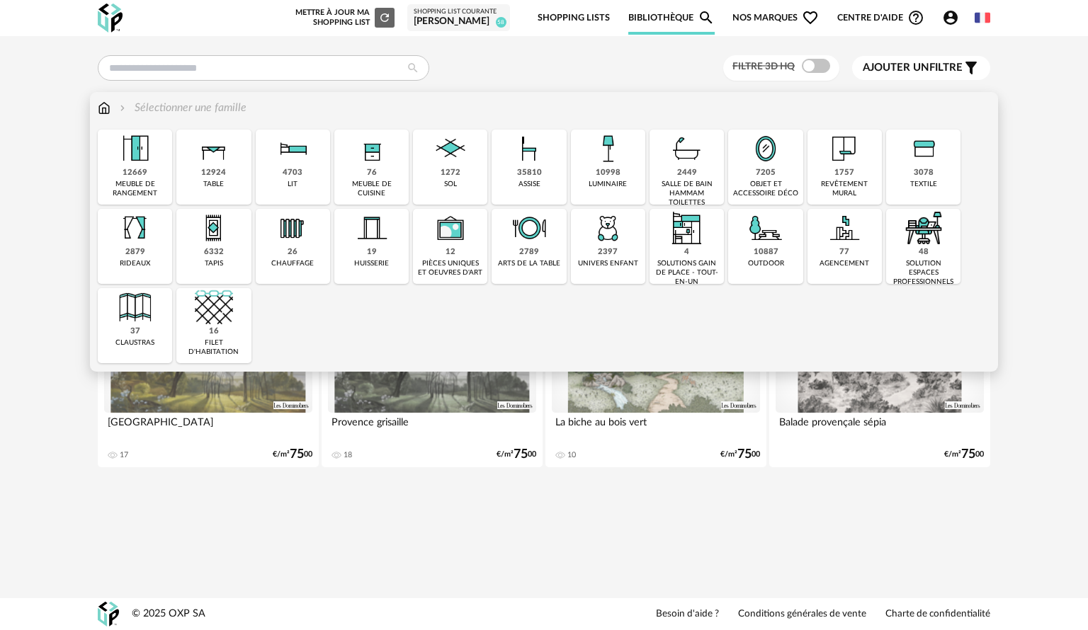
click at [778, 160] on img at bounding box center [766, 149] width 38 height 38
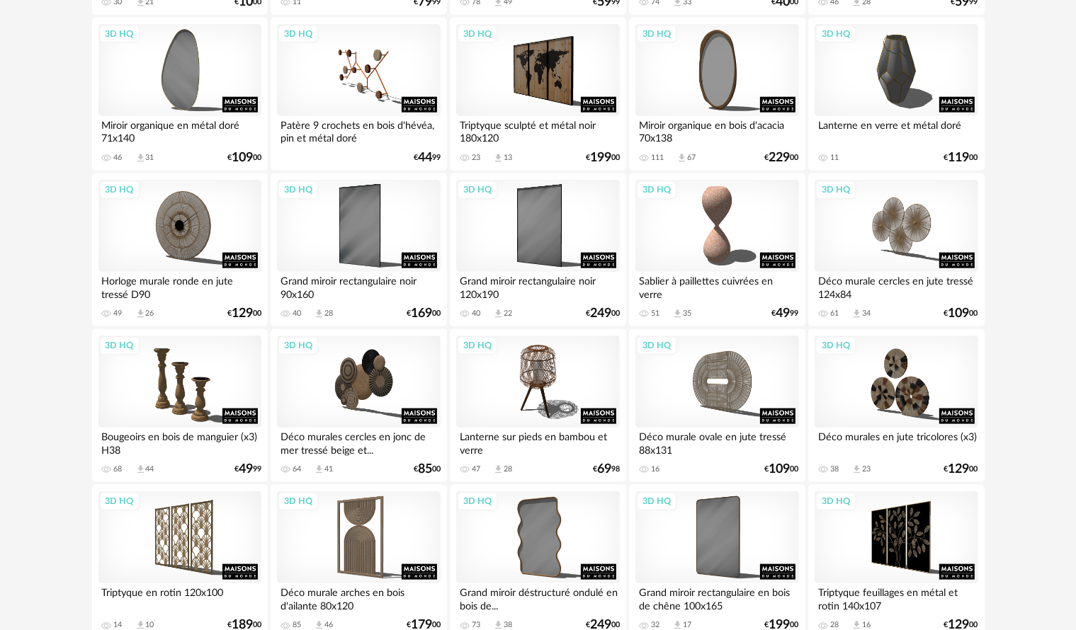
scroll to position [1700, 0]
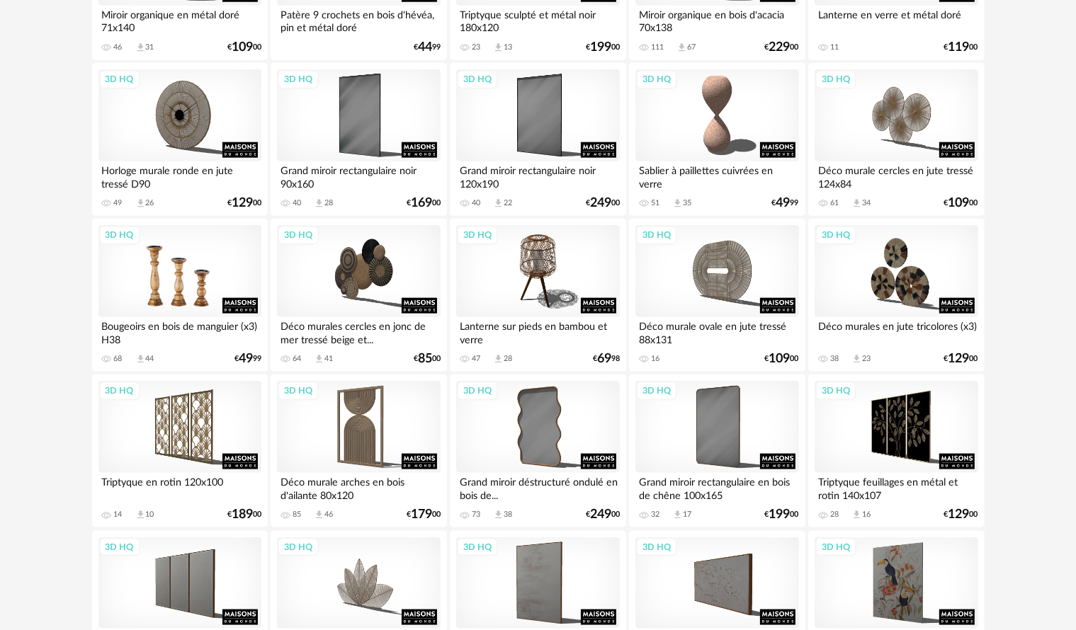
click at [179, 296] on div "3D HQ" at bounding box center [179, 271] width 163 height 92
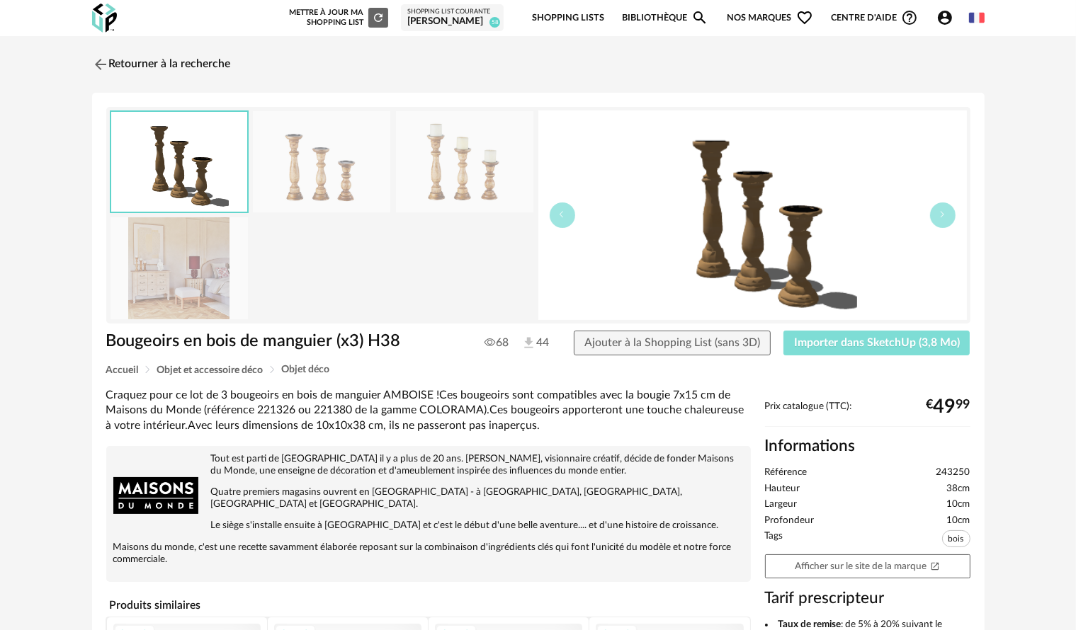
click at [833, 350] on button "Importer dans SketchUp (3,8 Mo)" at bounding box center [876, 344] width 187 height 26
click at [978, 3] on div "Nouvelle shopping list Mettre à jour ma Shopping List Refresh icon Shopping Lis…" at bounding box center [632, 17] width 704 height 33
click at [103, 64] on img at bounding box center [99, 64] width 21 height 21
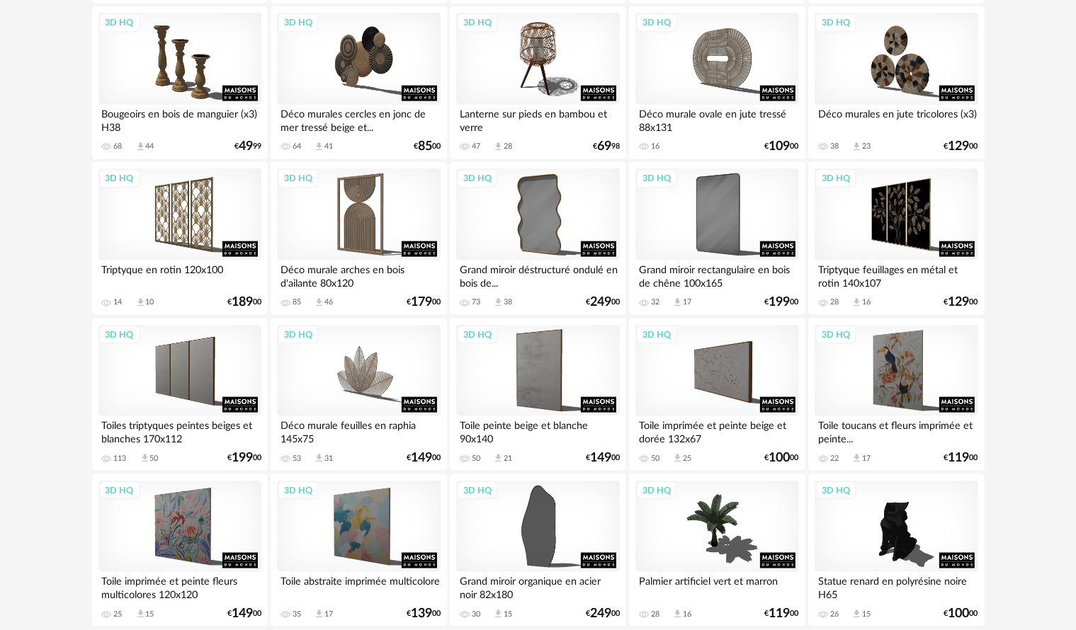
scroll to position [1984, 0]
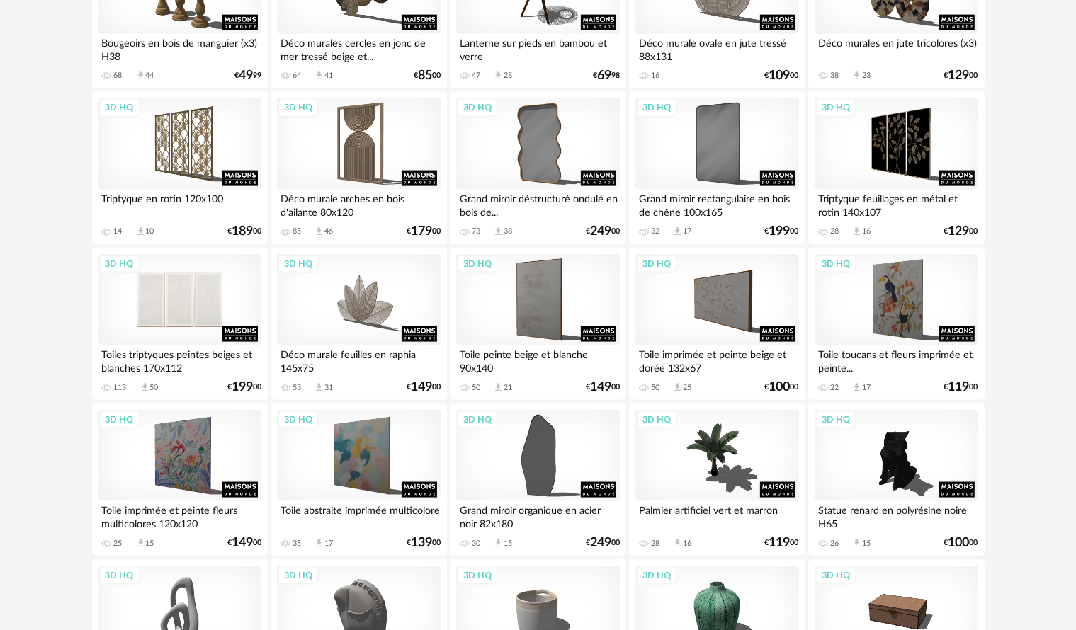
click at [198, 300] on div "3D HQ" at bounding box center [179, 300] width 163 height 92
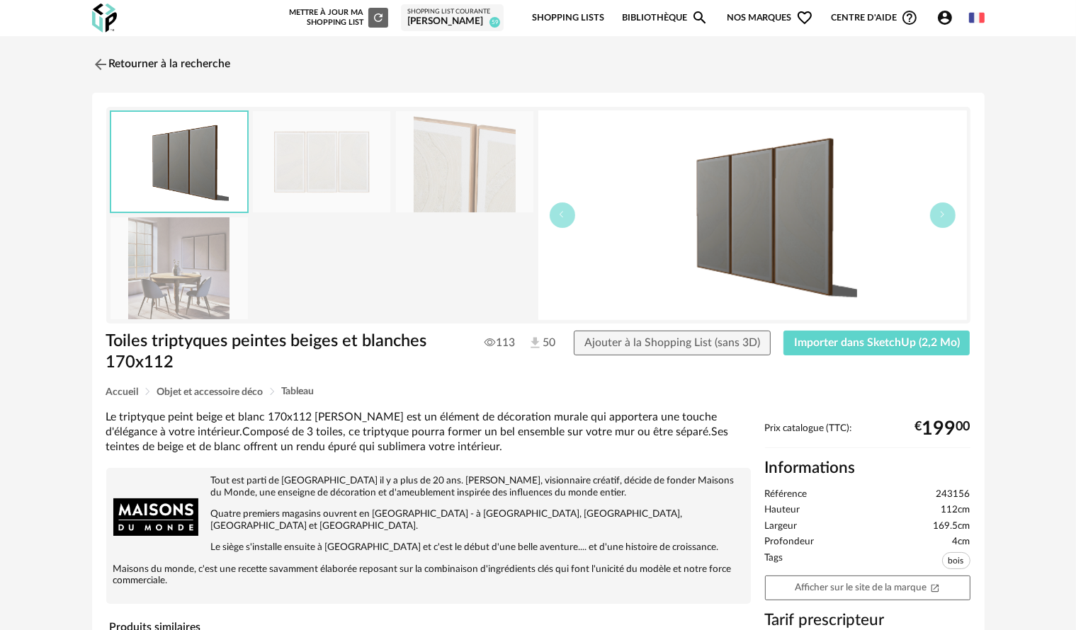
click at [334, 185] on img at bounding box center [321, 161] width 137 height 101
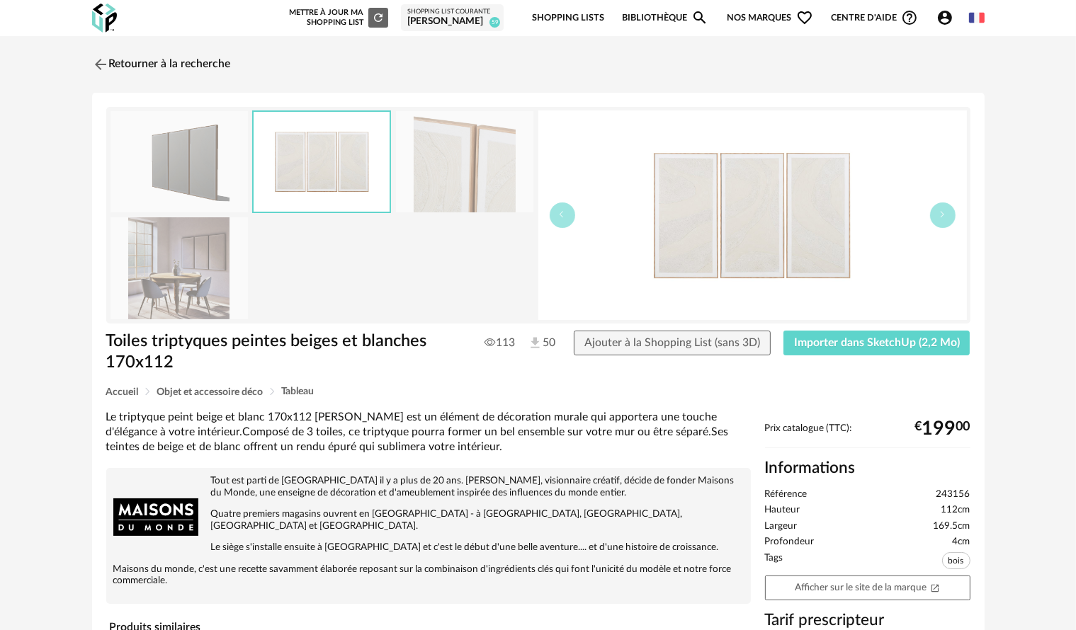
click at [423, 157] on img at bounding box center [464, 161] width 137 height 101
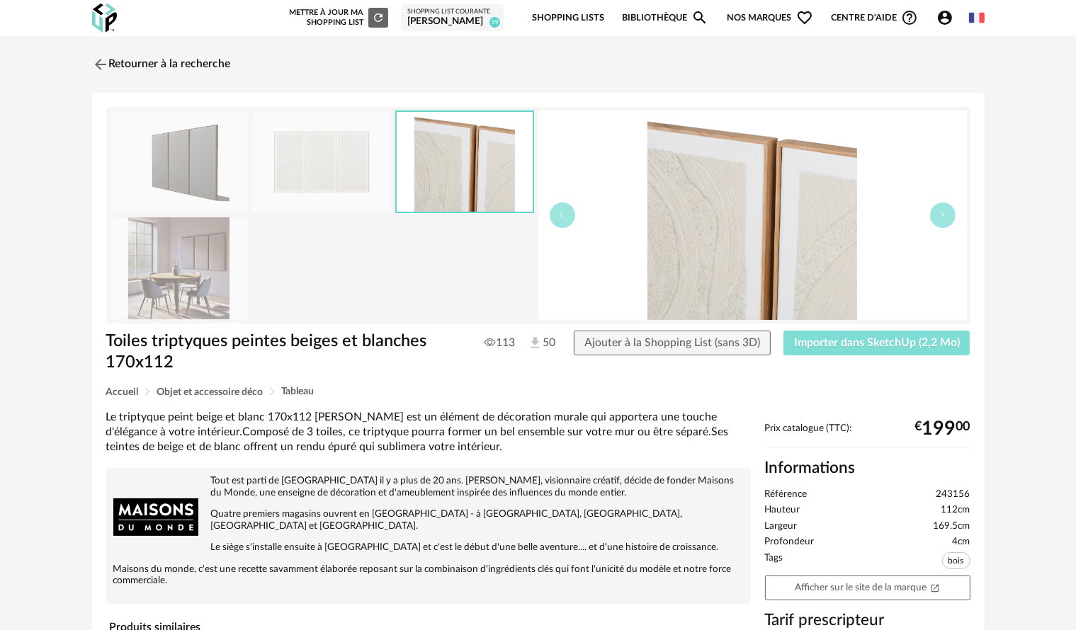
click at [816, 336] on button "Importer dans SketchUp (2,2 Mo)" at bounding box center [876, 344] width 187 height 26
click at [166, 64] on link "Retourner à la recherche" at bounding box center [158, 64] width 139 height 31
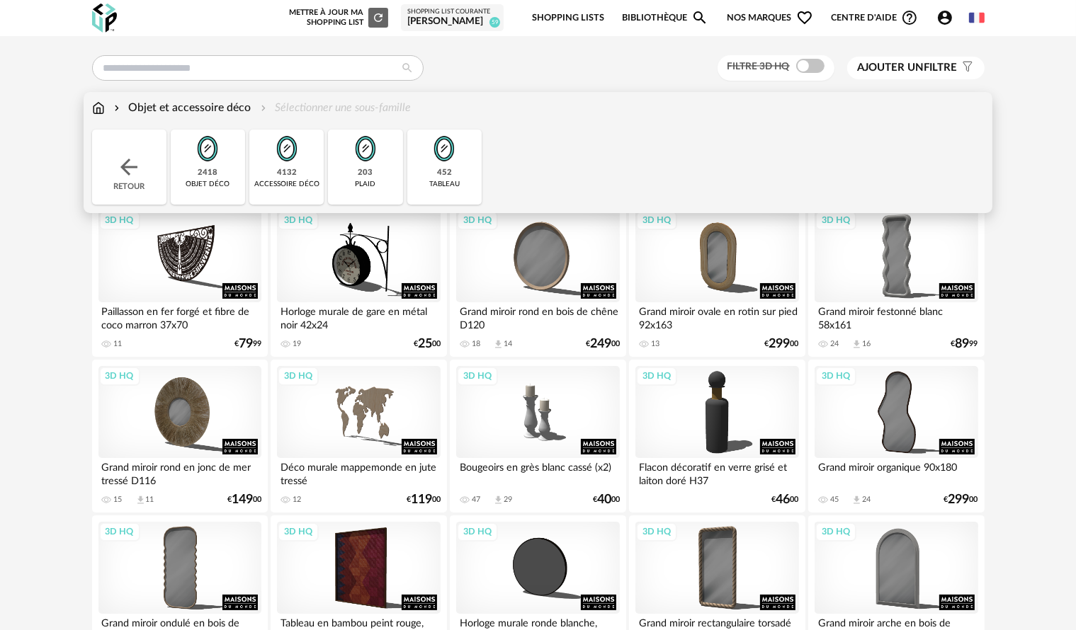
click at [96, 108] on img at bounding box center [98, 108] width 13 height 16
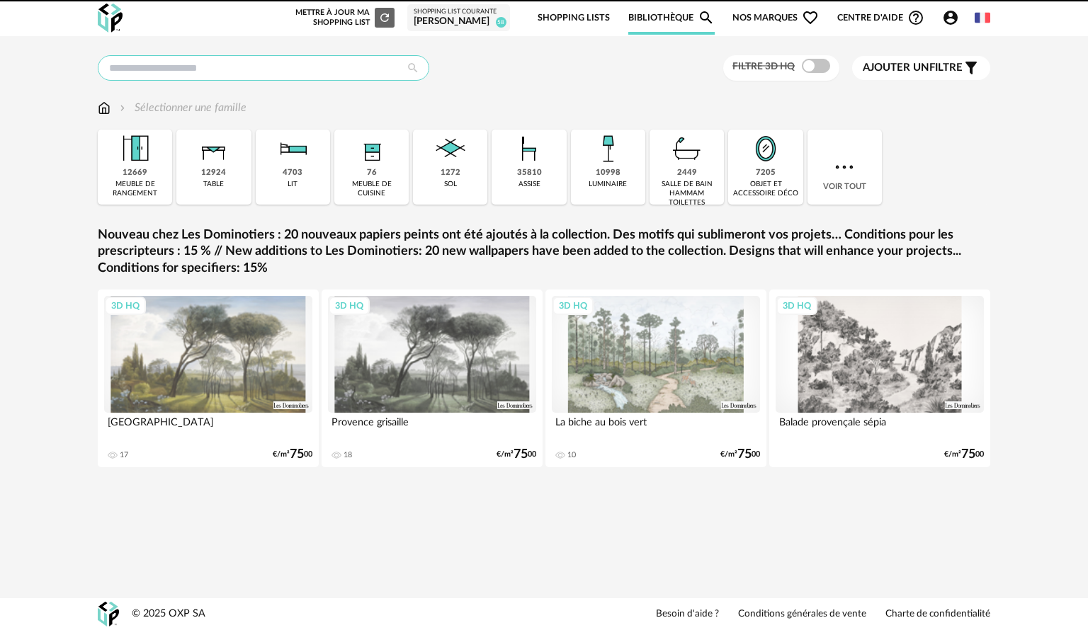
click at [163, 62] on input "text" at bounding box center [264, 68] width 332 height 26
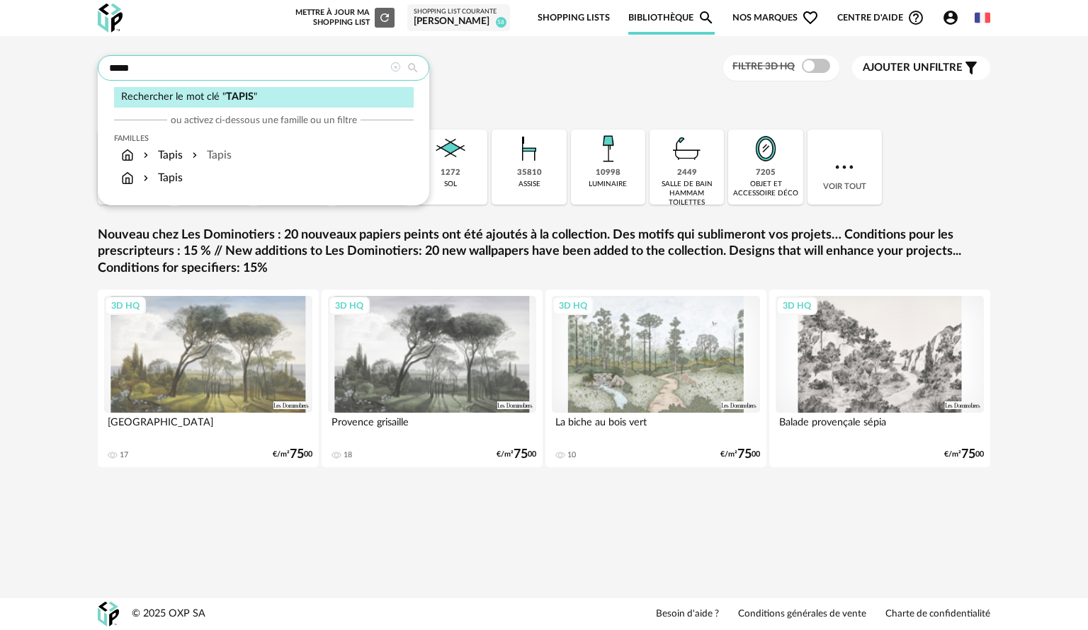
type input "*****"
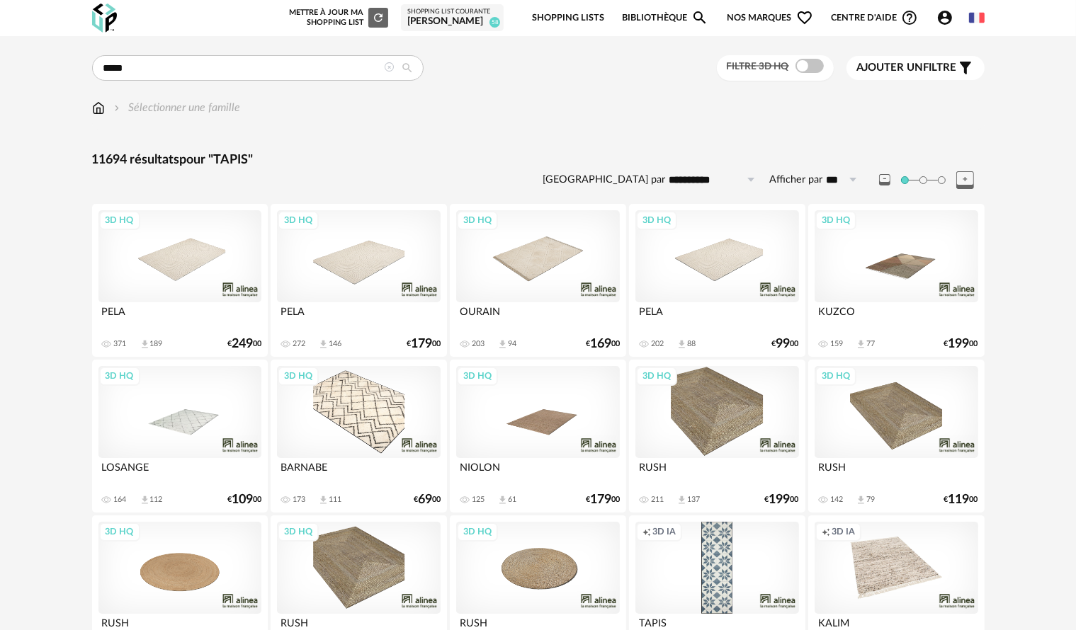
click at [133, 265] on div "3D HQ" at bounding box center [179, 256] width 163 height 92
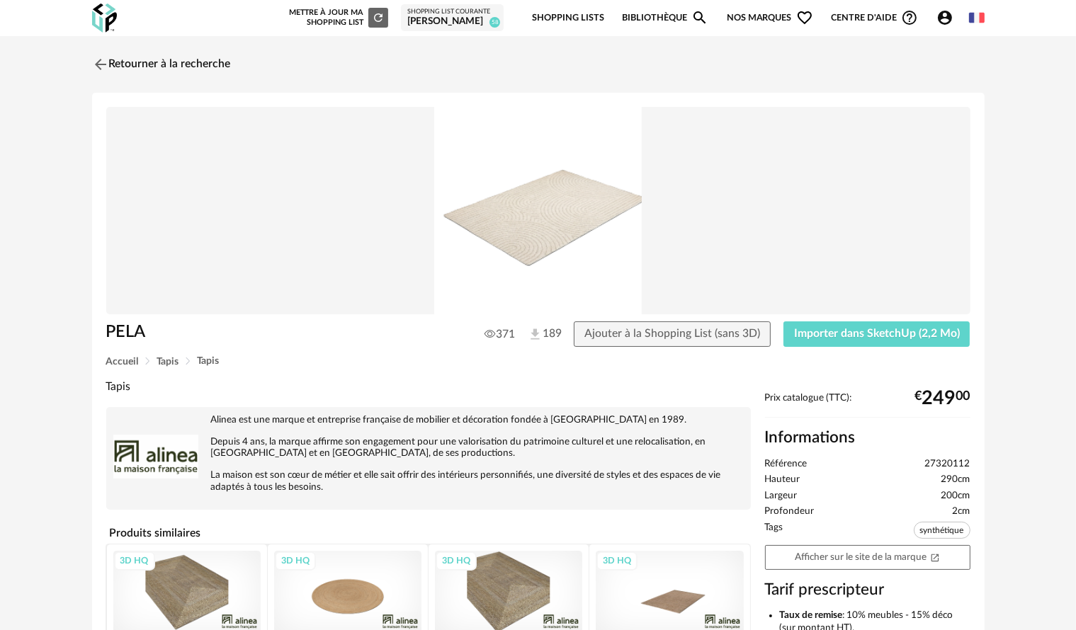
click at [552, 226] on img at bounding box center [538, 211] width 864 height 208
click at [838, 339] on span "Importer dans SketchUp (2,2 Mo)" at bounding box center [877, 333] width 166 height 11
click at [830, 329] on span "Importer dans SketchUp (2,2 Mo)" at bounding box center [877, 333] width 166 height 11
click at [103, 62] on img at bounding box center [99, 64] width 21 height 21
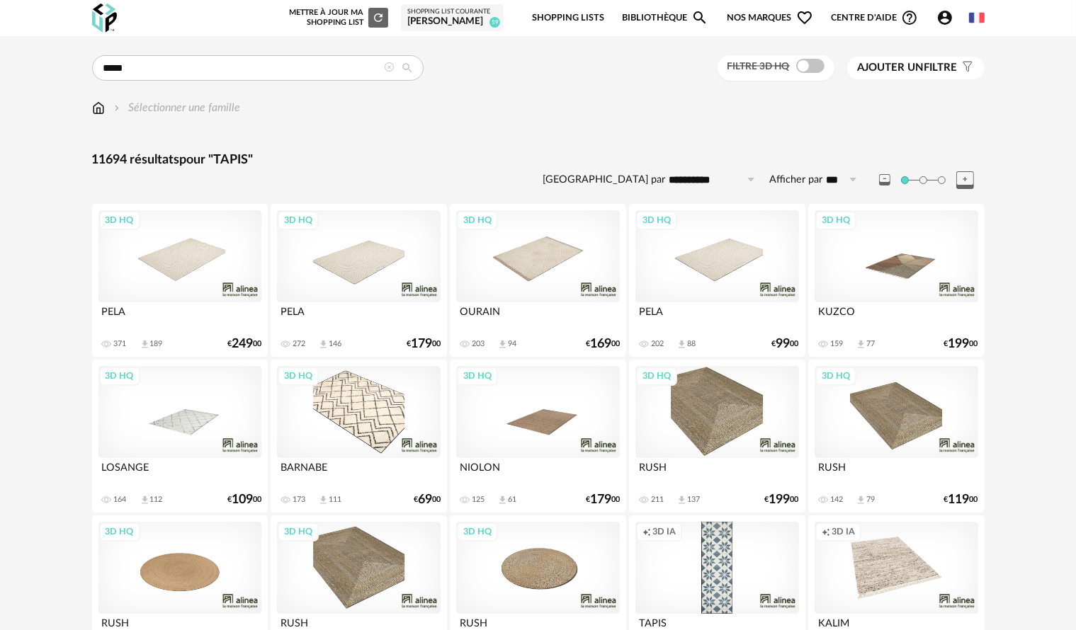
click at [713, 264] on div "3D HQ" at bounding box center [716, 256] width 163 height 92
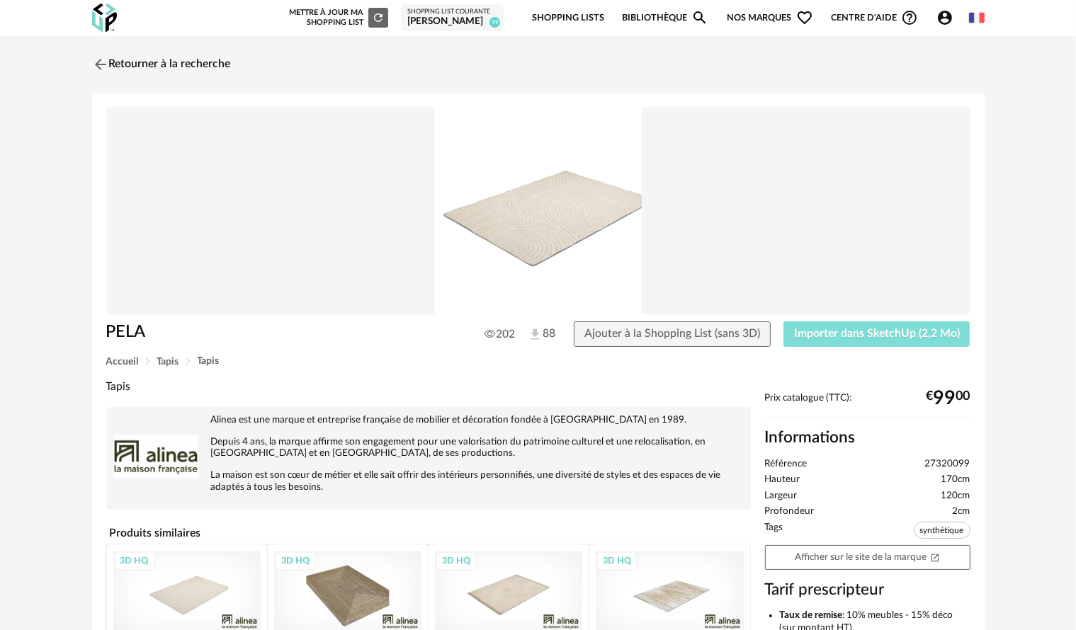
click at [854, 329] on span "Importer dans SketchUp (2,2 Mo)" at bounding box center [877, 333] width 166 height 11
